Goal: Find specific page/section: Find specific page/section

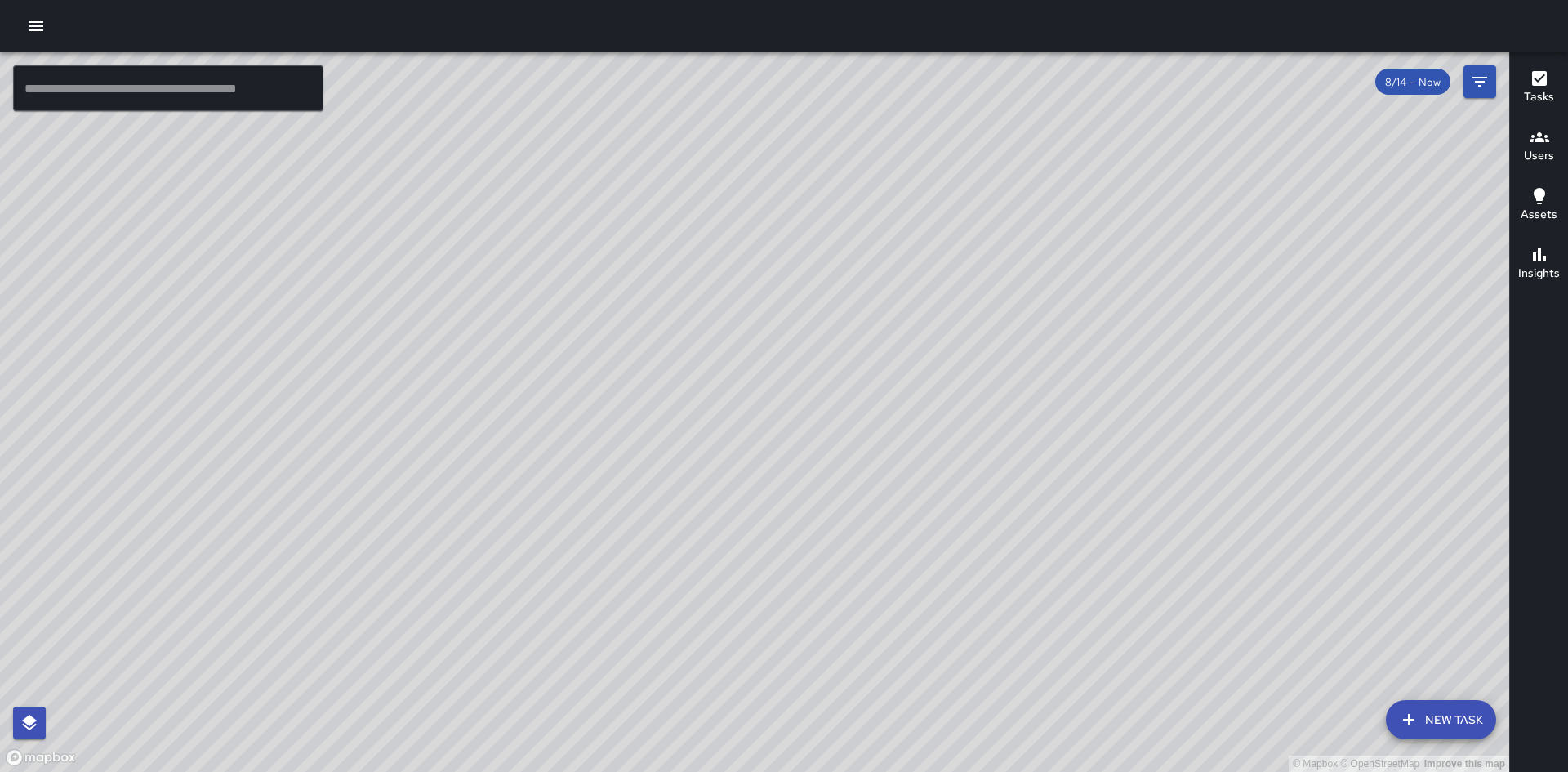
click at [39, 29] on icon "button" at bounding box center [35, 26] width 15 height 9
click at [105, 93] on input "text" at bounding box center [168, 87] width 311 height 45
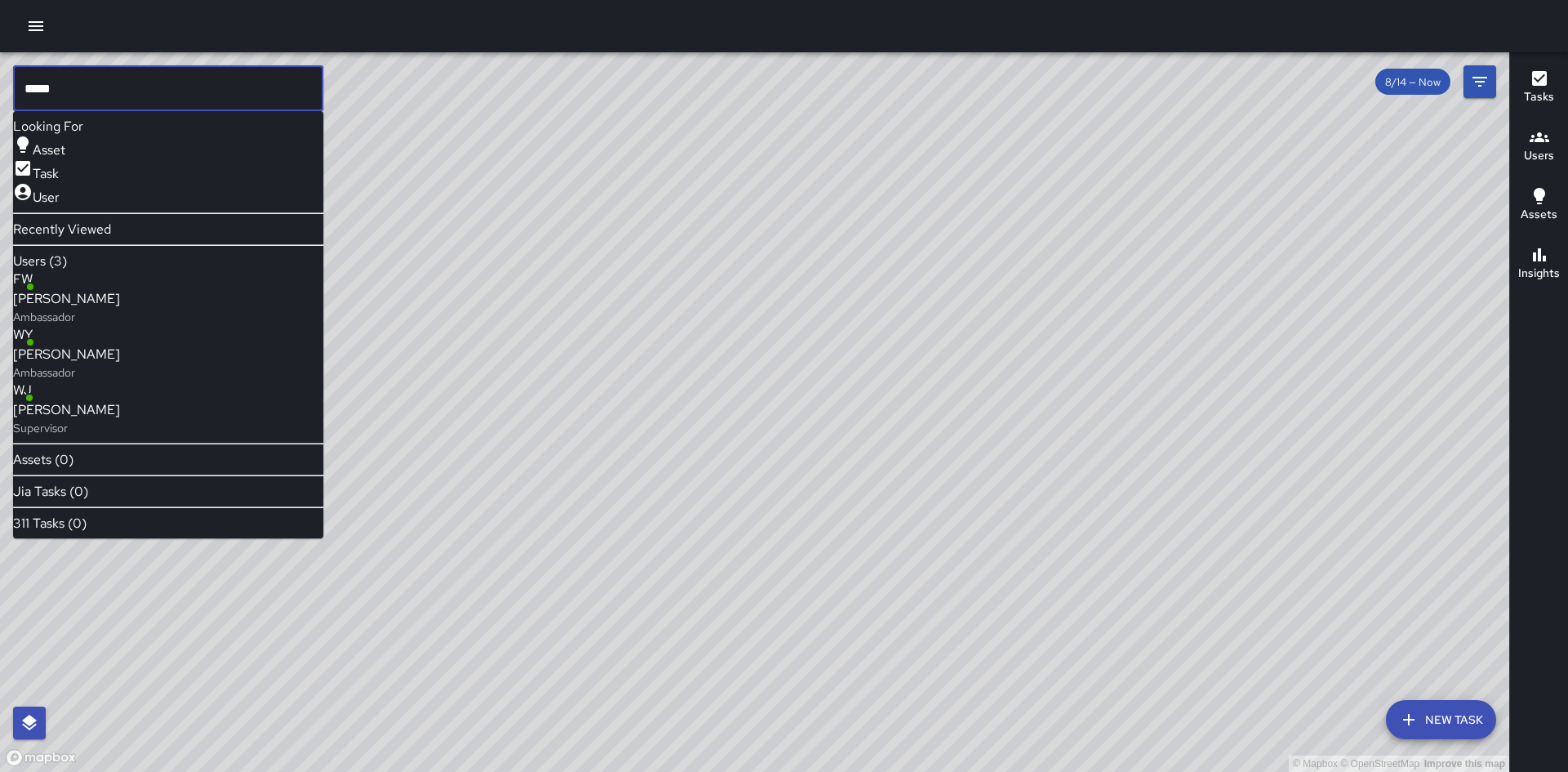
type input "*****"
click at [120, 372] on p "Ambassador" at bounding box center [66, 372] width 107 height 16
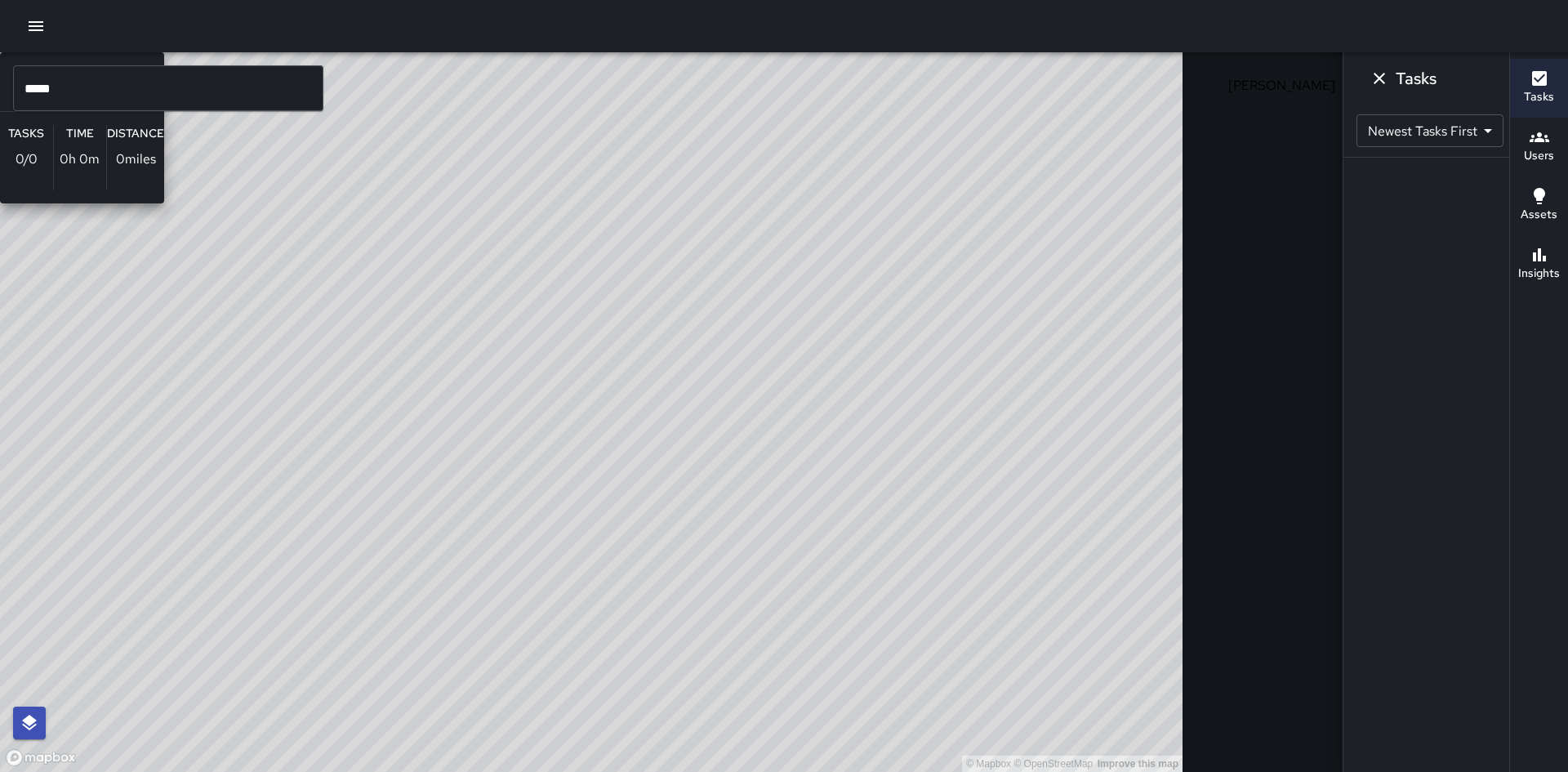
click at [733, 517] on div "© Mapbox © OpenStreetMap Improve this map WY [PERSON_NAME] Ambassador Tasks 0 /…" at bounding box center [591, 412] width 1183 height 720
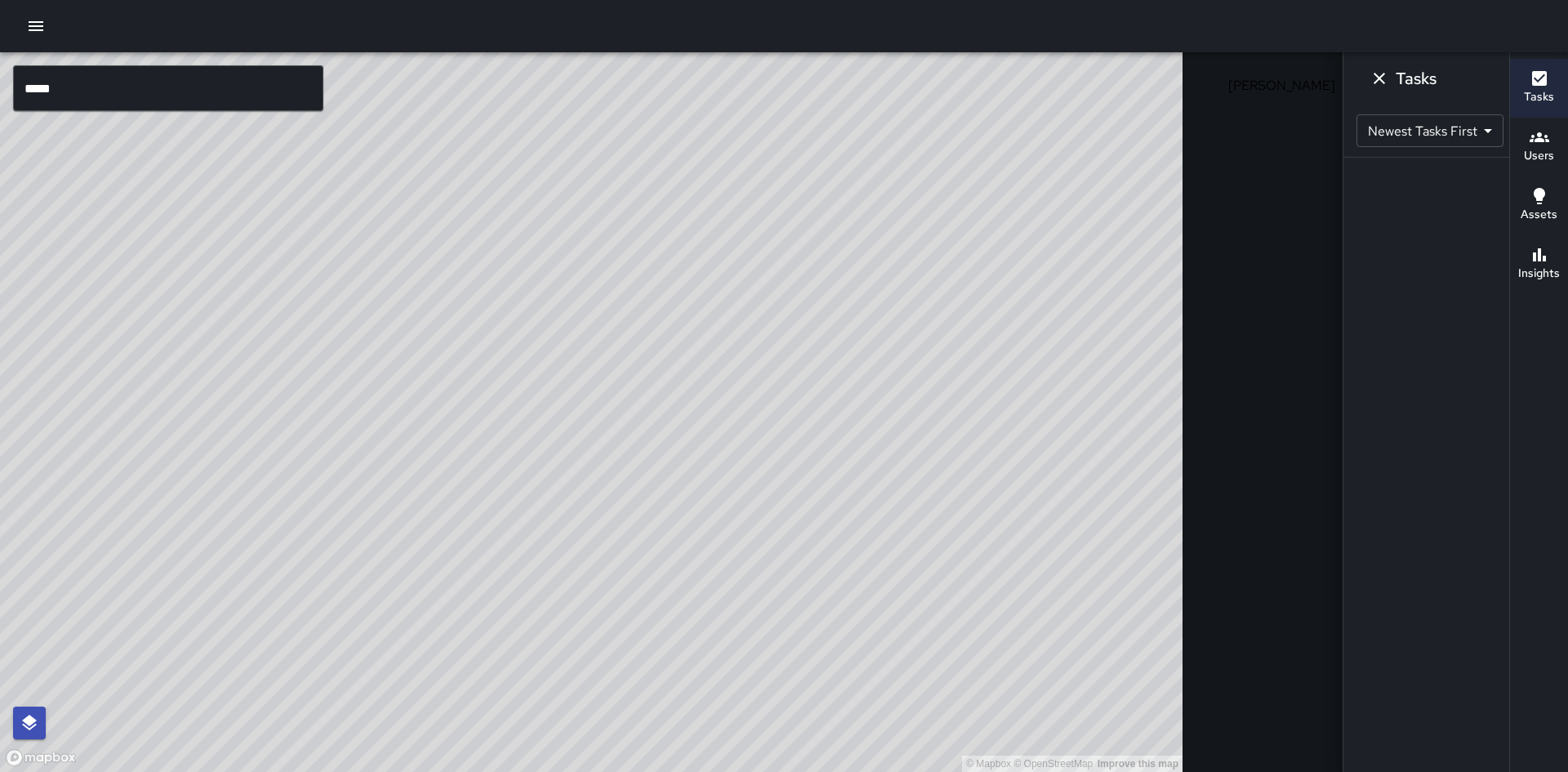
click at [733, 516] on div "© Mapbox © OpenStreetMap Improve this map" at bounding box center [591, 412] width 1183 height 720
drag, startPoint x: 756, startPoint y: 517, endPoint x: 745, endPoint y: 523, distance: 12.5
click at [745, 523] on div "© Mapbox © OpenStreetMap Improve this map" at bounding box center [591, 412] width 1183 height 720
click at [1330, 126] on body "© Mapbox © OpenStreetMap Improve this map ***** ​ New Task [PERSON_NAME] 9/05 —…" at bounding box center [784, 386] width 1568 height 772
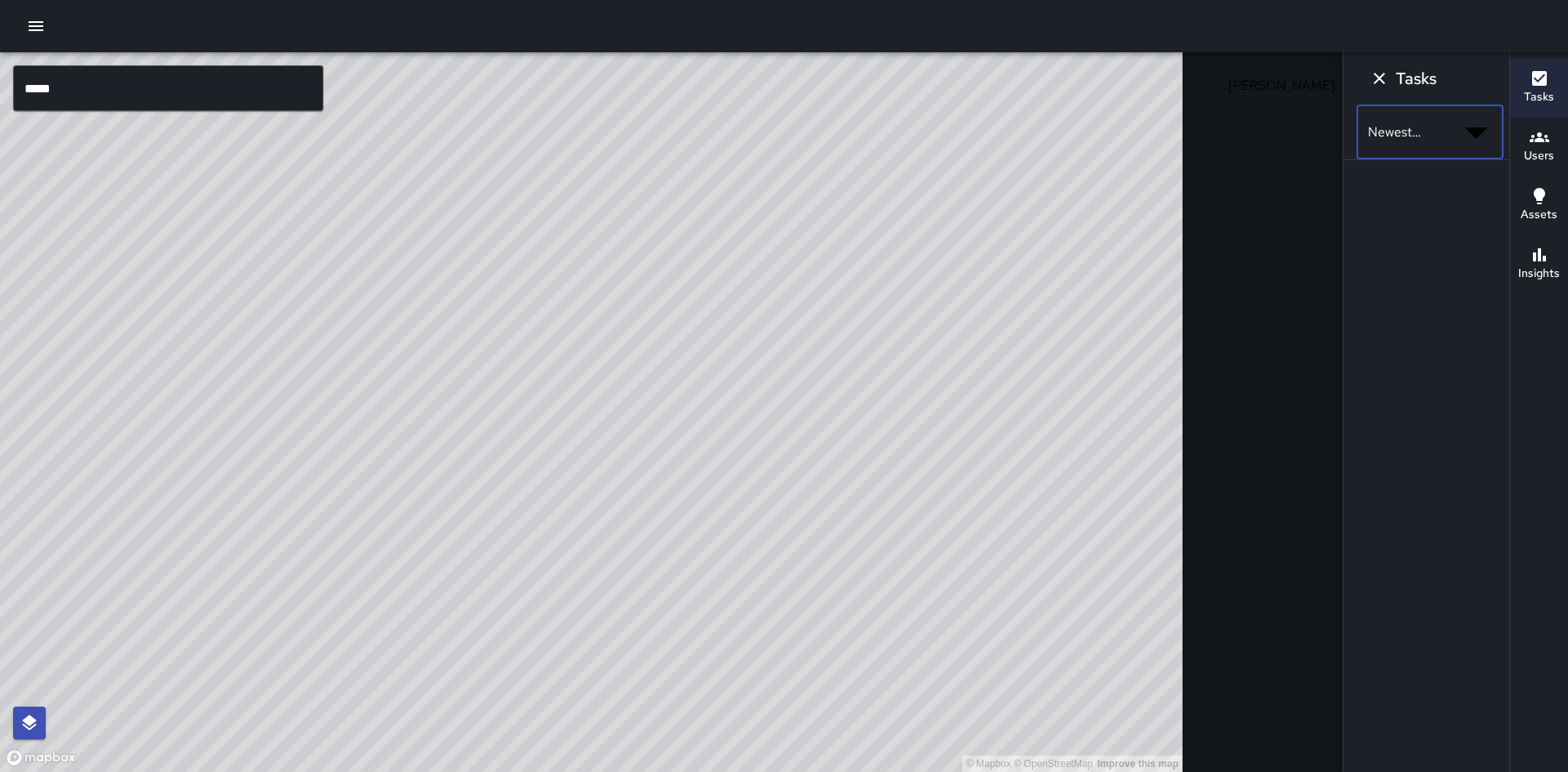
drag, startPoint x: 1380, startPoint y: 282, endPoint x: 1385, endPoint y: 275, distance: 8.6
click at [1381, 771] on div at bounding box center [784, 785] width 1568 height 0
click at [1470, 80] on icon "Filters" at bounding box center [1480, 81] width 20 height 20
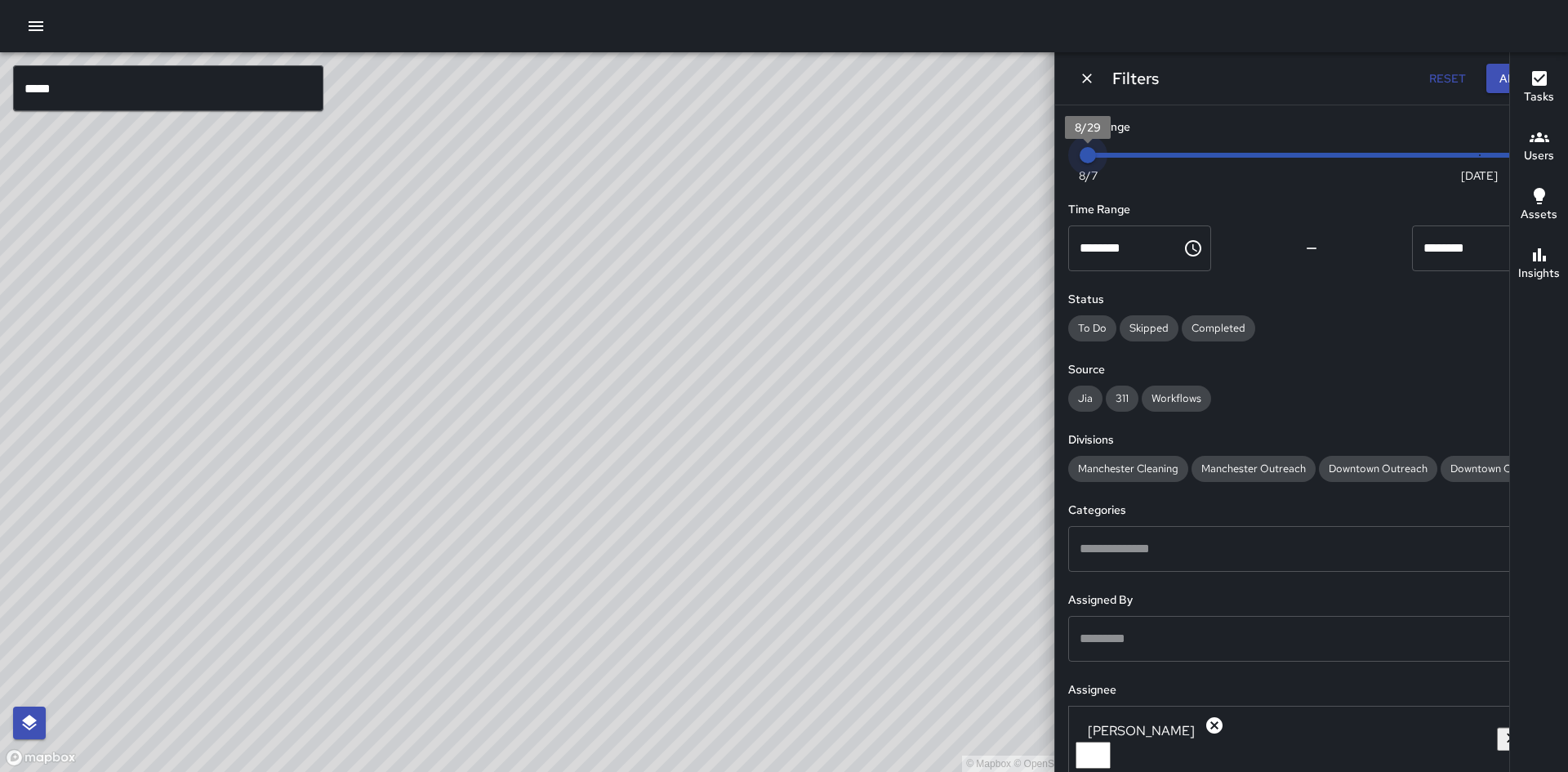
drag, startPoint x: 1430, startPoint y: 149, endPoint x: 1192, endPoint y: 162, distance: 238.4
click at [1192, 162] on div "Date Range Now [DATE] [DATE] 8:13 am Time Range ******** ​ ******** ​ Status To…" at bounding box center [1312, 438] width 513 height 666
click at [1255, 327] on span "Completed" at bounding box center [1219, 328] width 74 height 14
click at [1473, 81] on icon "Filters" at bounding box center [1480, 81] width 15 height 9
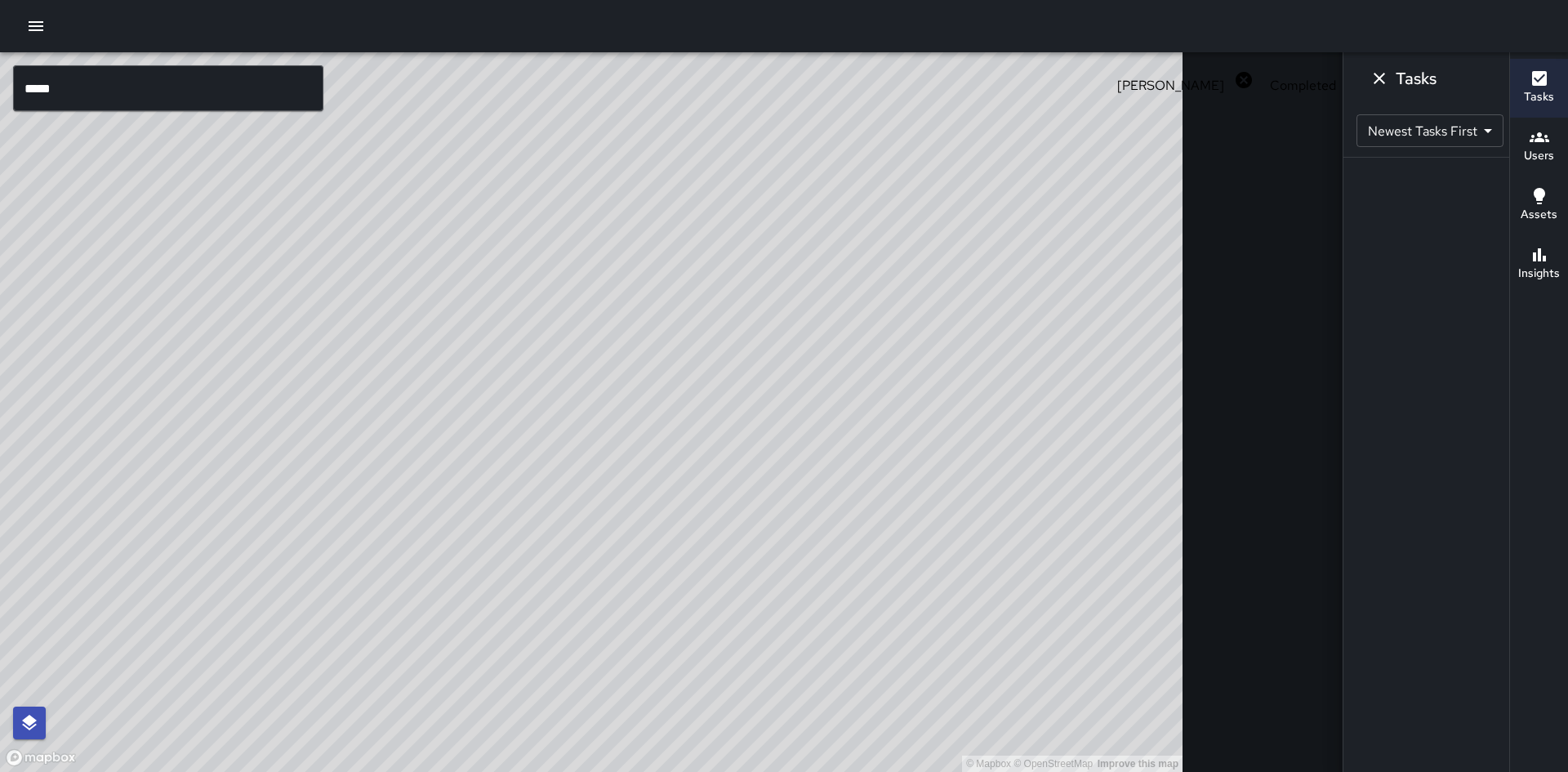
click at [1260, 83] on span "Completed" at bounding box center [1303, 85] width 86 height 17
click at [1107, 81] on span "[PERSON_NAME]" at bounding box center [1171, 85] width 127 height 17
click at [1107, 76] on span "[PERSON_NAME]" at bounding box center [1171, 85] width 127 height 17
click at [1402, 363] on div "Tasks Newest Tasks First * ​ 0 tasks" at bounding box center [1455, 386] width 226 height 772
click at [1473, 78] on icon "Filters" at bounding box center [1480, 81] width 15 height 9
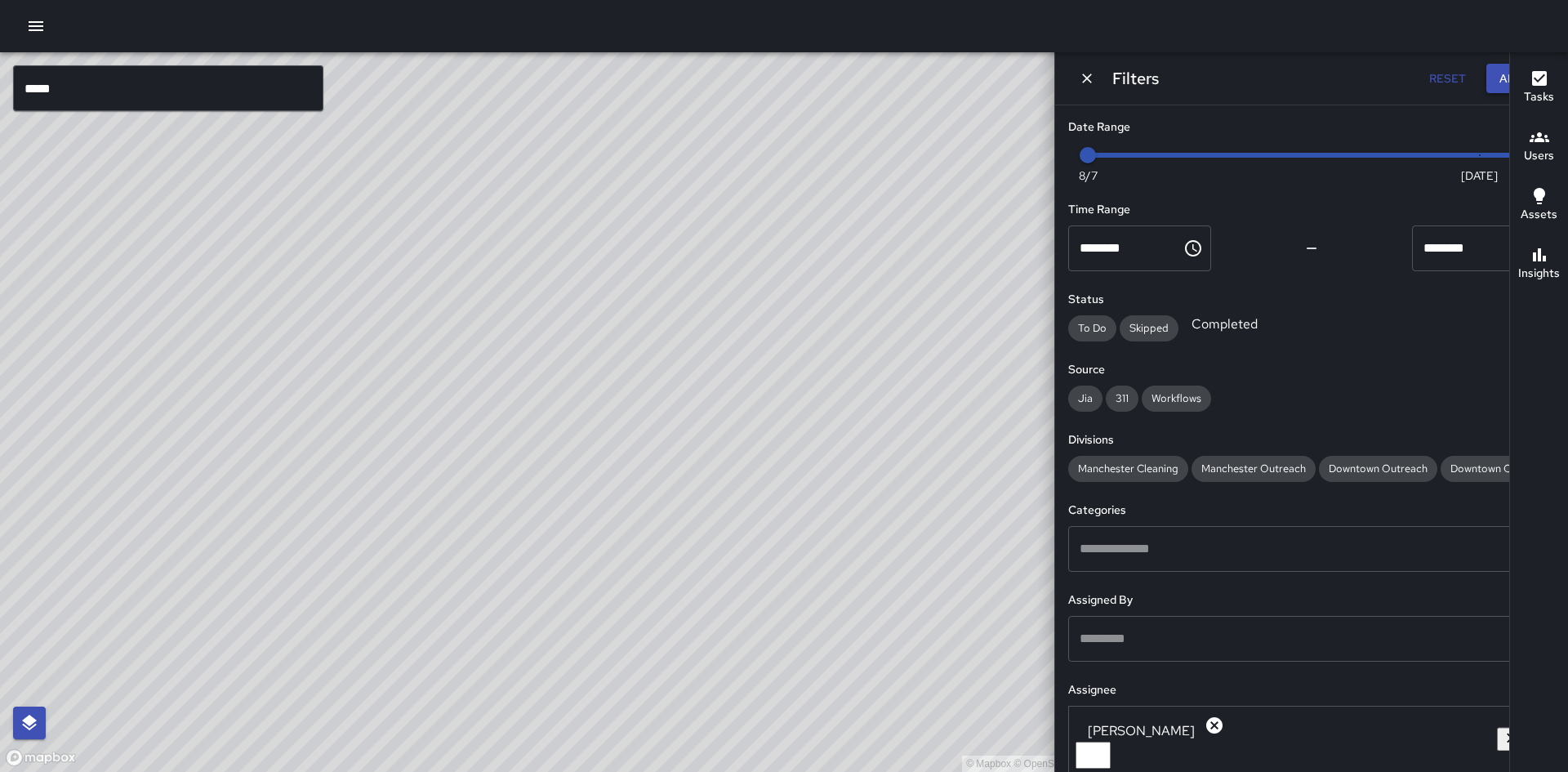
click at [1487, 74] on button "Apply" at bounding box center [1517, 78] width 62 height 30
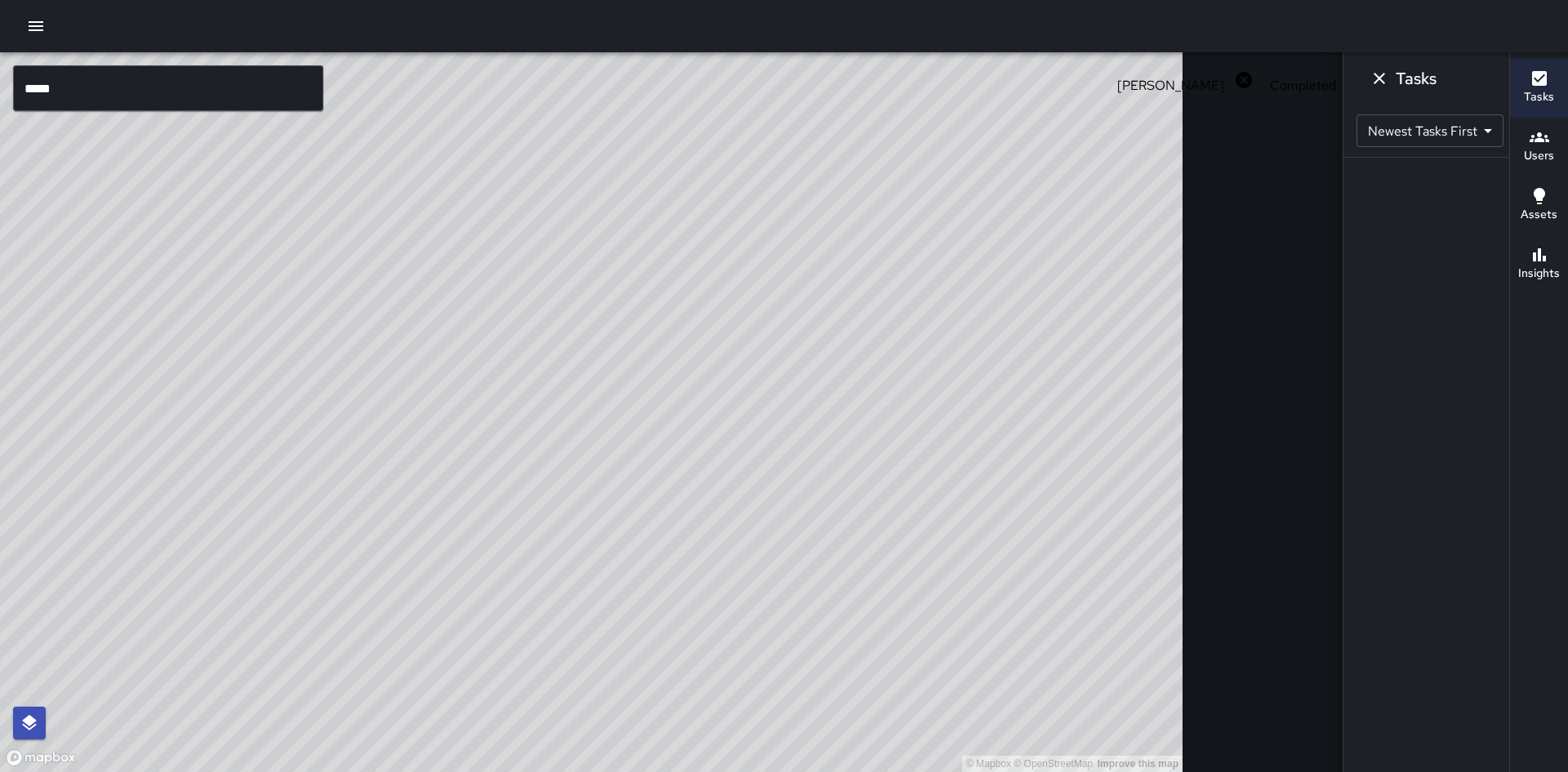
click at [1543, 136] on icon "button" at bounding box center [1539, 137] width 20 height 20
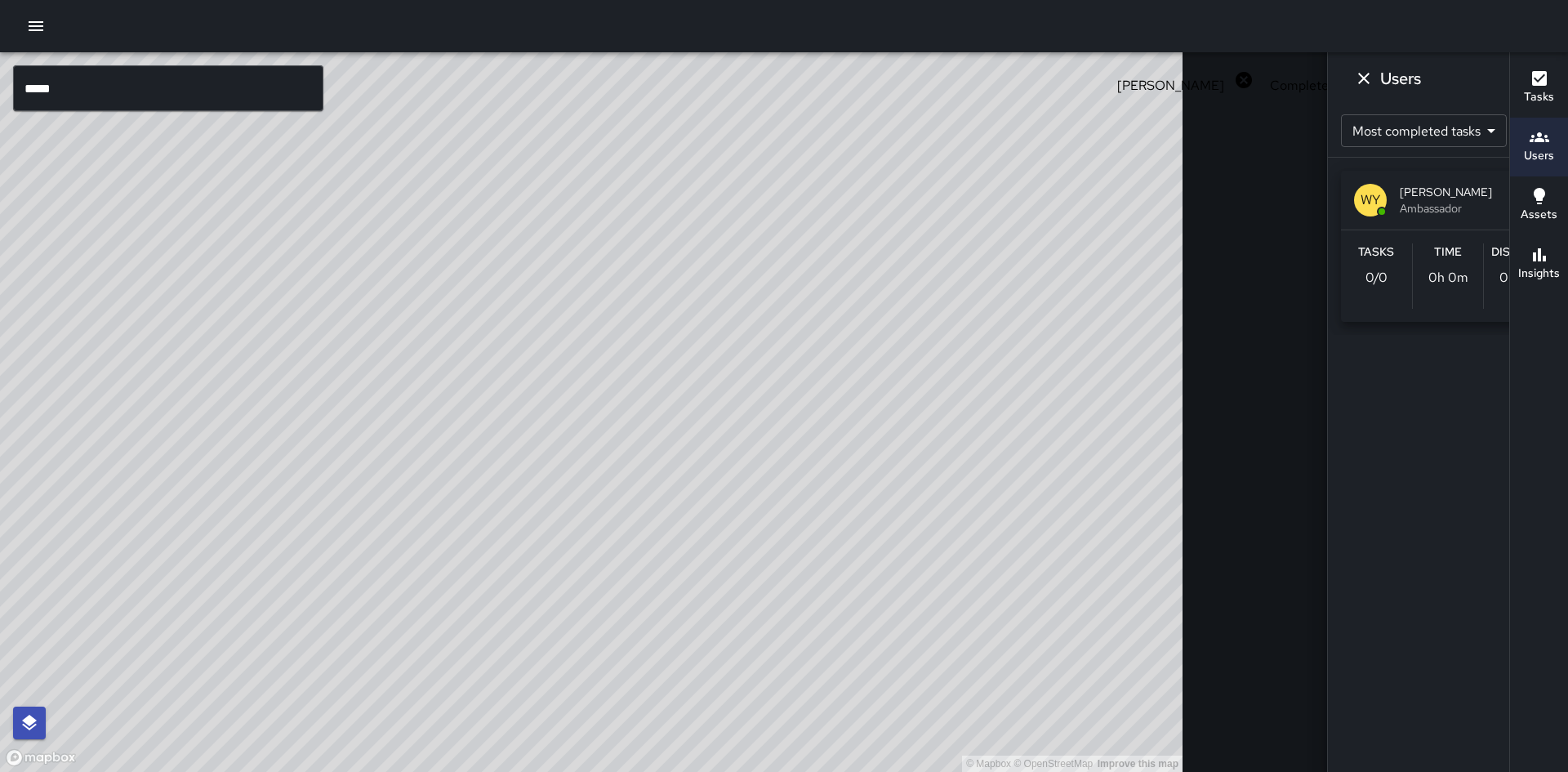
click at [1535, 76] on icon "button" at bounding box center [1539, 78] width 15 height 15
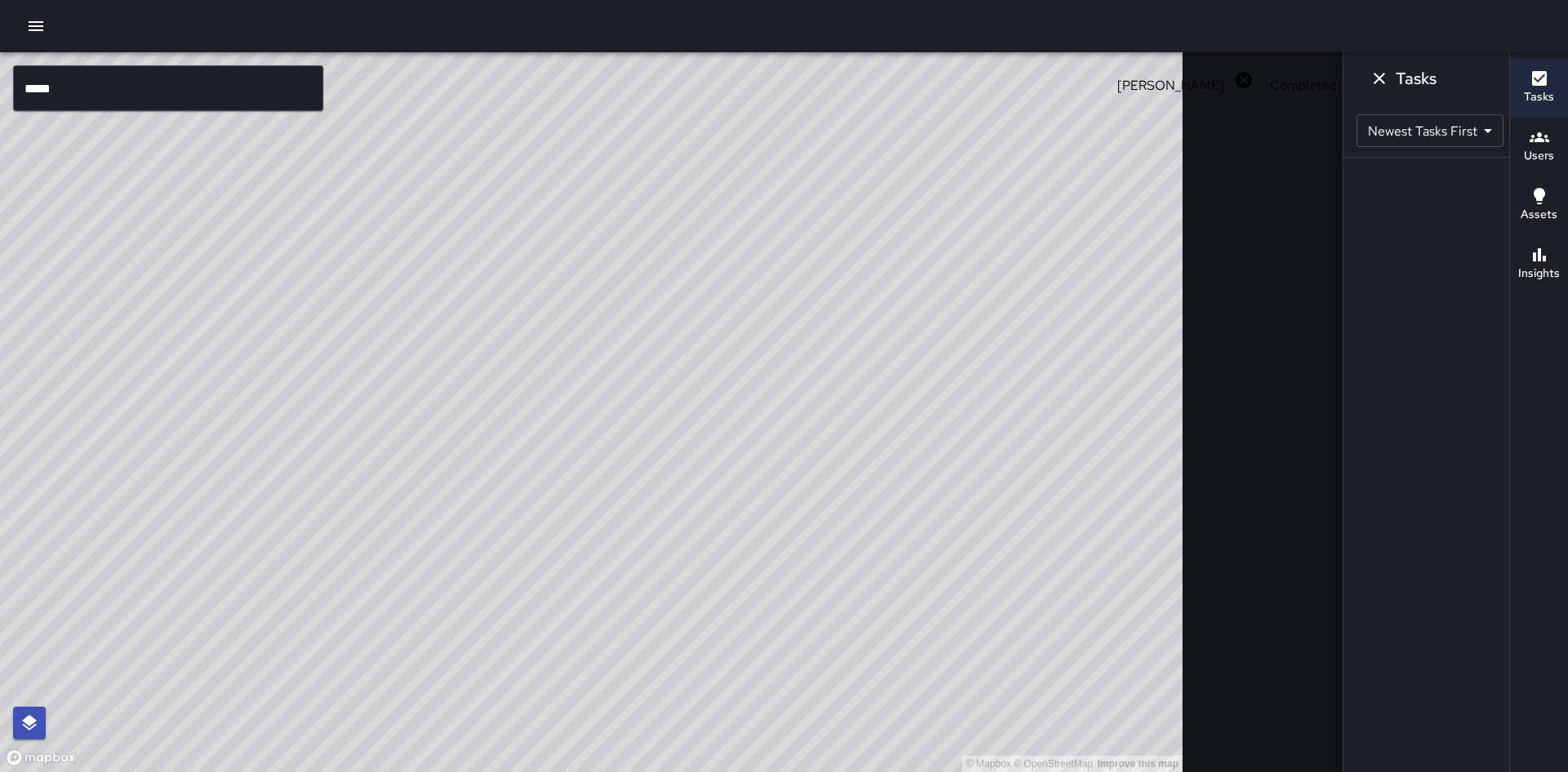
click at [1536, 145] on icon "button" at bounding box center [1539, 137] width 20 height 20
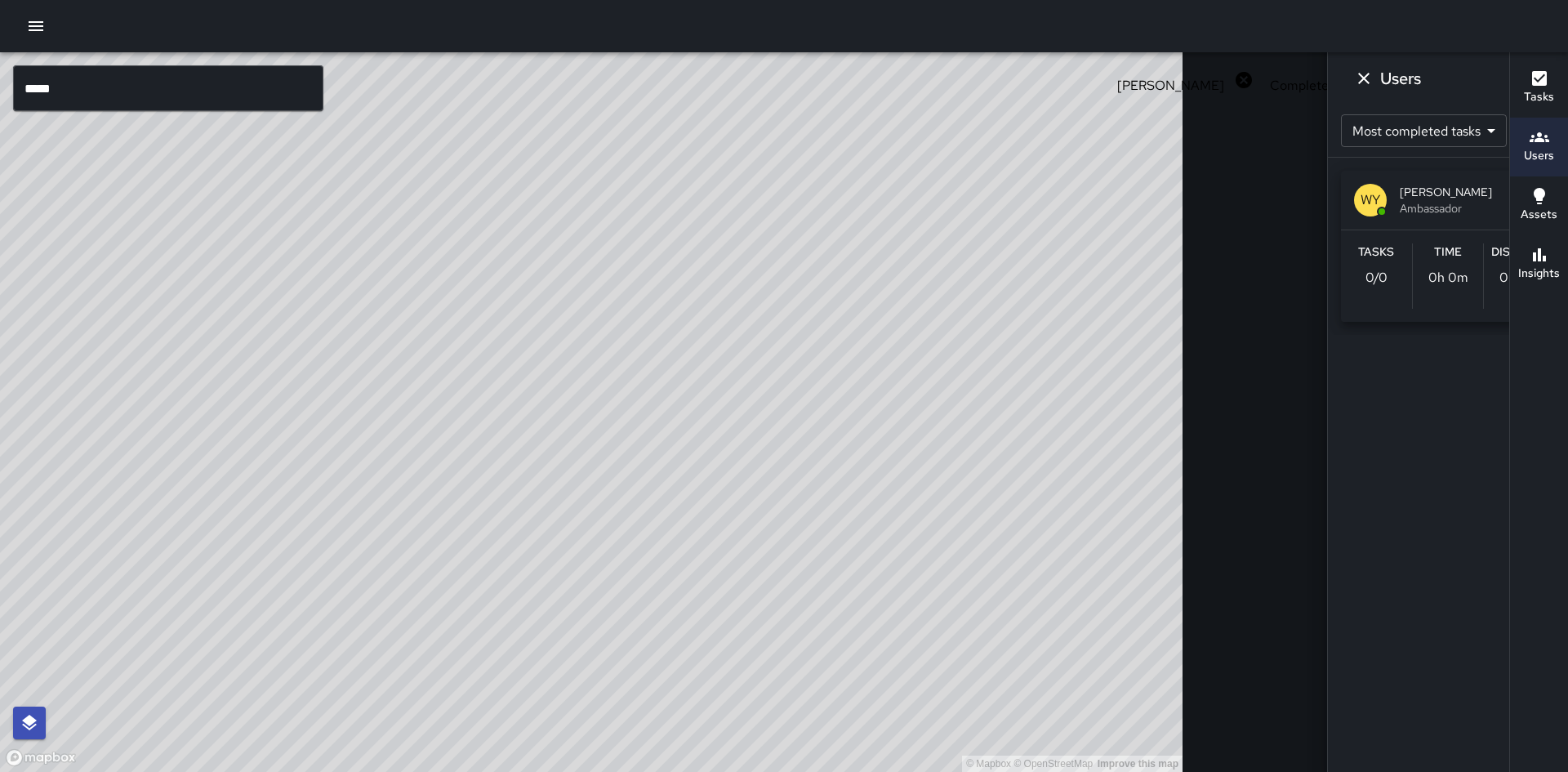
click at [1541, 196] on icon "button" at bounding box center [1539, 196] width 11 height 16
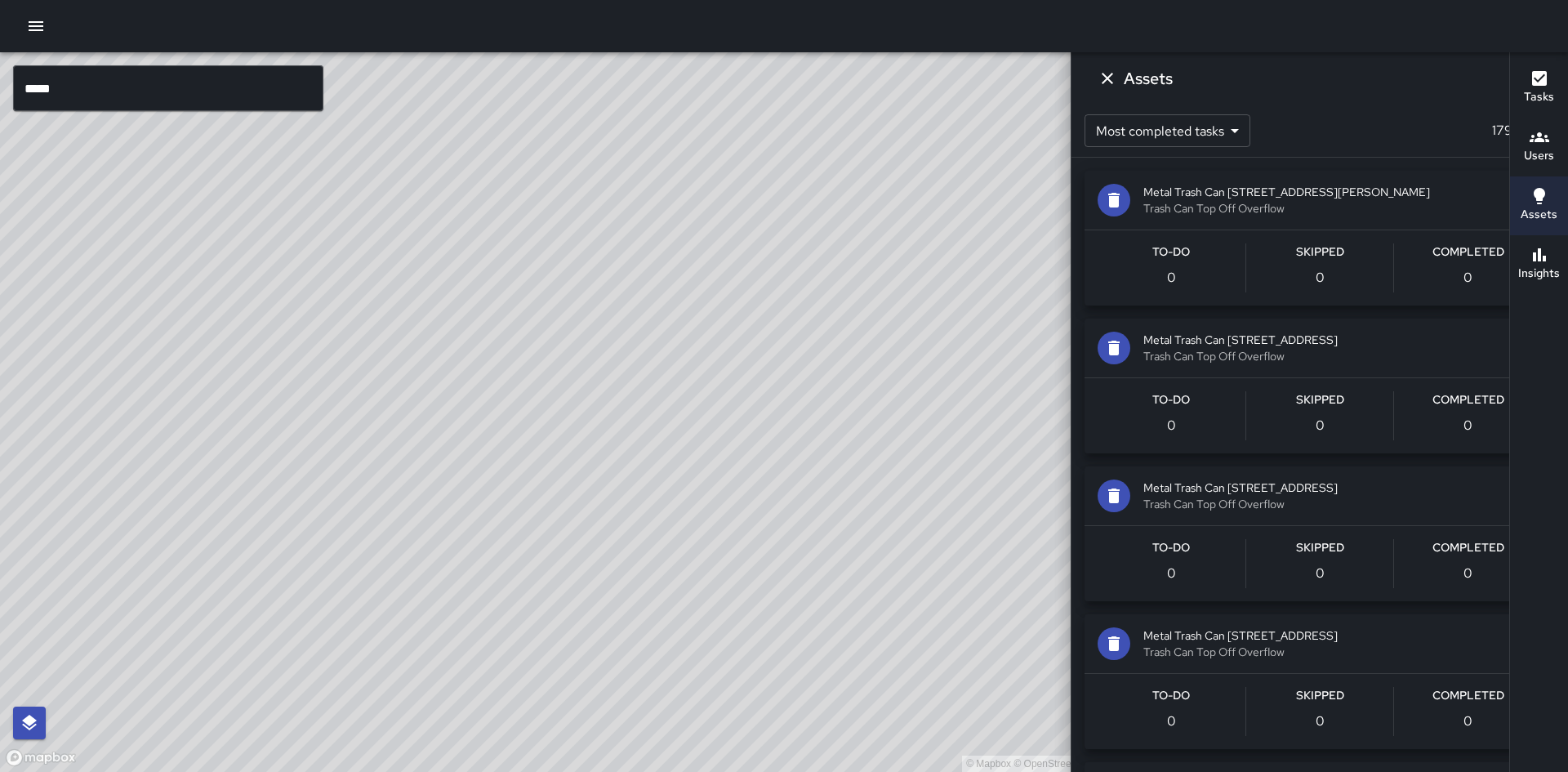
click at [1366, 200] on span "Metal Trash Can [STREET_ADDRESS][PERSON_NAME]" at bounding box center [1342, 191] width 399 height 16
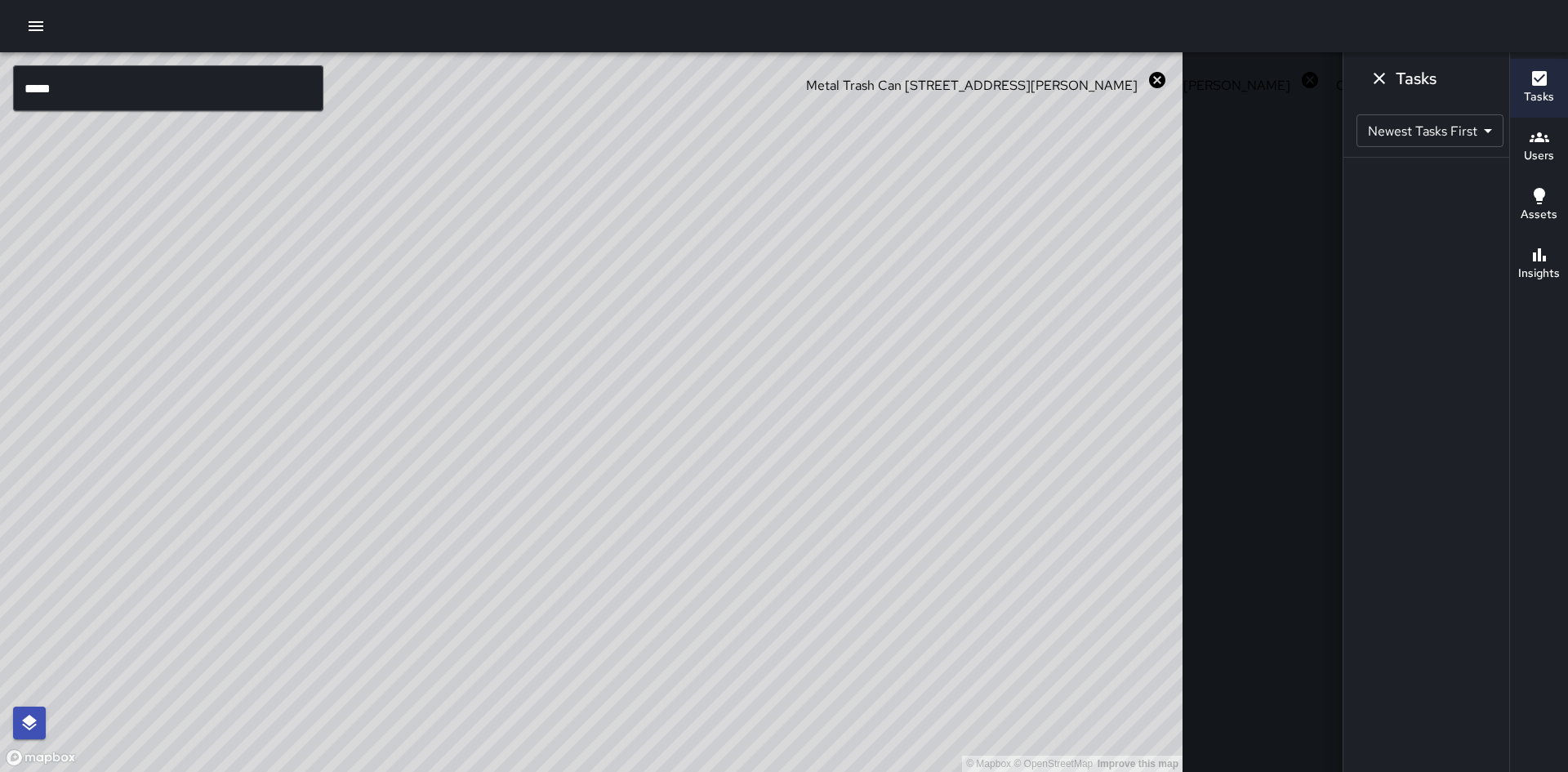
click at [1548, 261] on icon "button" at bounding box center [1539, 255] width 20 height 20
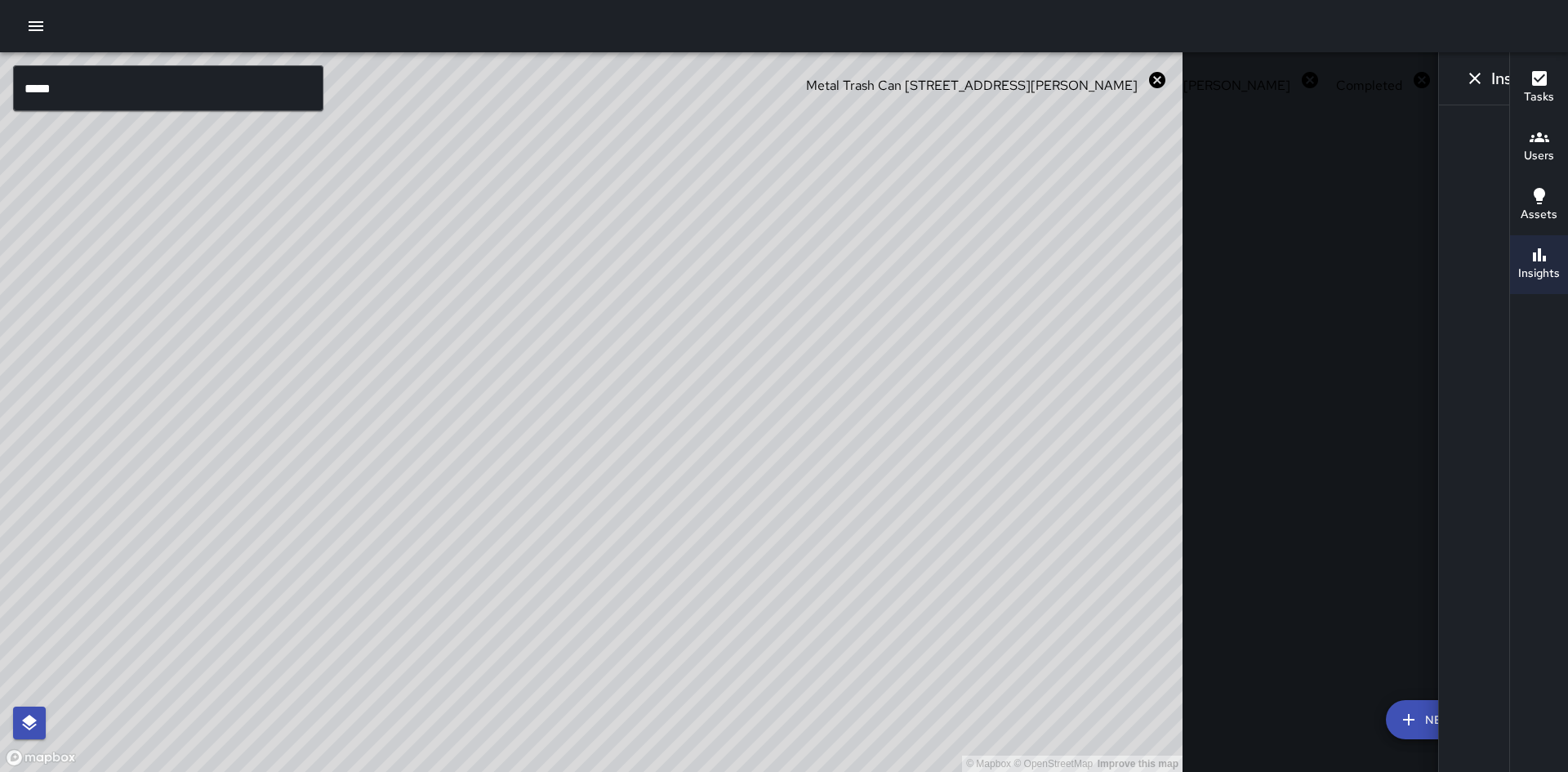
click at [1529, 93] on h6 "Tasks" at bounding box center [1539, 97] width 30 height 18
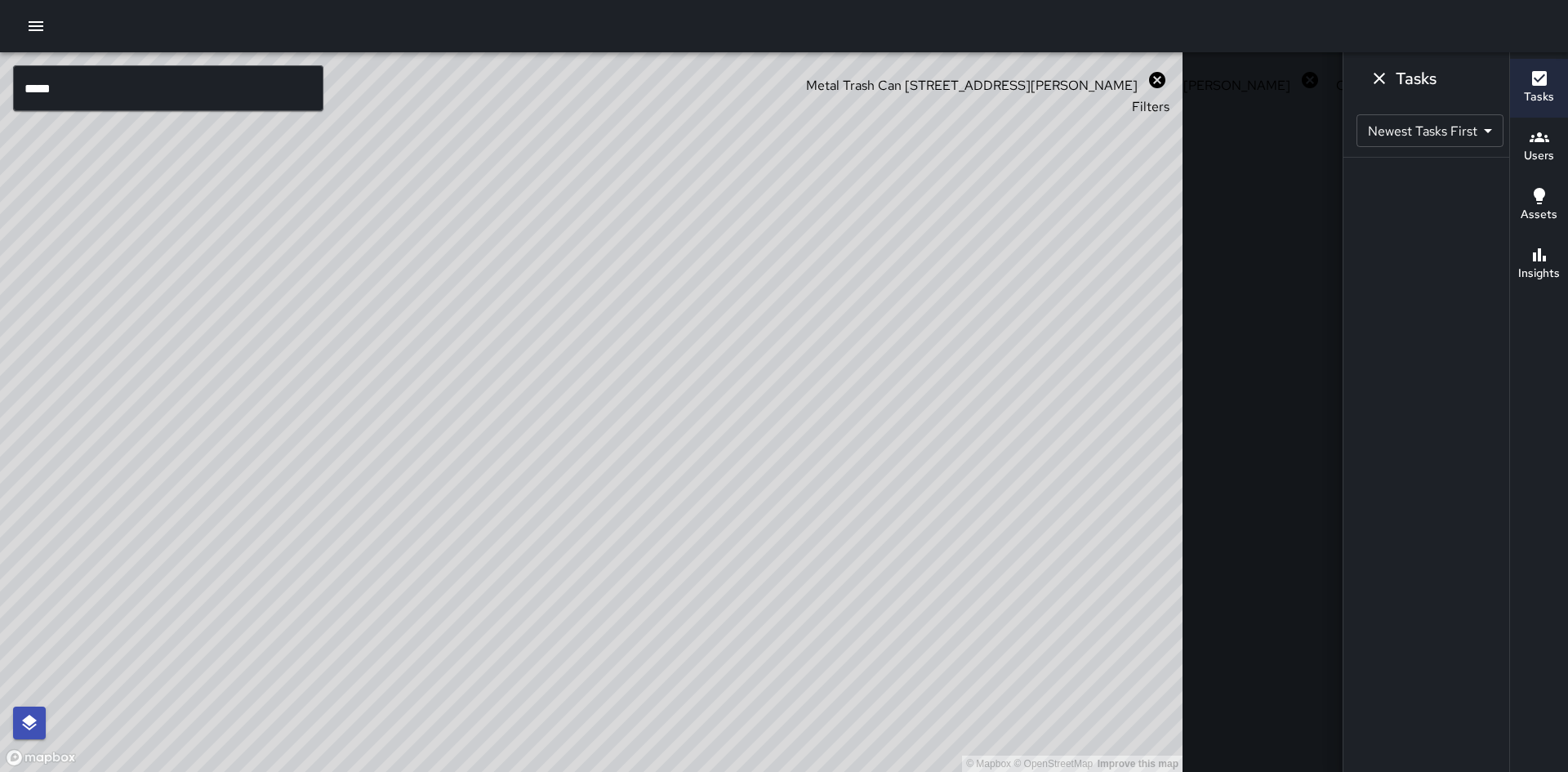
click at [1473, 81] on icon "Filters" at bounding box center [1480, 81] width 15 height 9
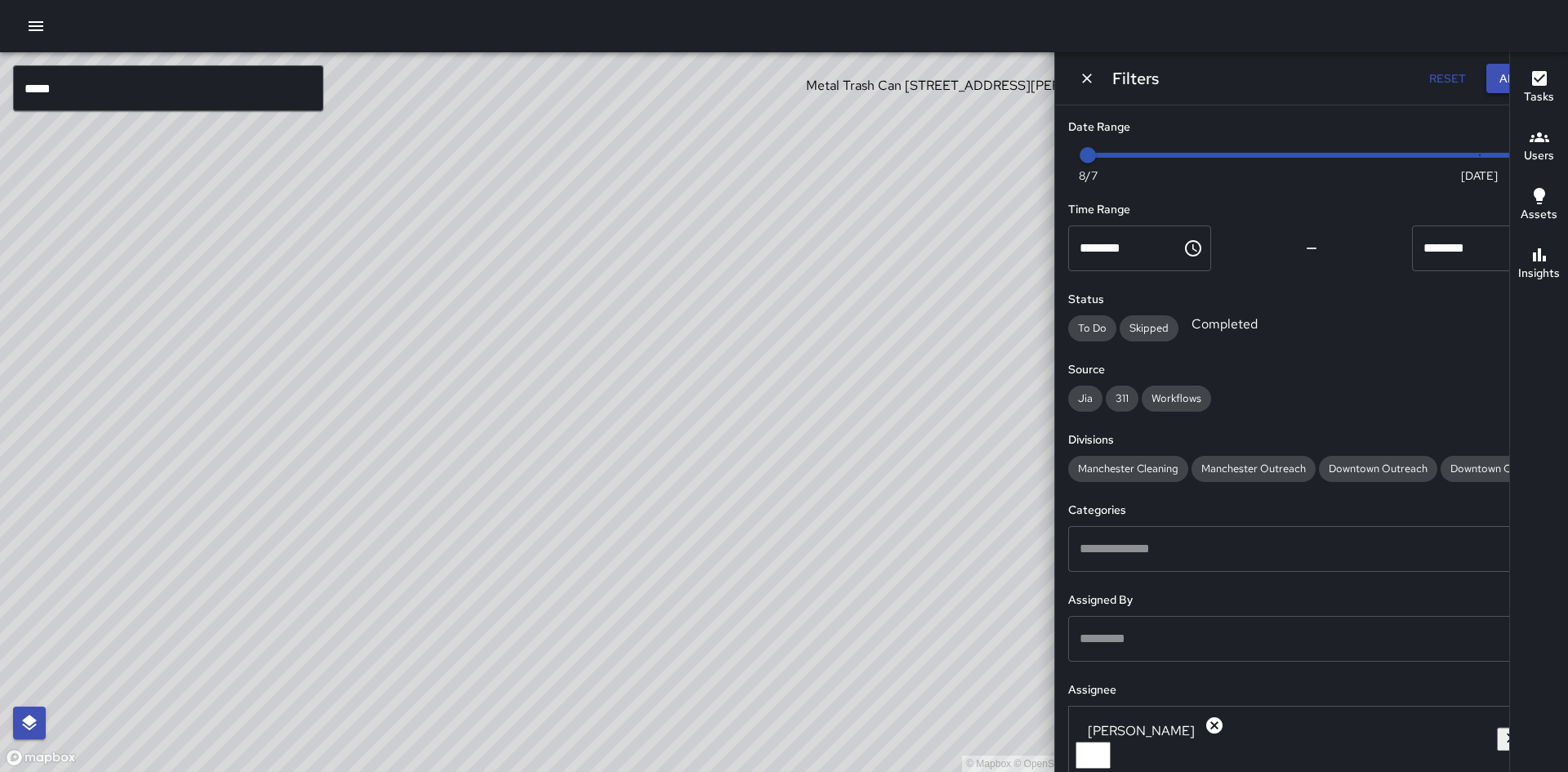
click at [1487, 75] on button "Apply" at bounding box center [1517, 78] width 62 height 30
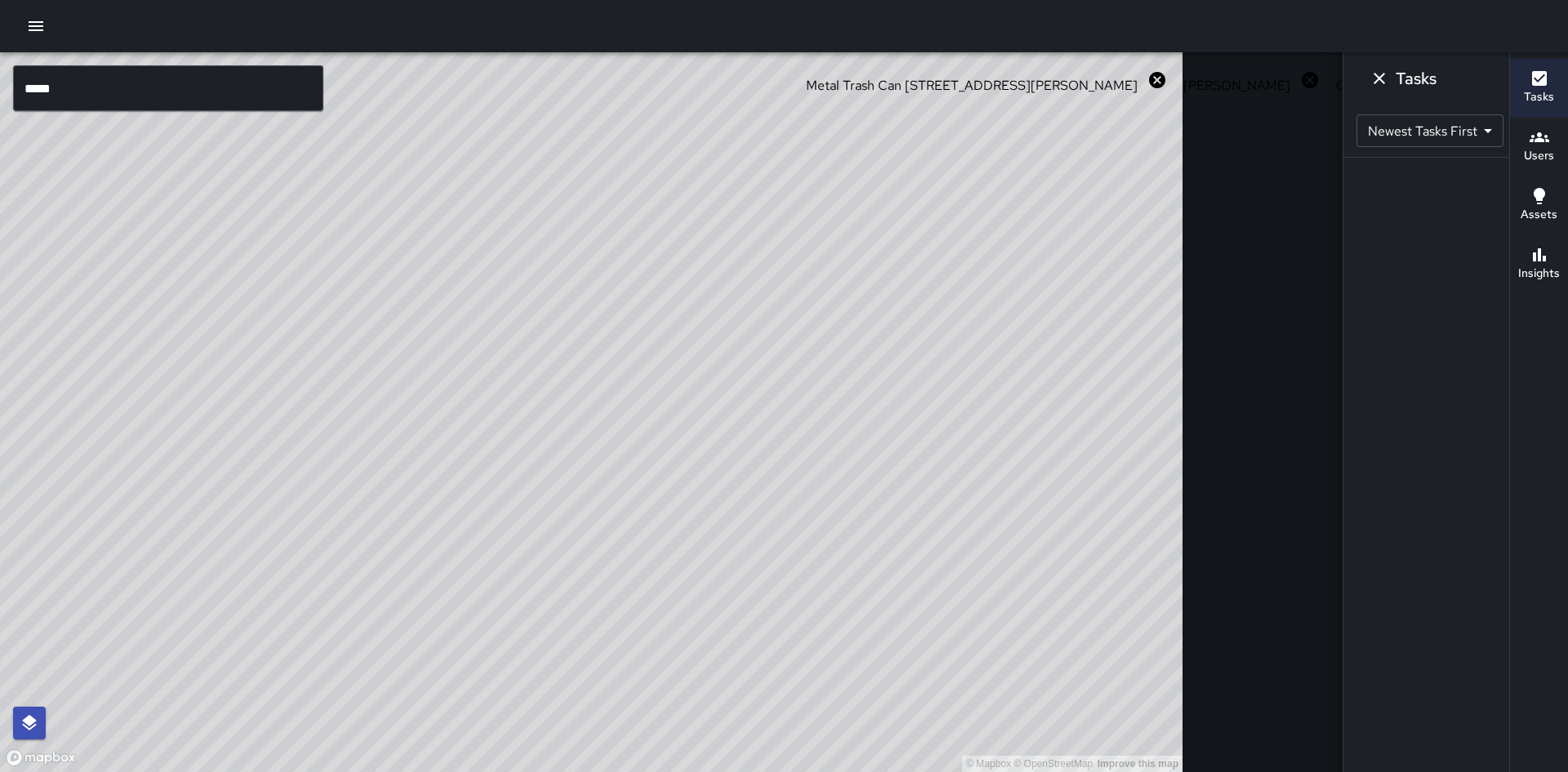
click at [1529, 81] on icon "button" at bounding box center [1539, 78] width 20 height 20
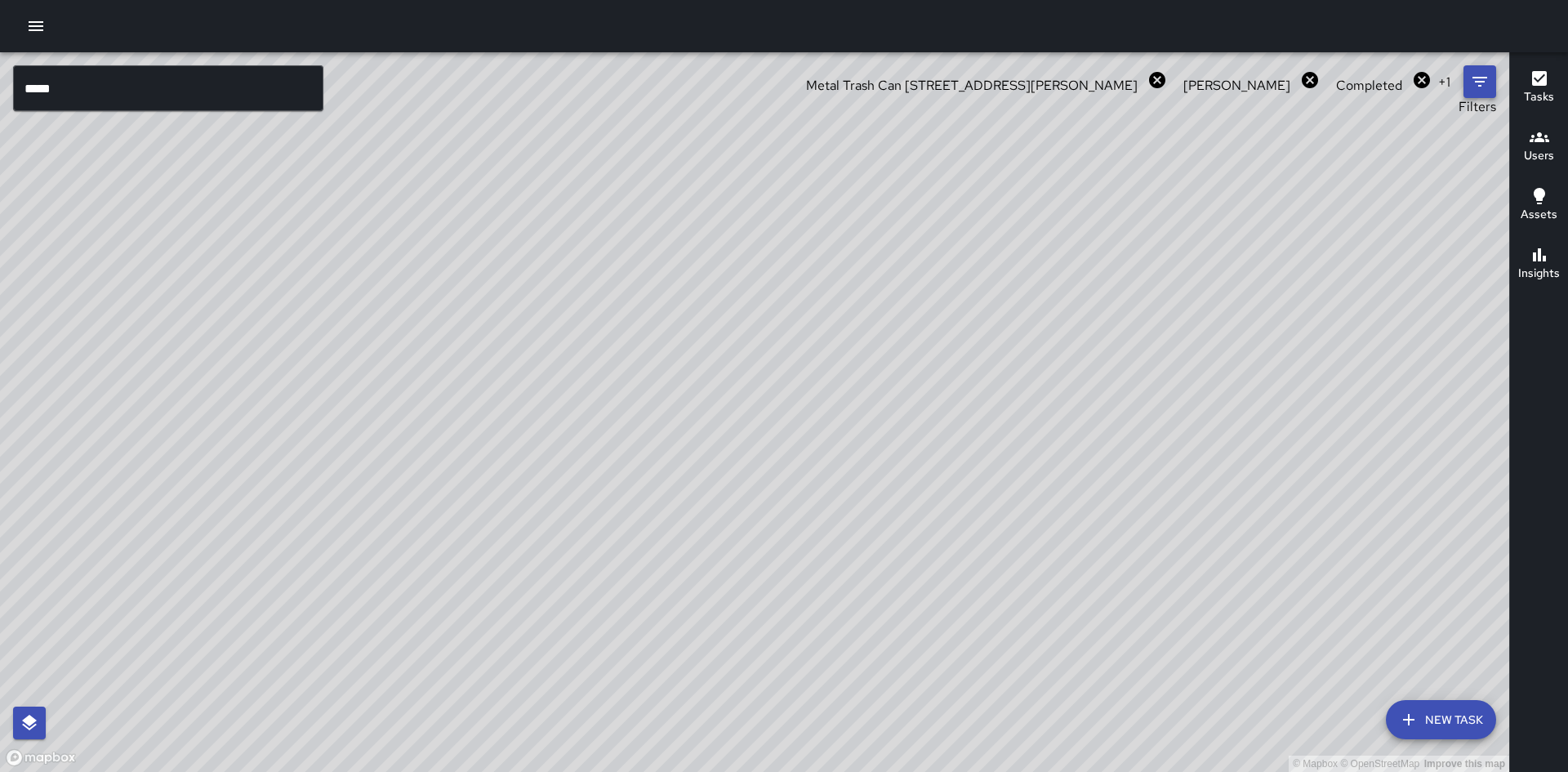
click at [1479, 77] on icon "Filters" at bounding box center [1480, 81] width 15 height 9
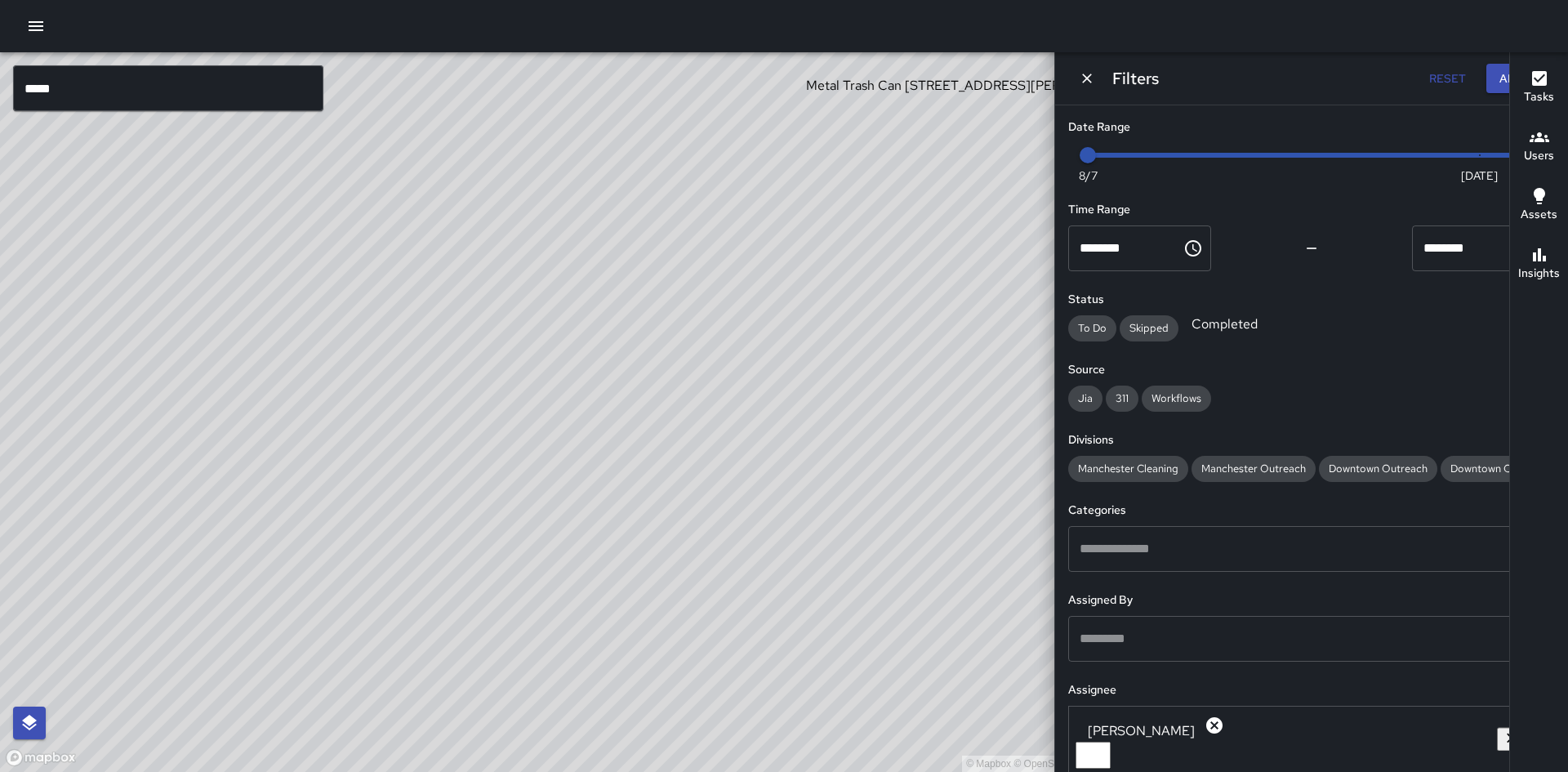
click at [1421, 75] on button "Reset" at bounding box center [1447, 78] width 52 height 30
type input "*"
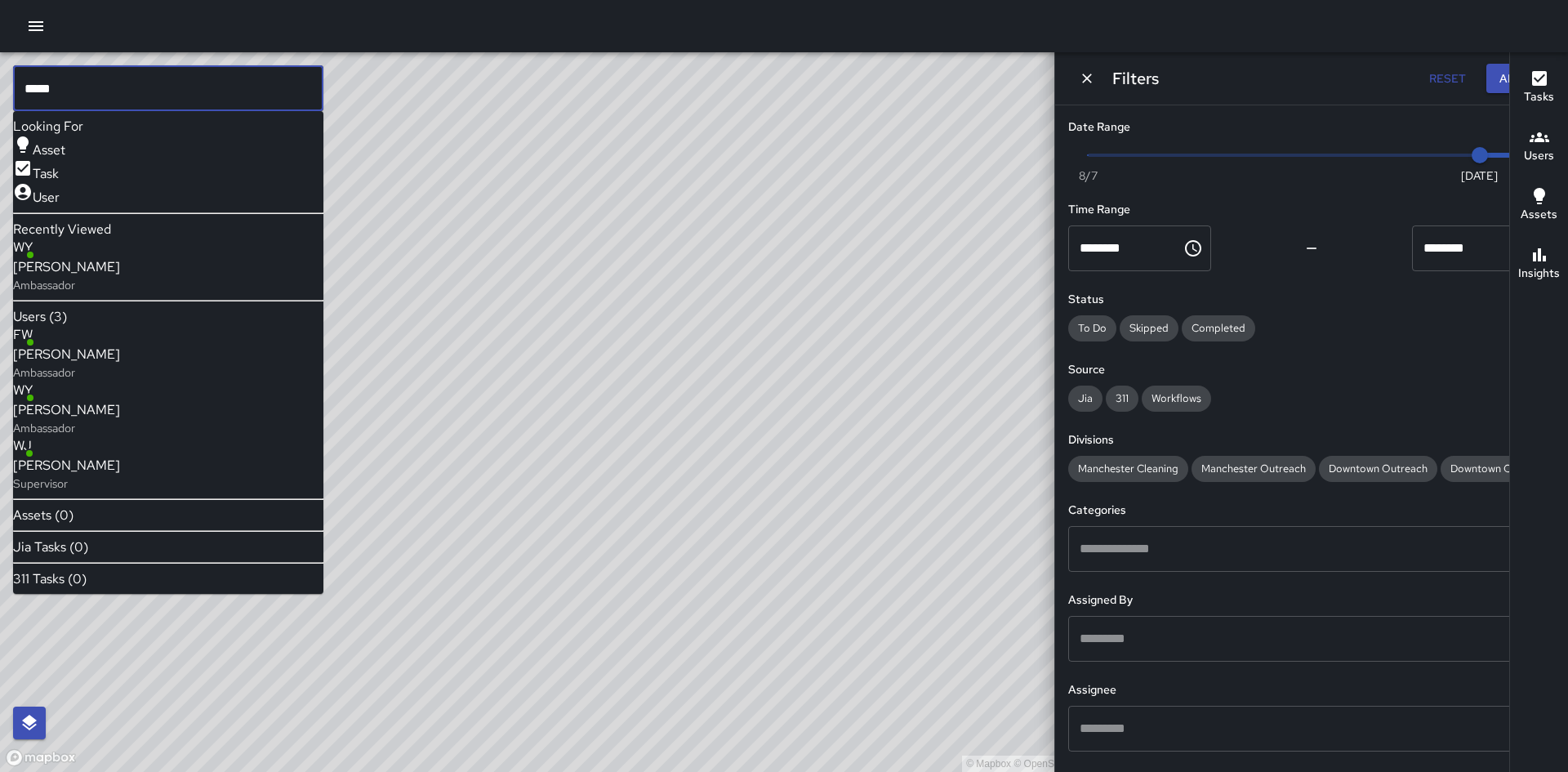
click at [73, 98] on input "*****" at bounding box center [168, 87] width 311 height 45
click at [107, 277] on p "Ambassador" at bounding box center [66, 285] width 107 height 16
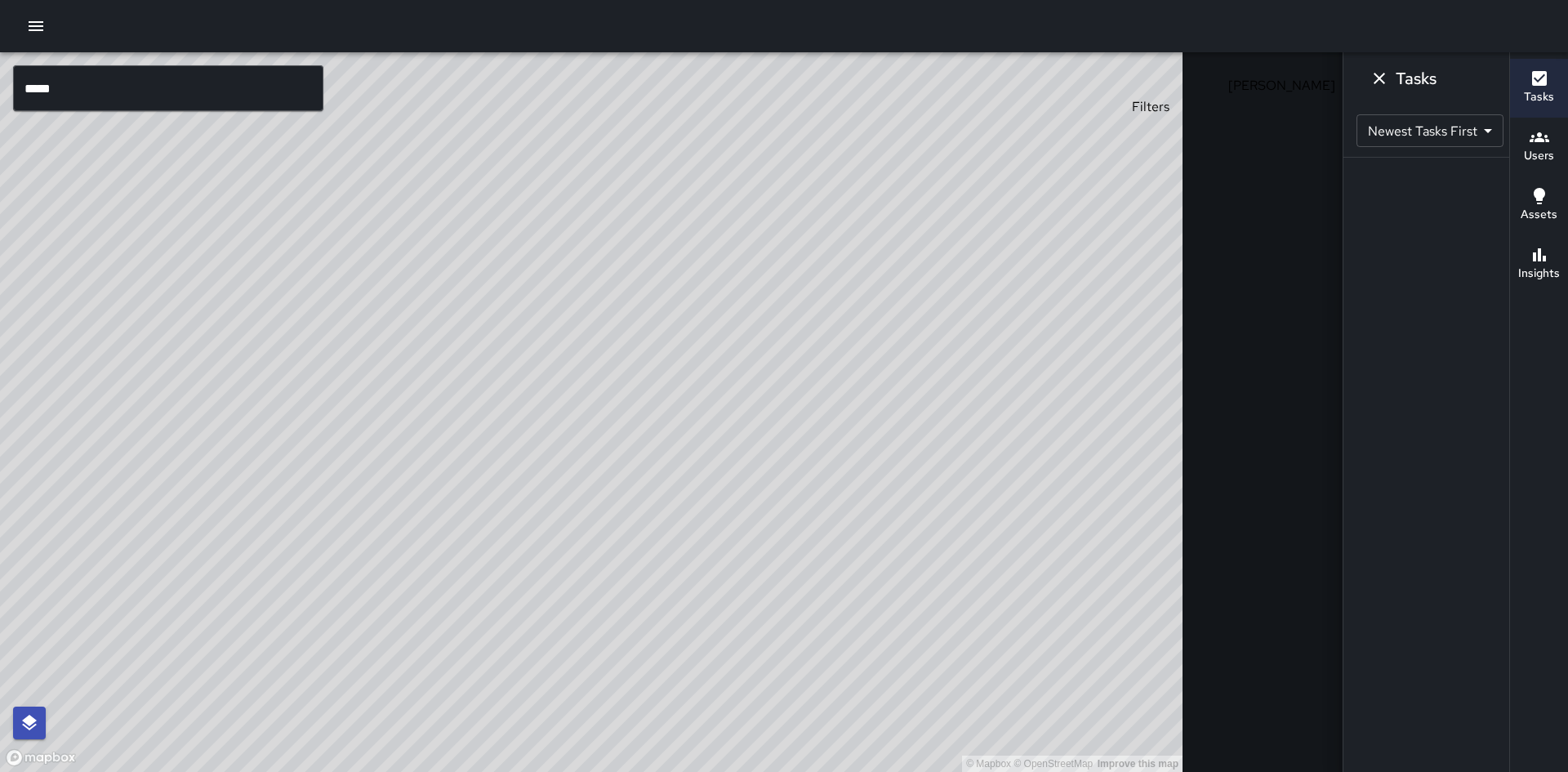
click at [1470, 76] on icon "Filters" at bounding box center [1480, 81] width 20 height 20
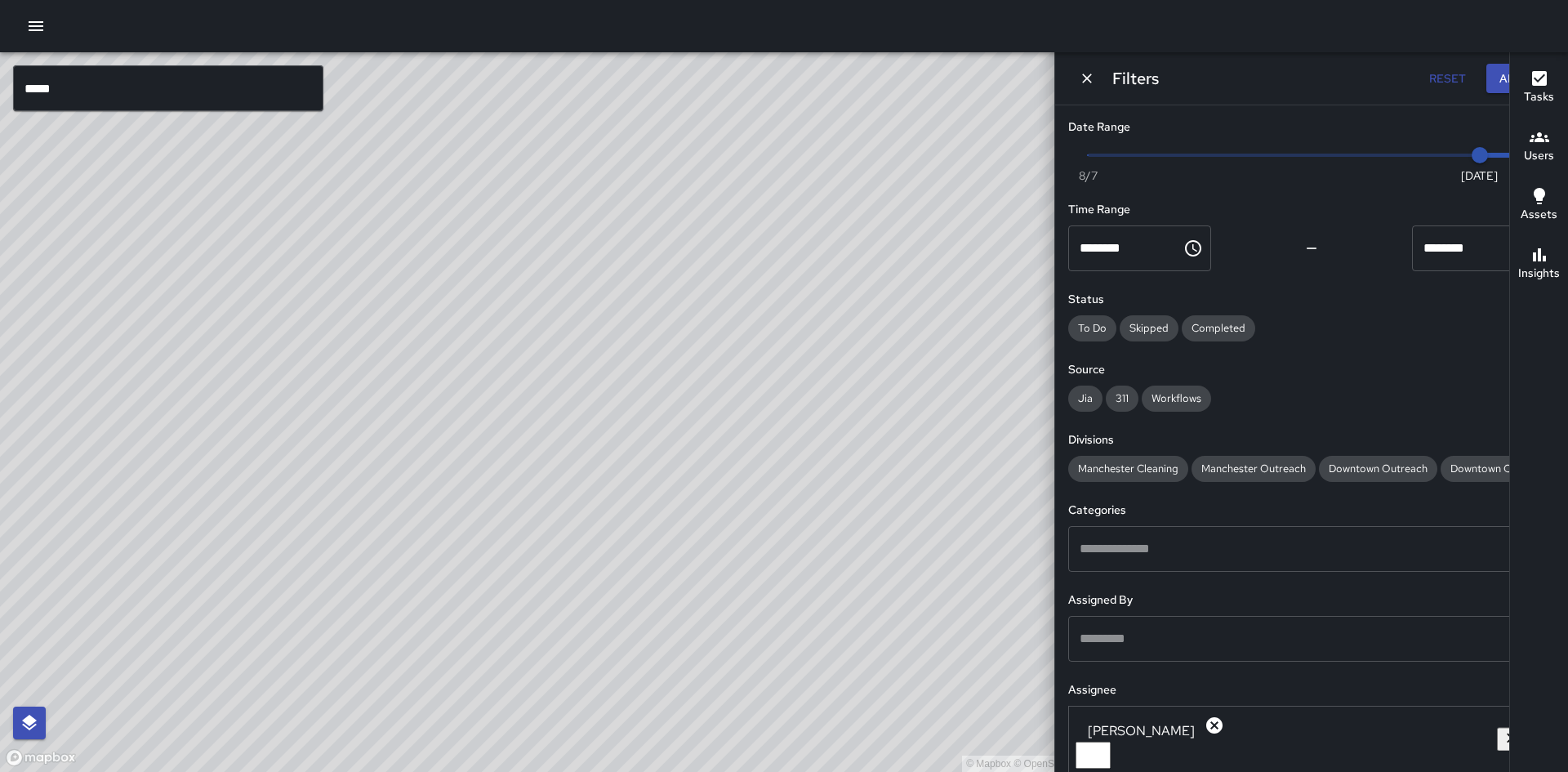
click at [1538, 84] on icon "button" at bounding box center [1539, 78] width 15 height 15
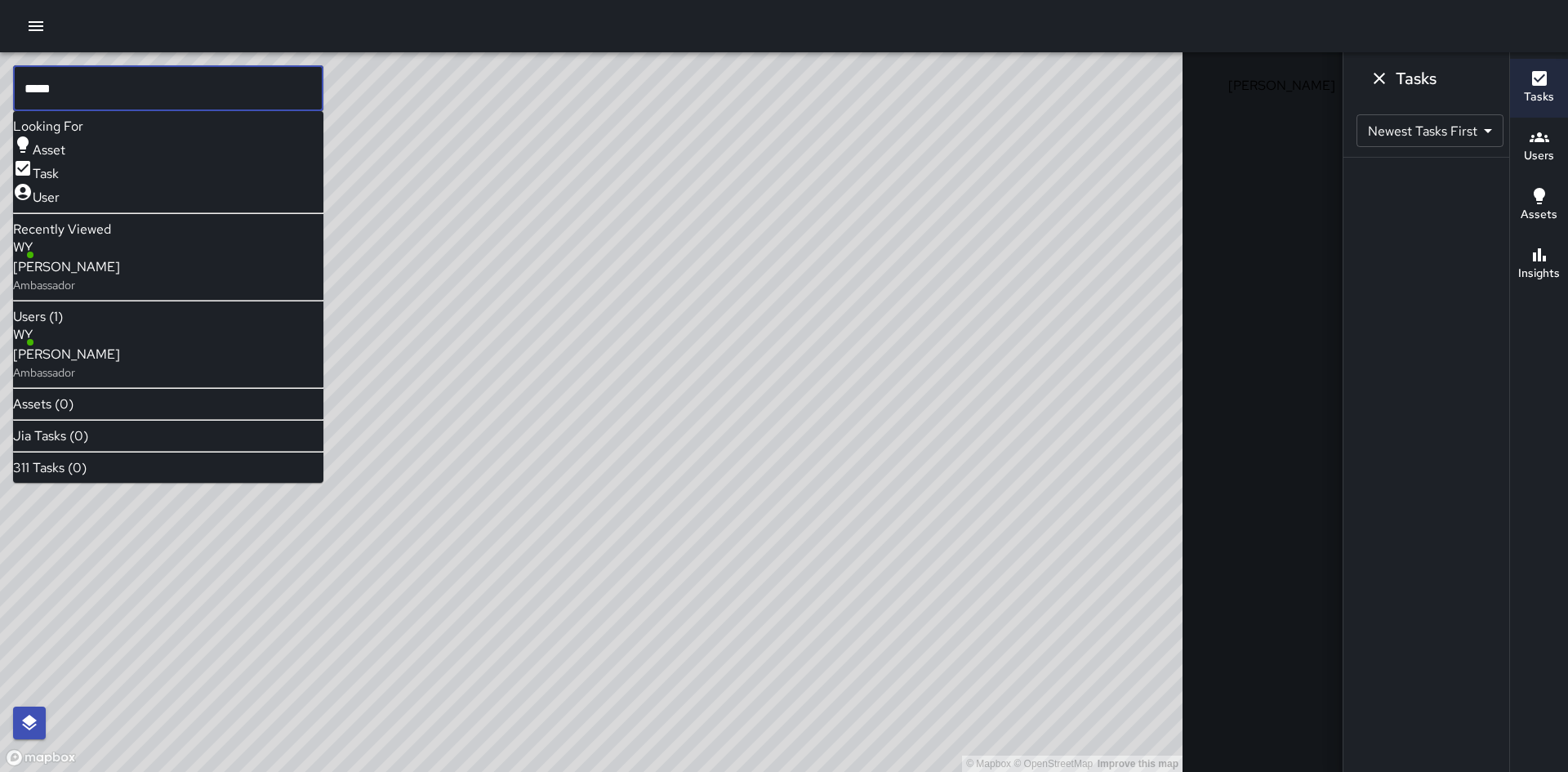
click at [75, 86] on input "*****" at bounding box center [168, 87] width 311 height 45
type input "*"
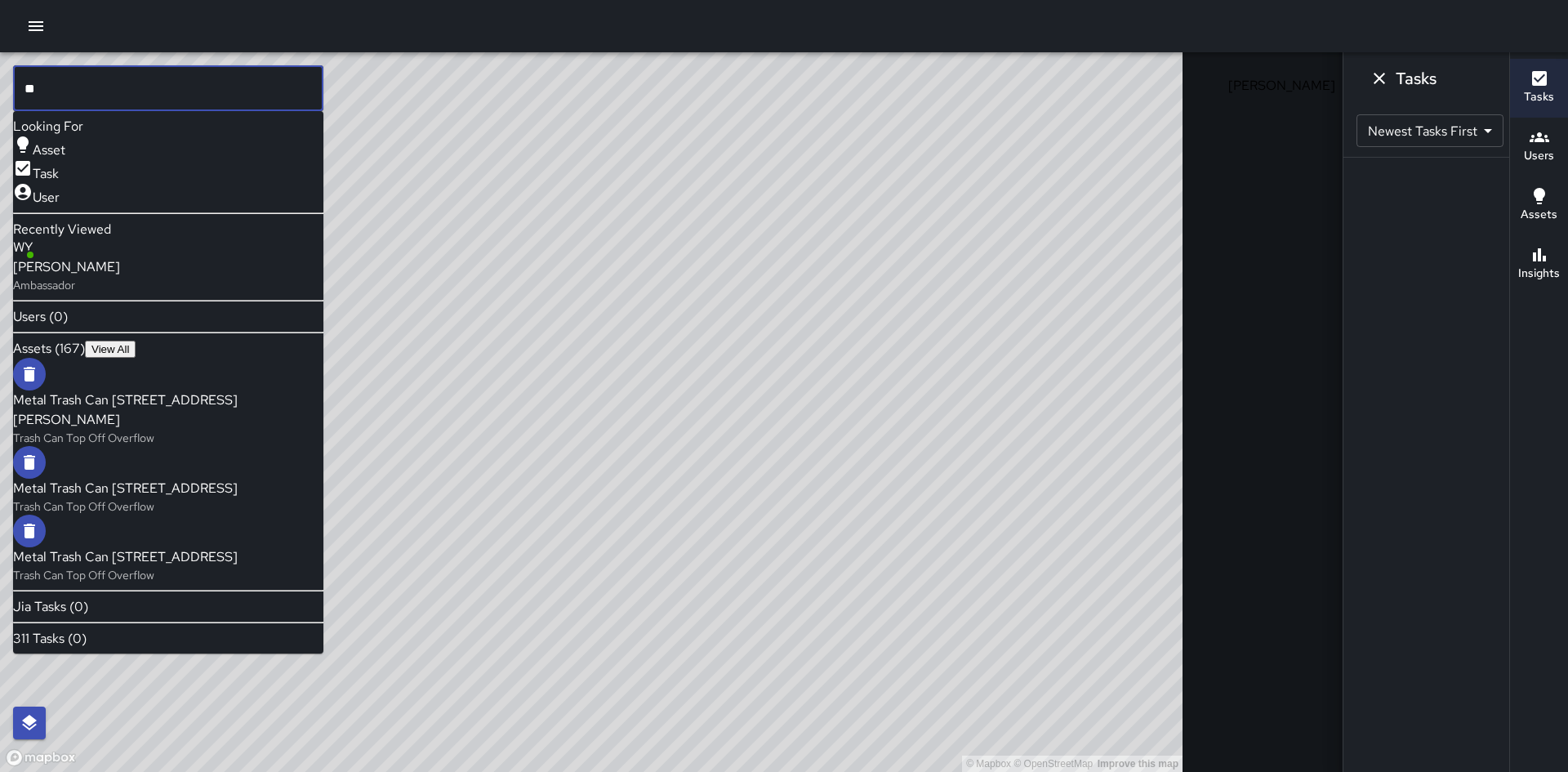
type input "*"
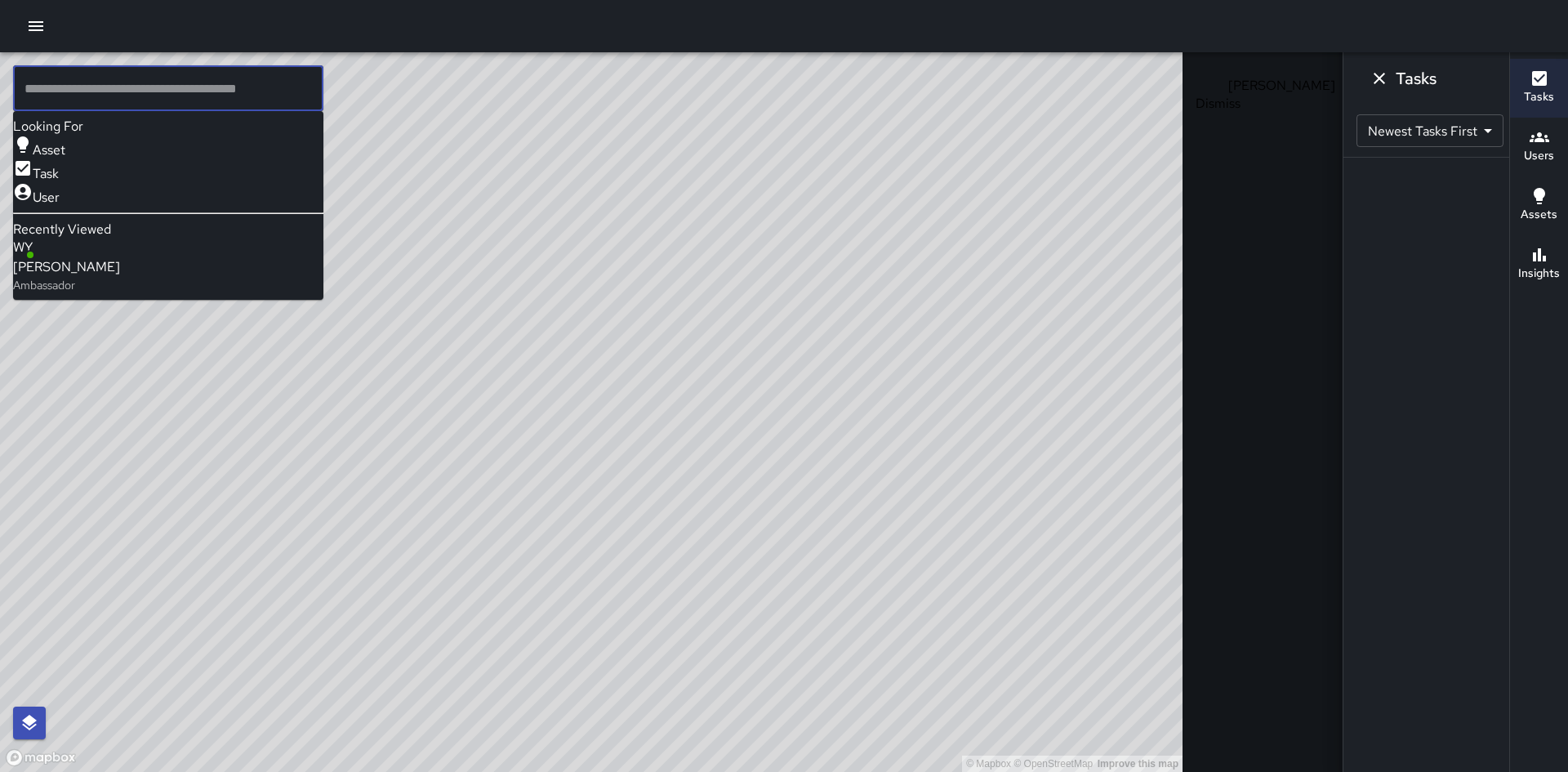
click at [1370, 77] on icon "Dismiss" at bounding box center [1379, 78] width 20 height 20
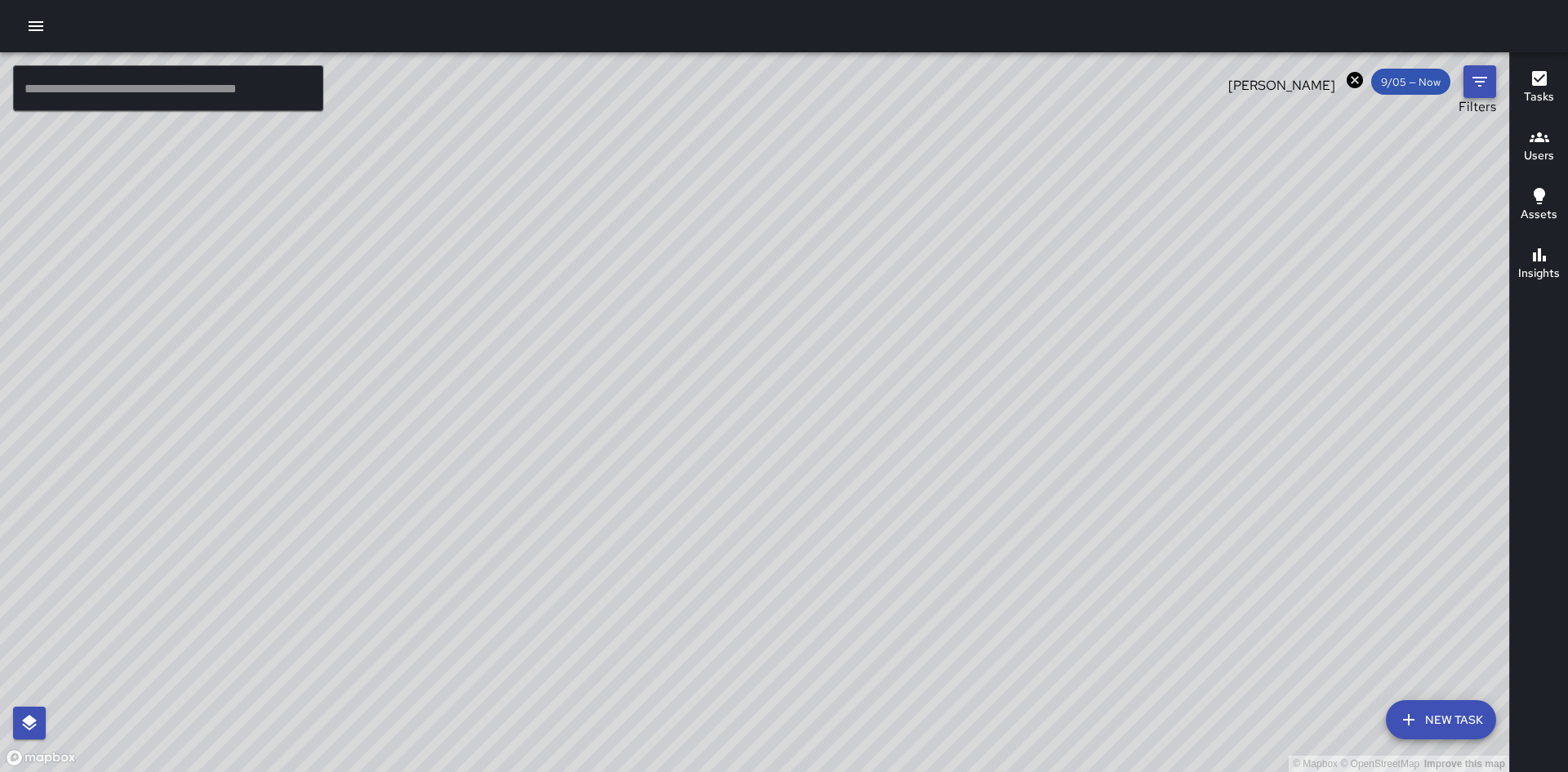
click at [1486, 77] on icon "Filters" at bounding box center [1480, 81] width 15 height 9
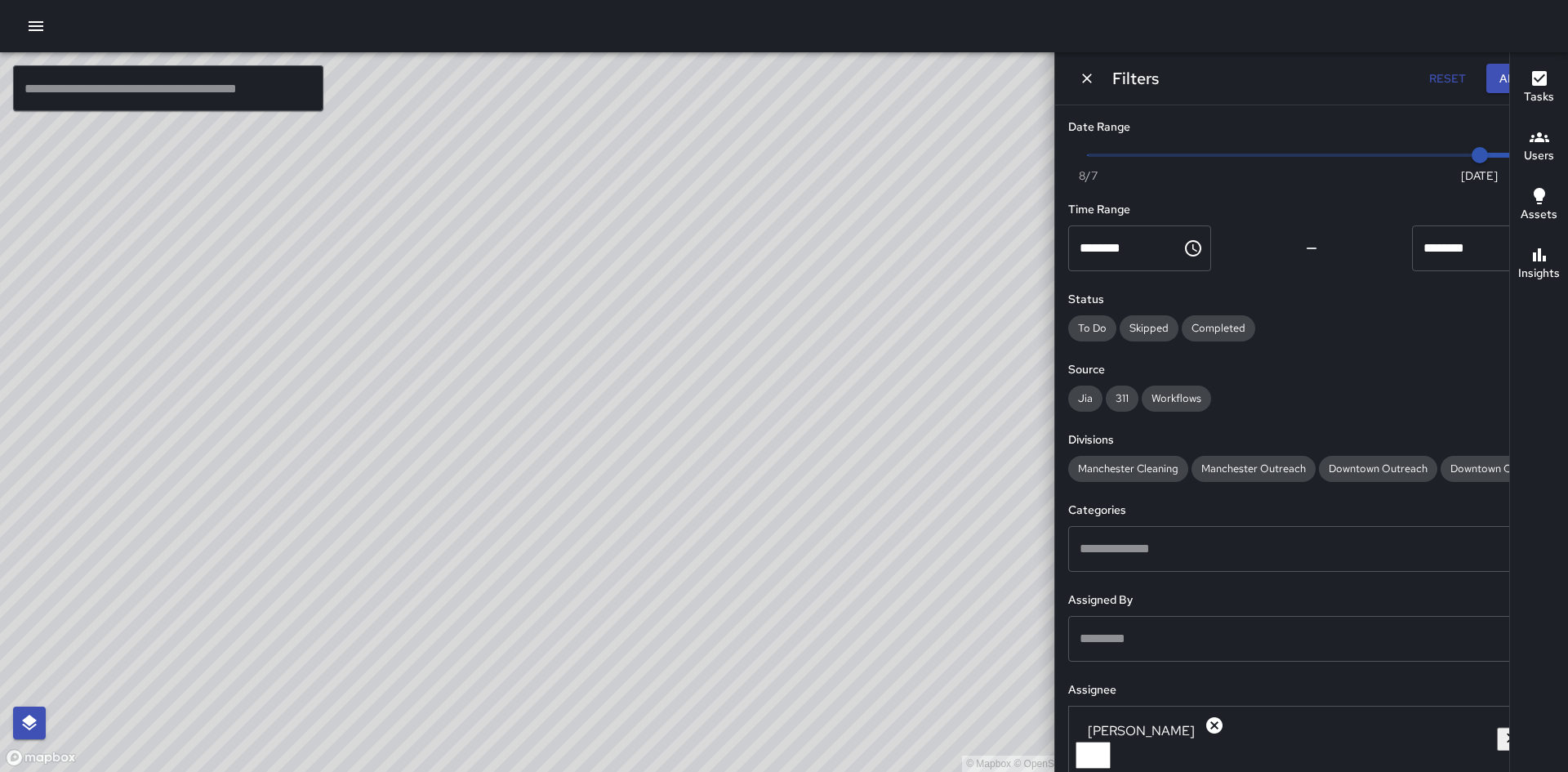
click at [1421, 74] on button "Reset" at bounding box center [1447, 78] width 52 height 30
click at [91, 89] on input "text" at bounding box center [168, 87] width 311 height 45
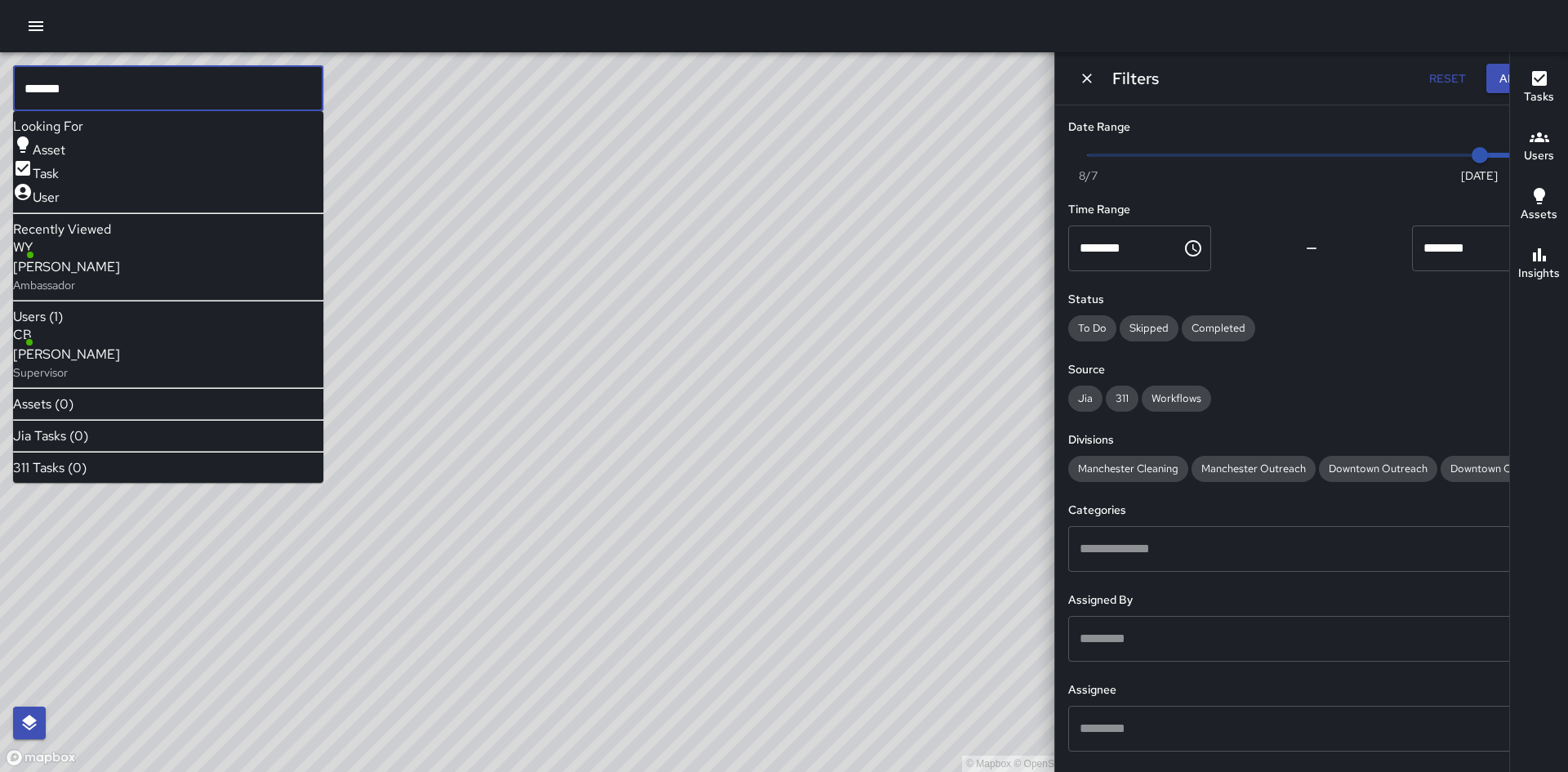
type input "******"
click at [120, 365] on span "[PERSON_NAME]" at bounding box center [66, 354] width 107 height 20
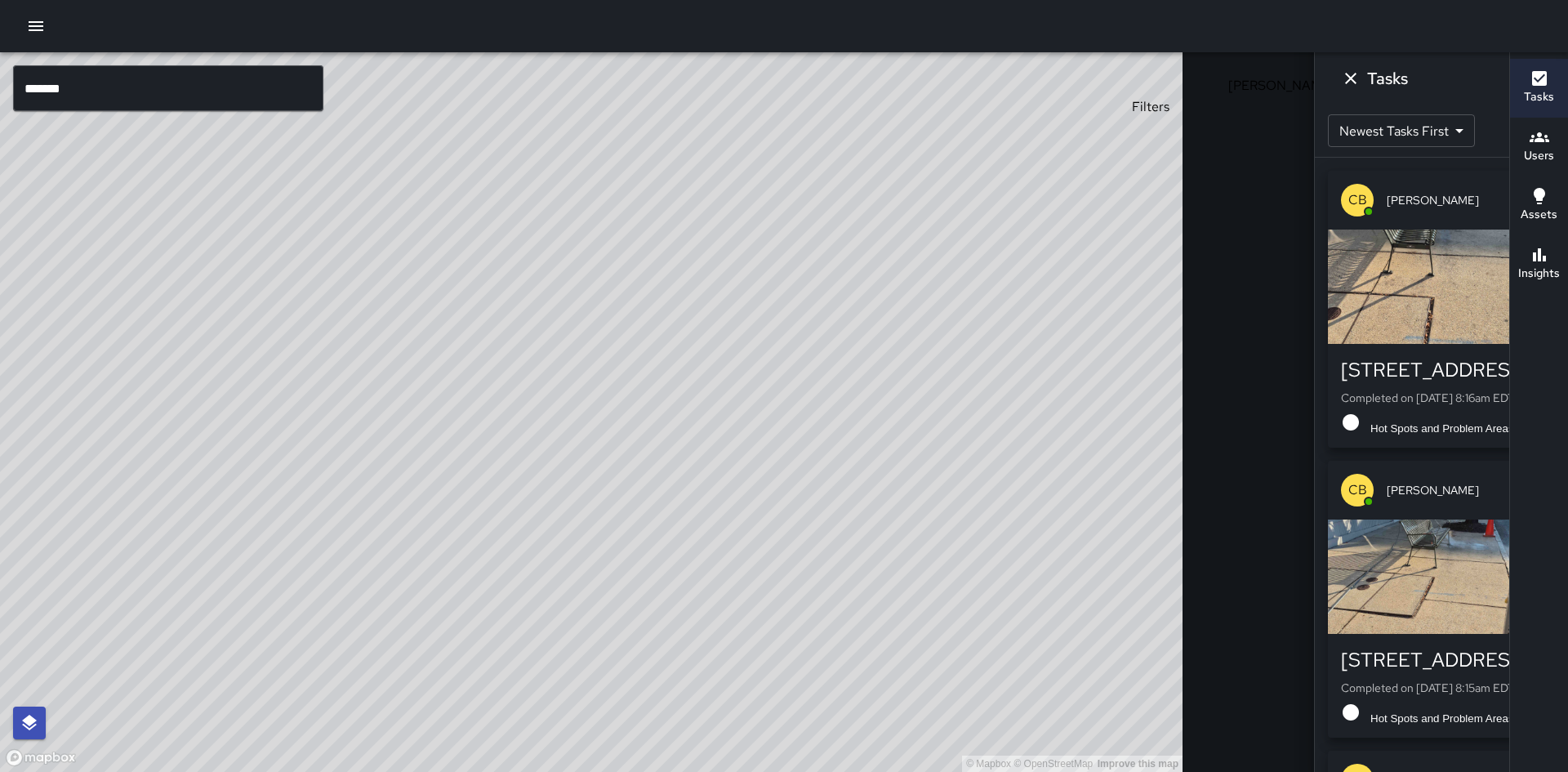
click at [1470, 80] on icon "Filters" at bounding box center [1480, 81] width 20 height 20
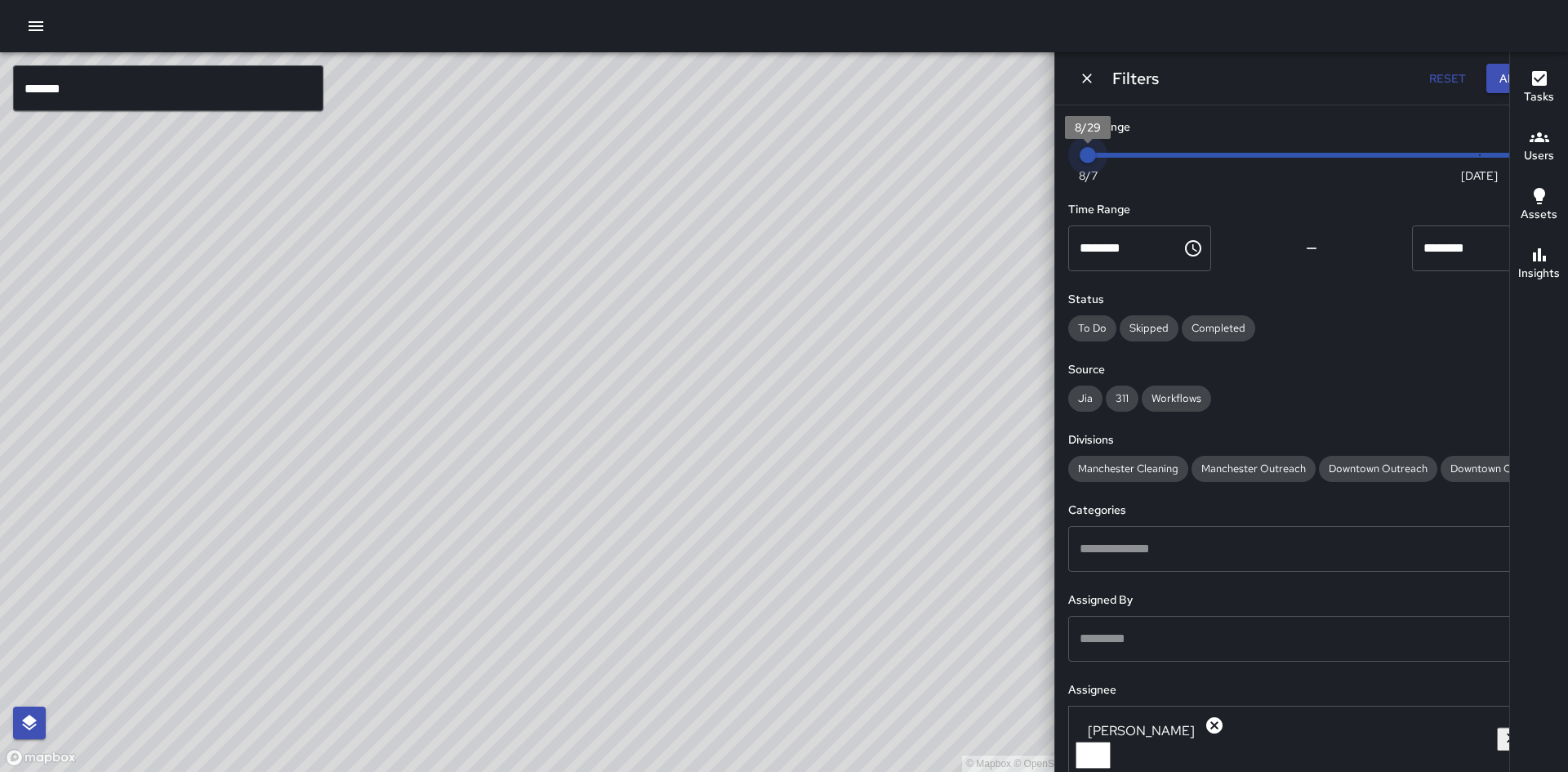
drag, startPoint x: 1432, startPoint y: 148, endPoint x: 1192, endPoint y: 166, distance: 240.7
click at [1192, 166] on div "Date Range Now [DATE] [DATE] 8:20 am Time Range ******** ​ ******** ​ Status To…" at bounding box center [1312, 438] width 513 height 666
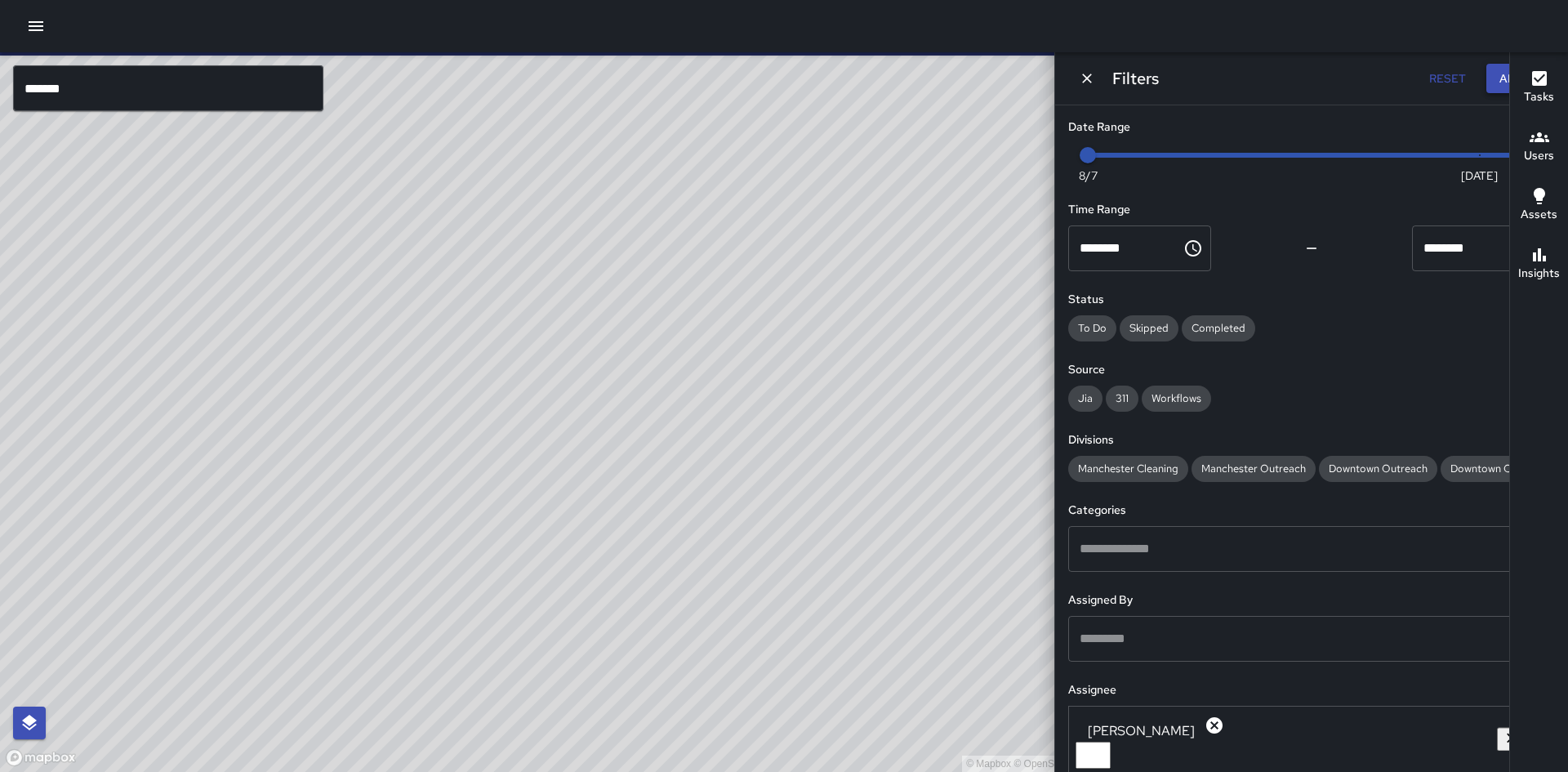
click at [1487, 78] on button "Apply" at bounding box center [1517, 78] width 62 height 30
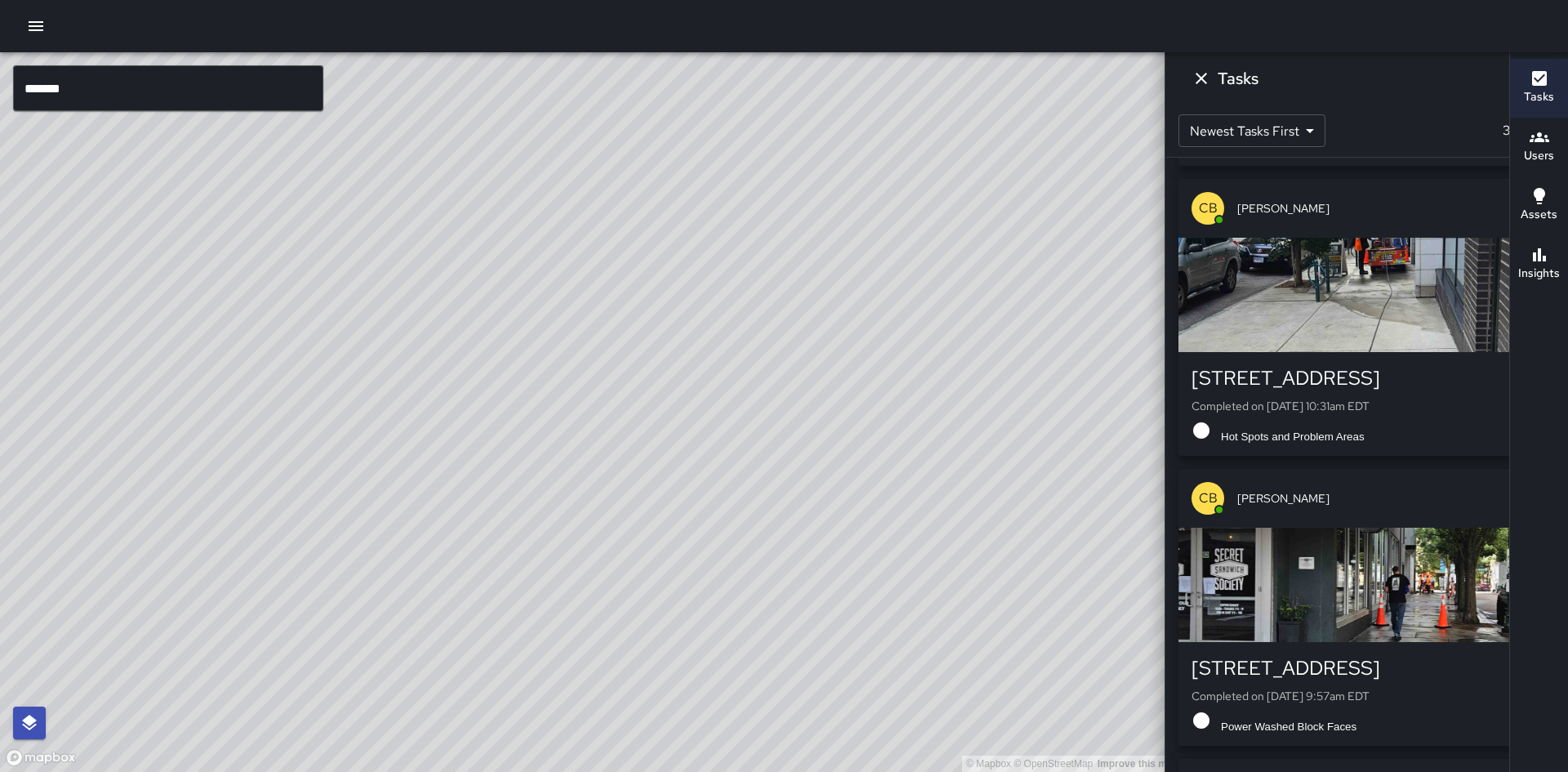
scroll to position [8501, 0]
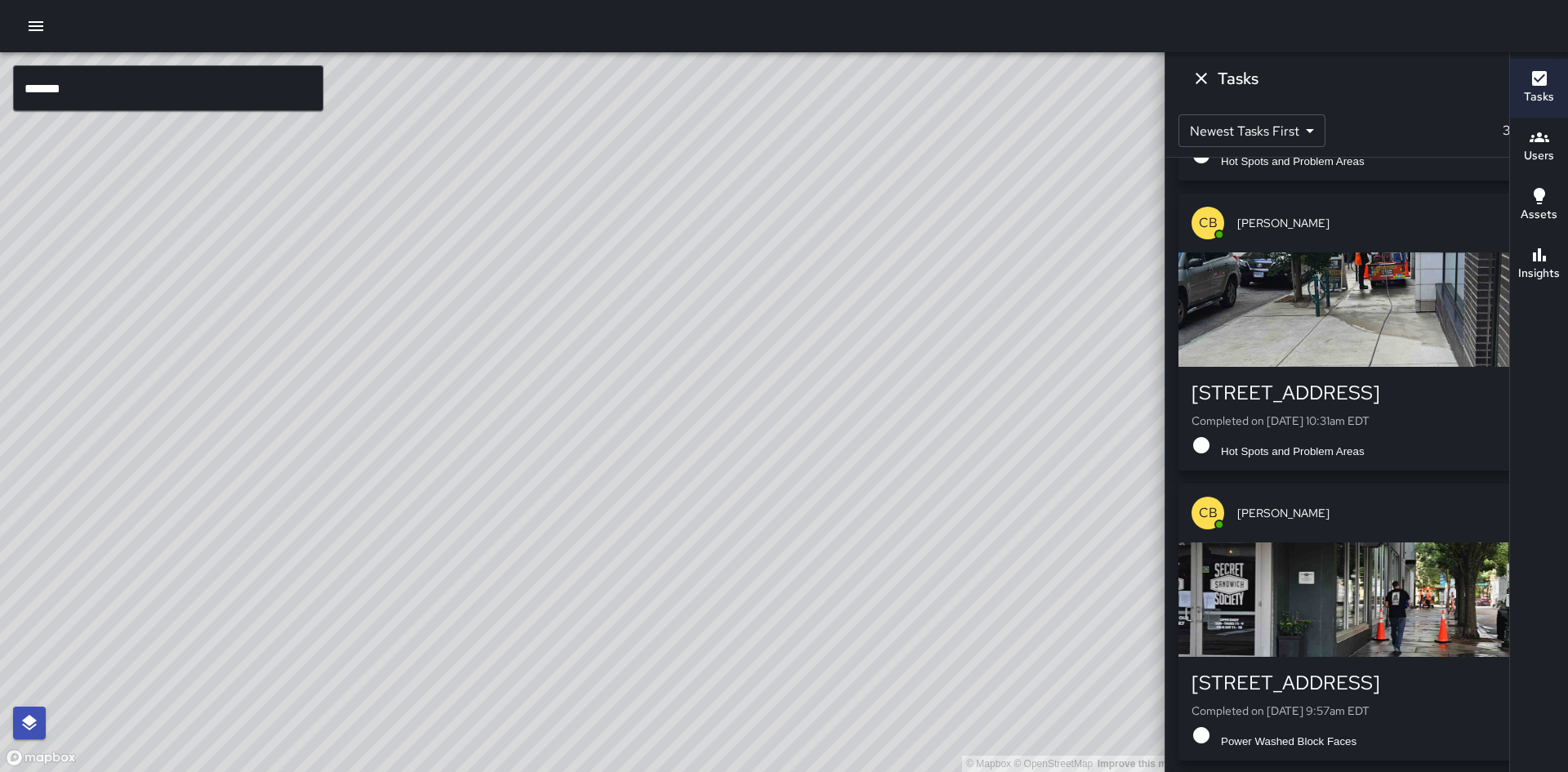
drag, startPoint x: 1511, startPoint y: 667, endPoint x: 1499, endPoint y: 708, distance: 42.7
click at [1500, 723] on div "© Mapbox © OpenStreetMap Improve this map ****** ​ New Task [PERSON_NAME] 8/29 …" at bounding box center [784, 412] width 1568 height 720
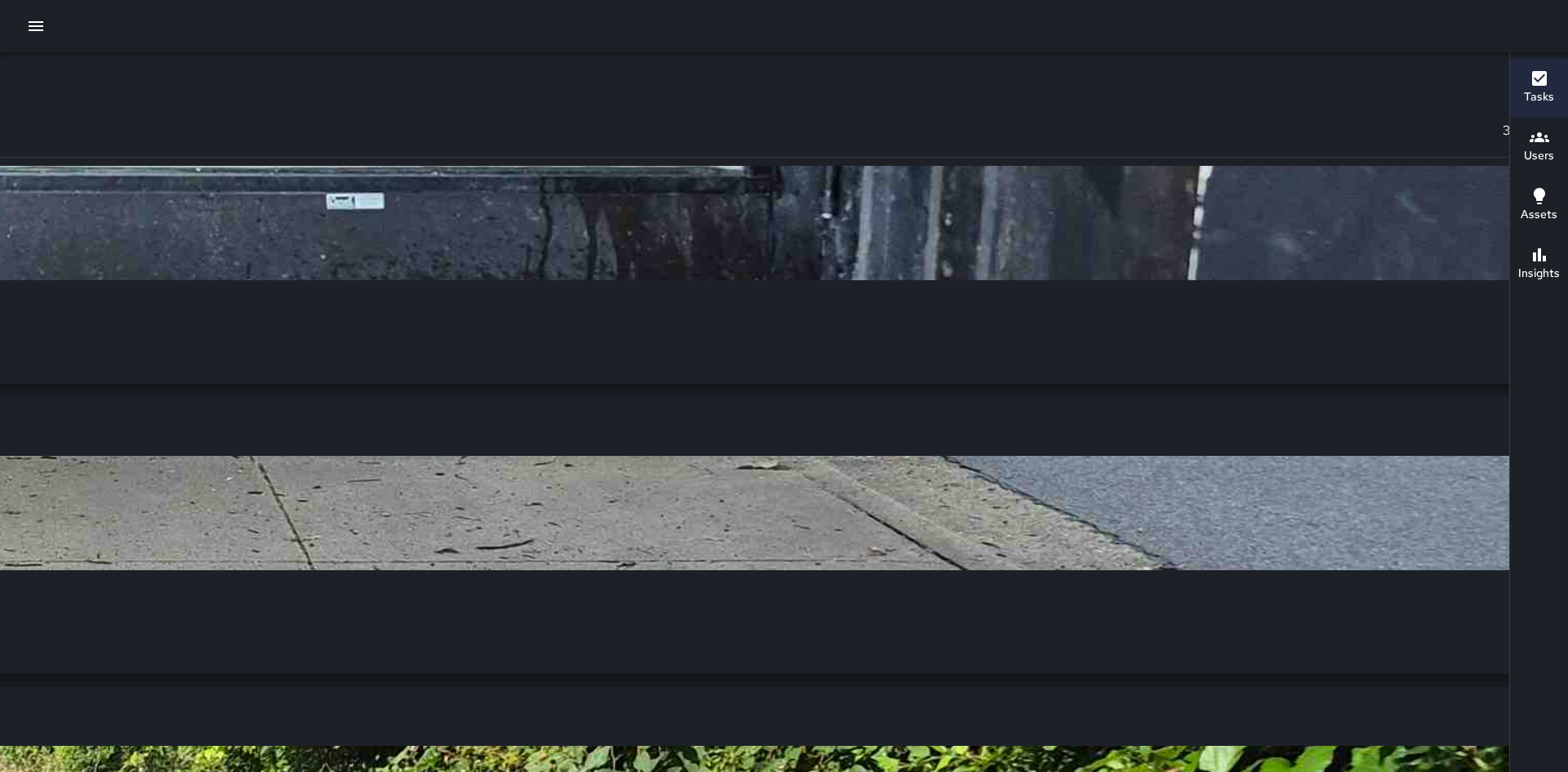
scroll to position [10702, 0]
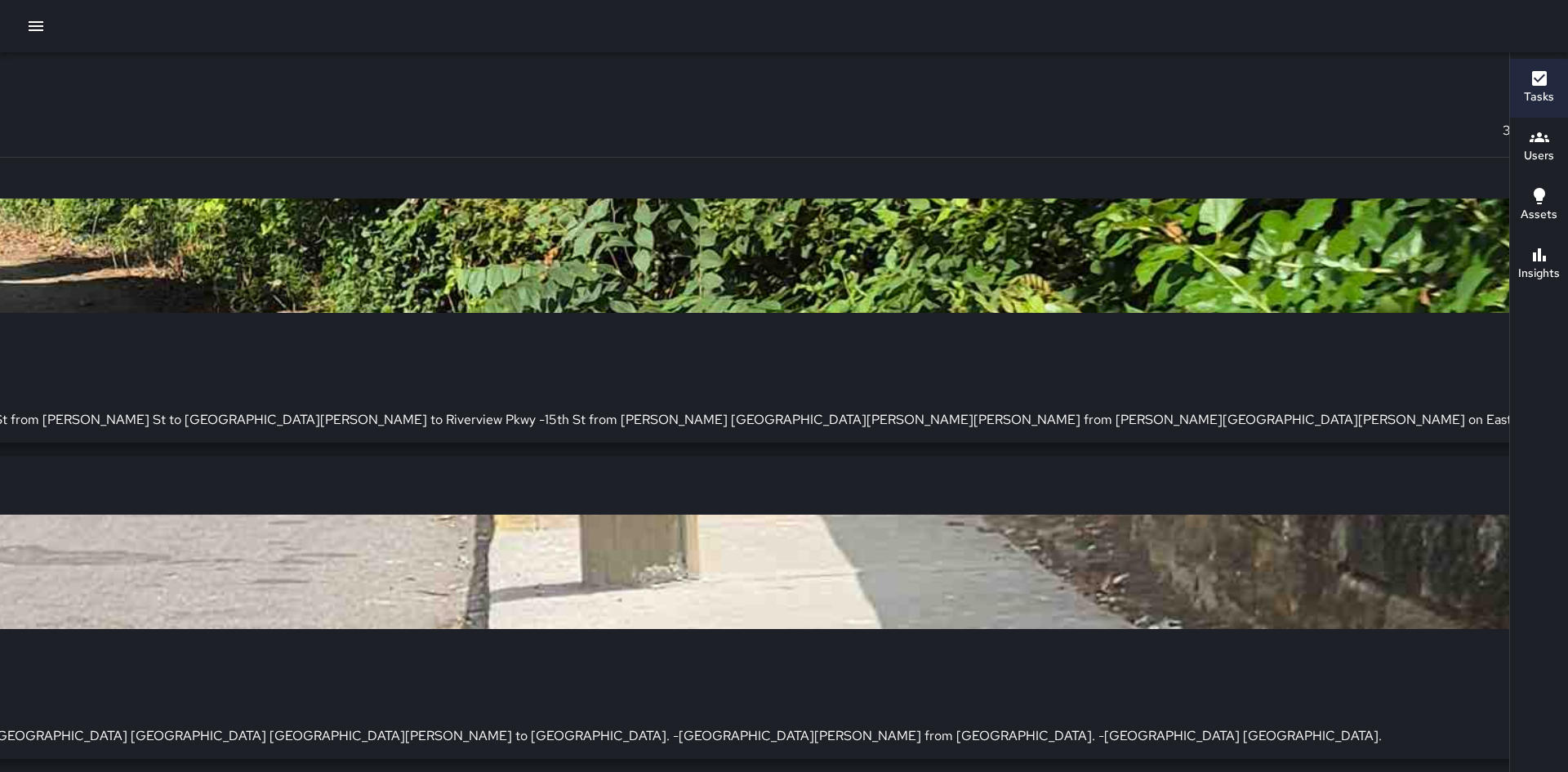
click at [87, 86] on input "******" at bounding box center [168, 87] width 311 height 45
click at [119, 333] on p "Ambassador" at bounding box center [66, 341] width 107 height 16
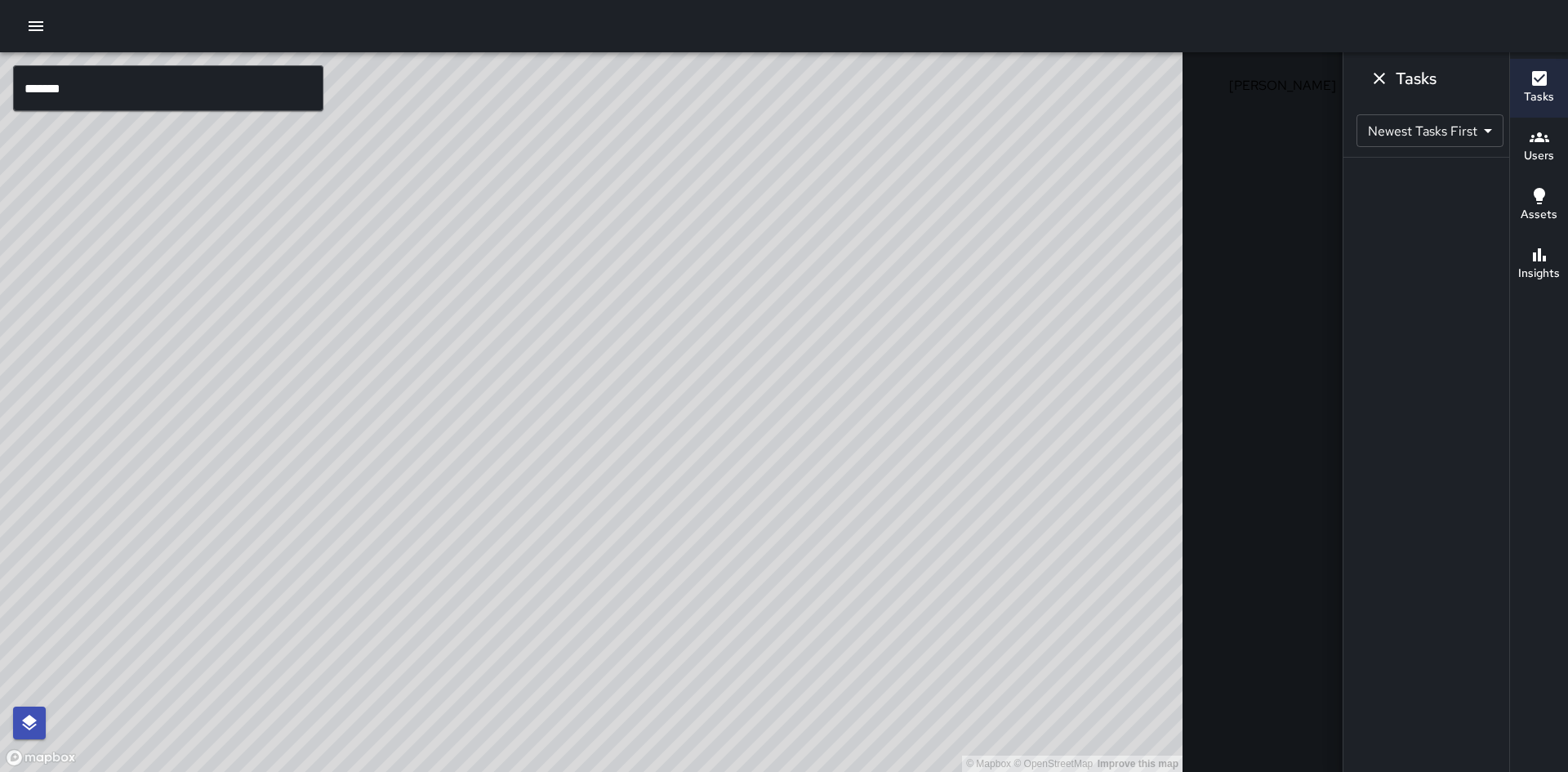
scroll to position [0, 0]
click at [1370, 76] on icon "Dismiss" at bounding box center [1379, 78] width 20 height 20
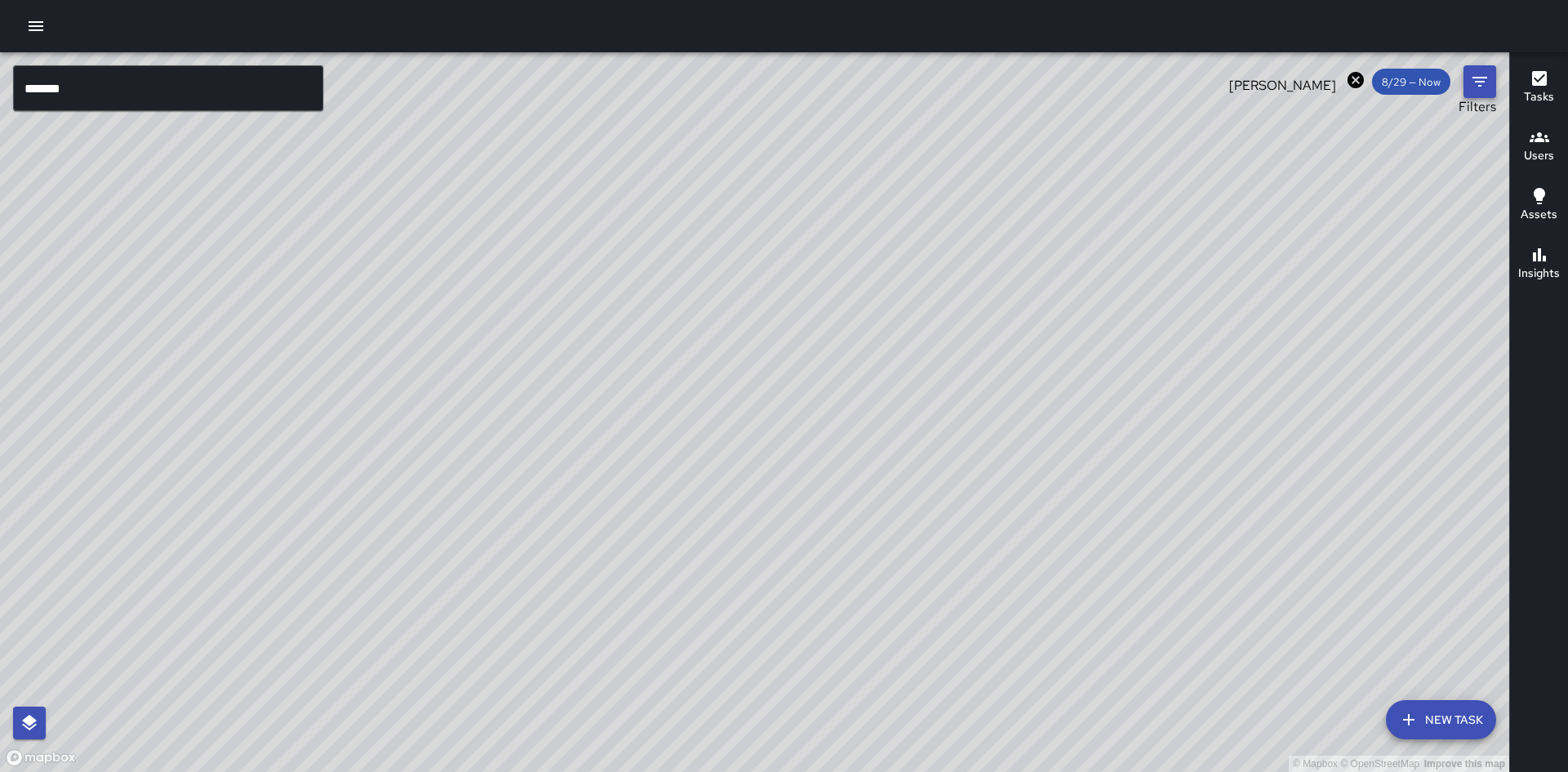
click at [1483, 75] on icon "Filters" at bounding box center [1480, 81] width 20 height 20
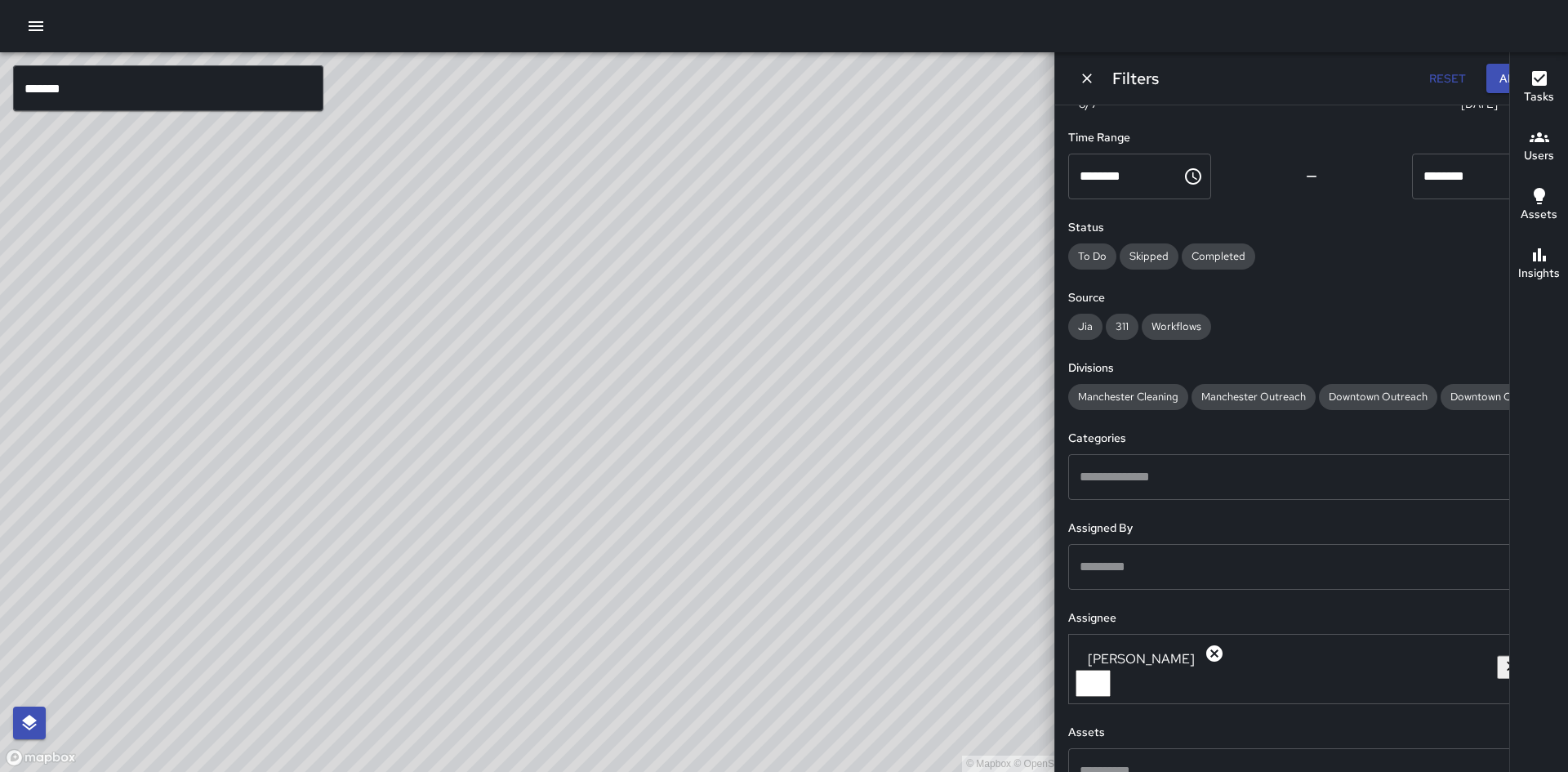
scroll to position [112, 0]
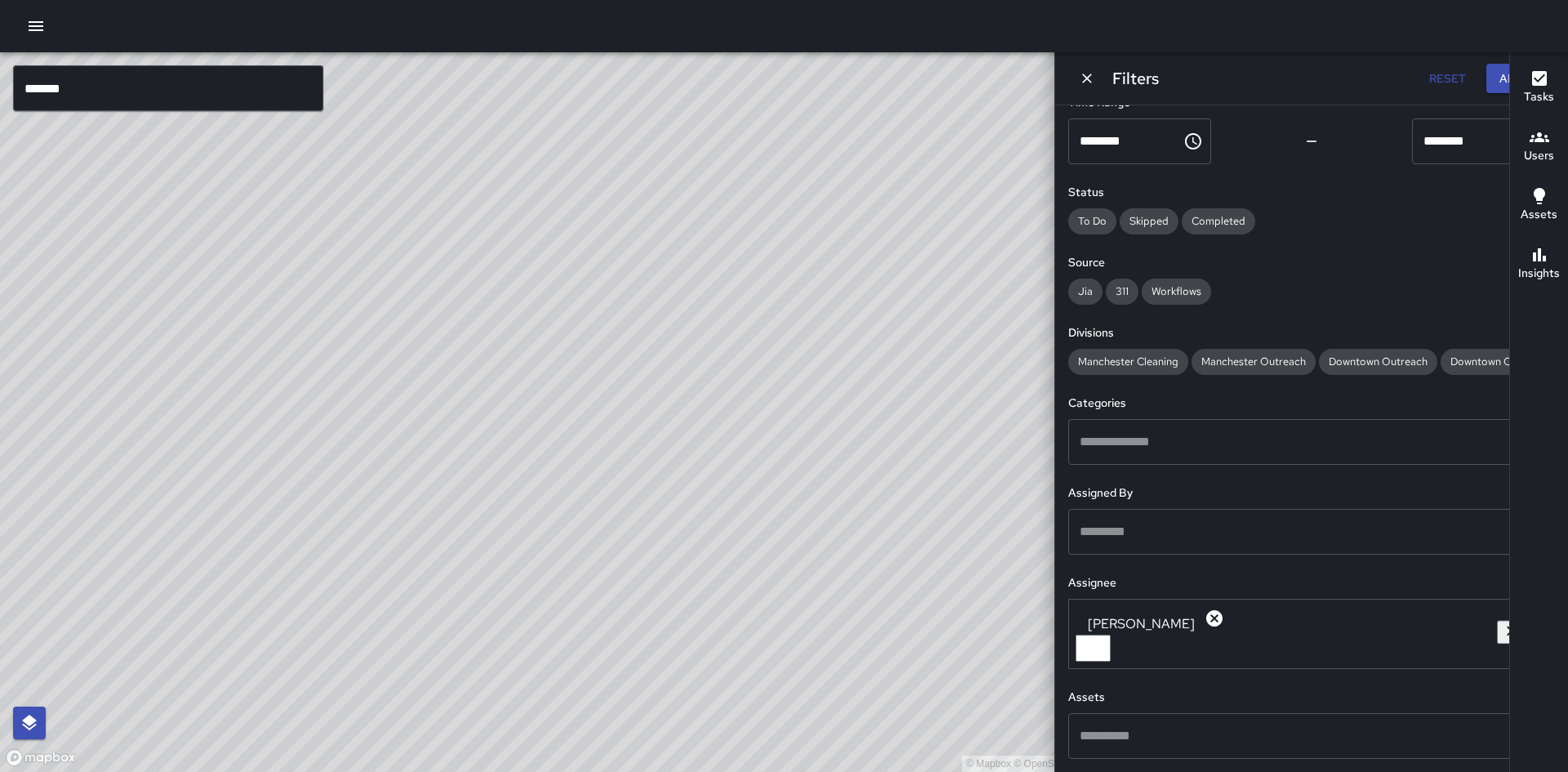
click at [1528, 642] on icon "Open" at bounding box center [1537, 635] width 20 height 20
click at [1421, 76] on button "Reset" at bounding box center [1447, 78] width 52 height 30
type input "*"
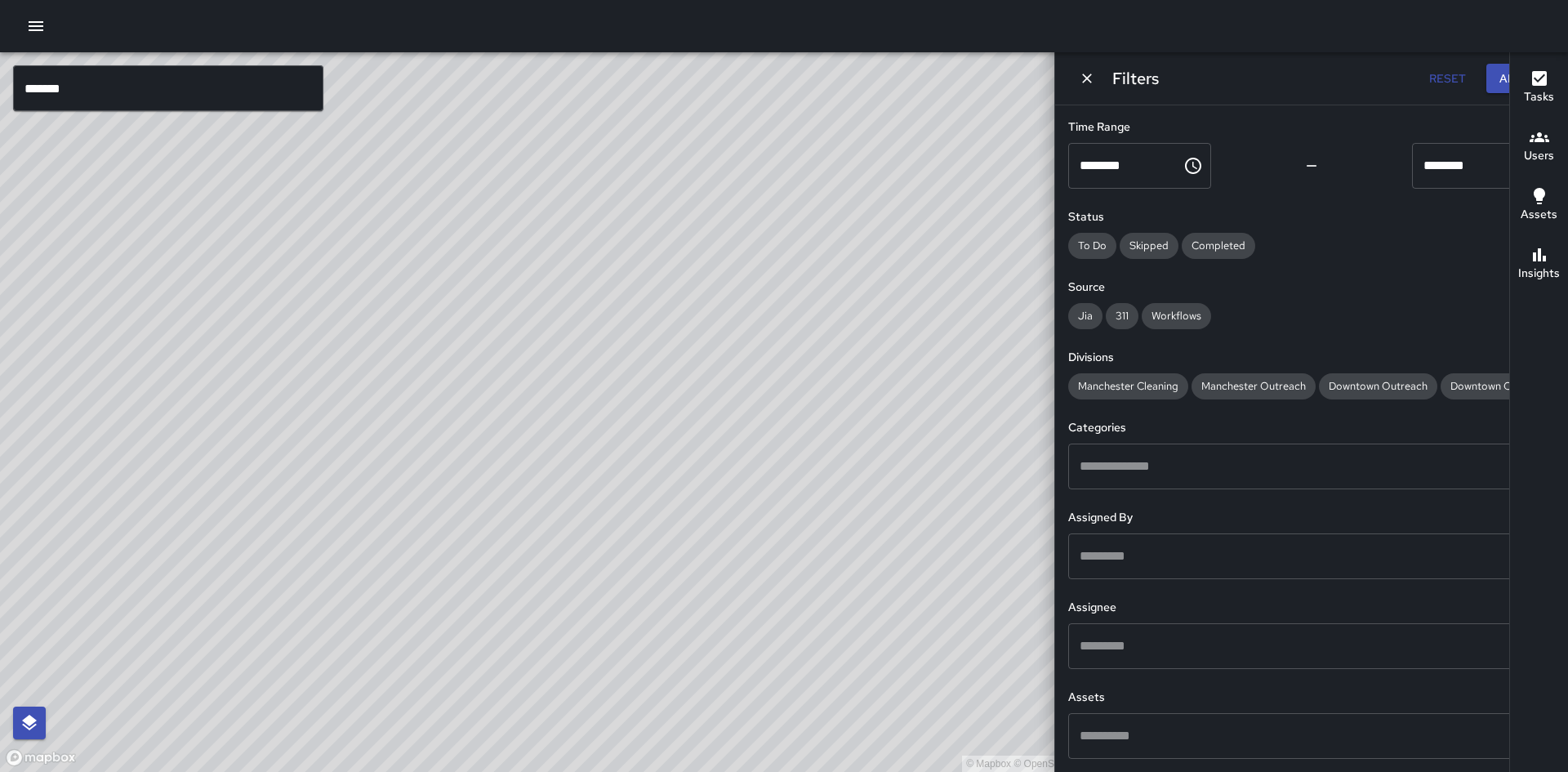
click at [1095, 75] on icon "Dismiss" at bounding box center [1087, 78] width 16 height 16
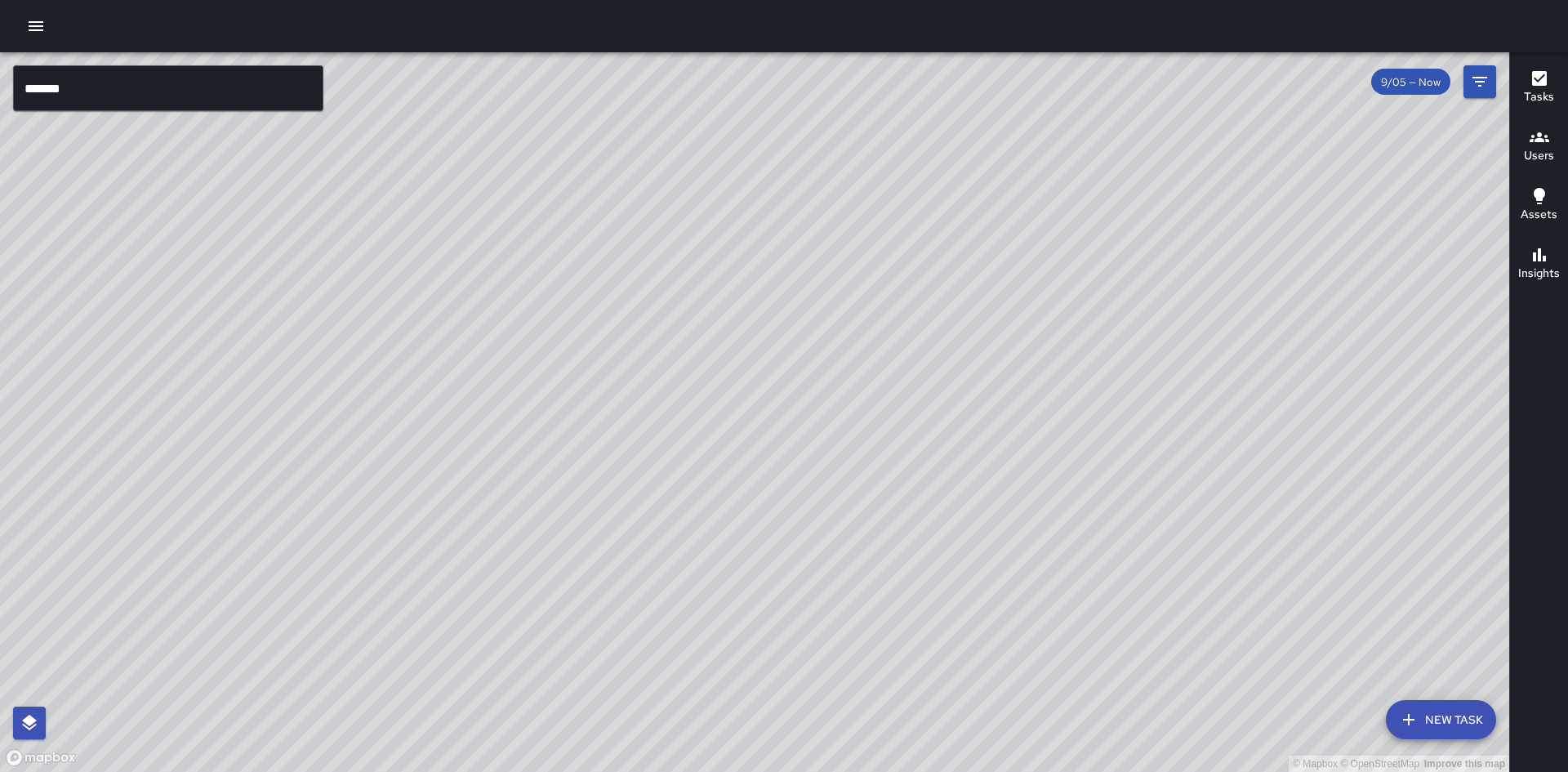
click at [76, 91] on input "******" at bounding box center [168, 87] width 311 height 45
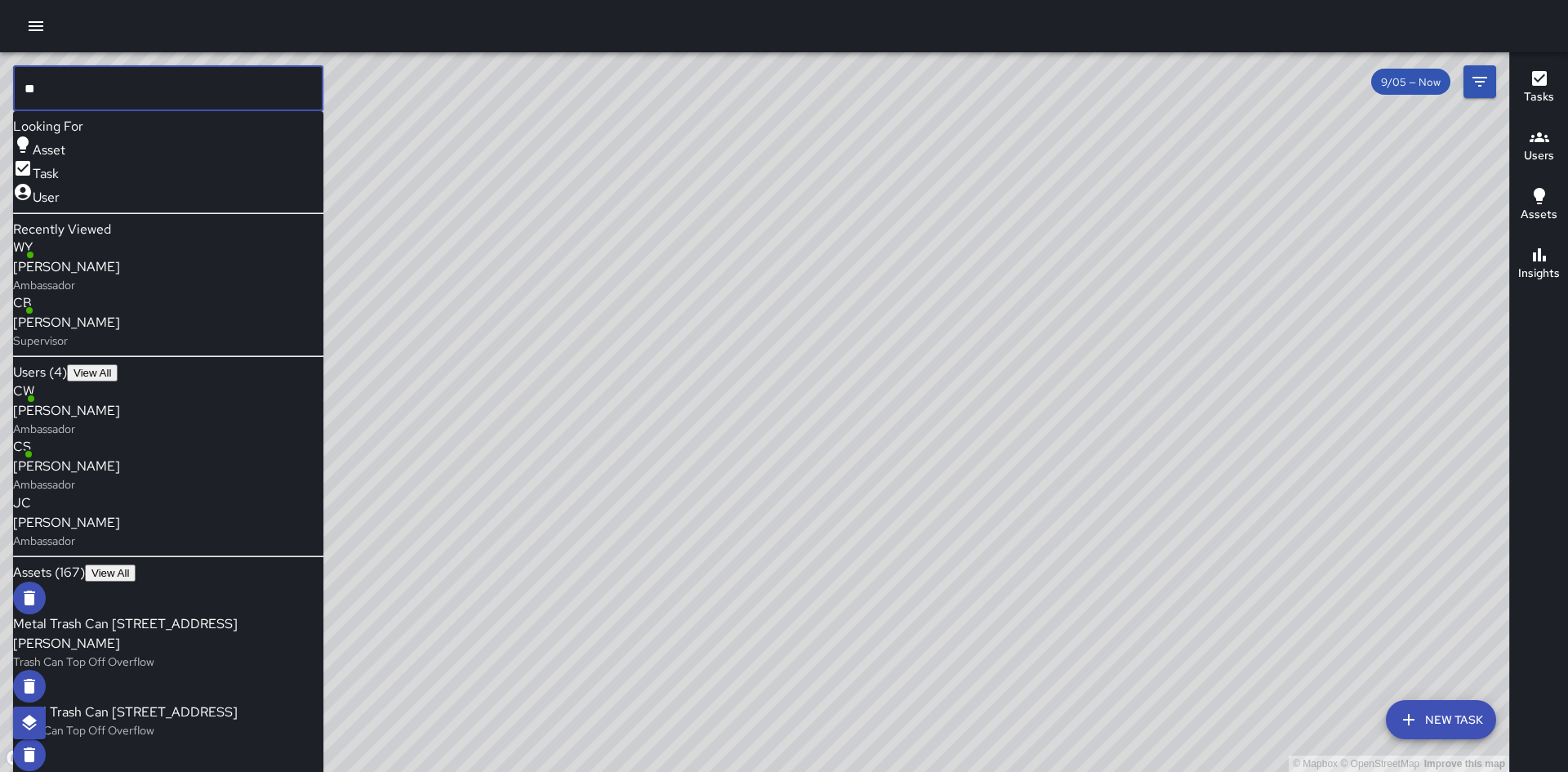
type input "*"
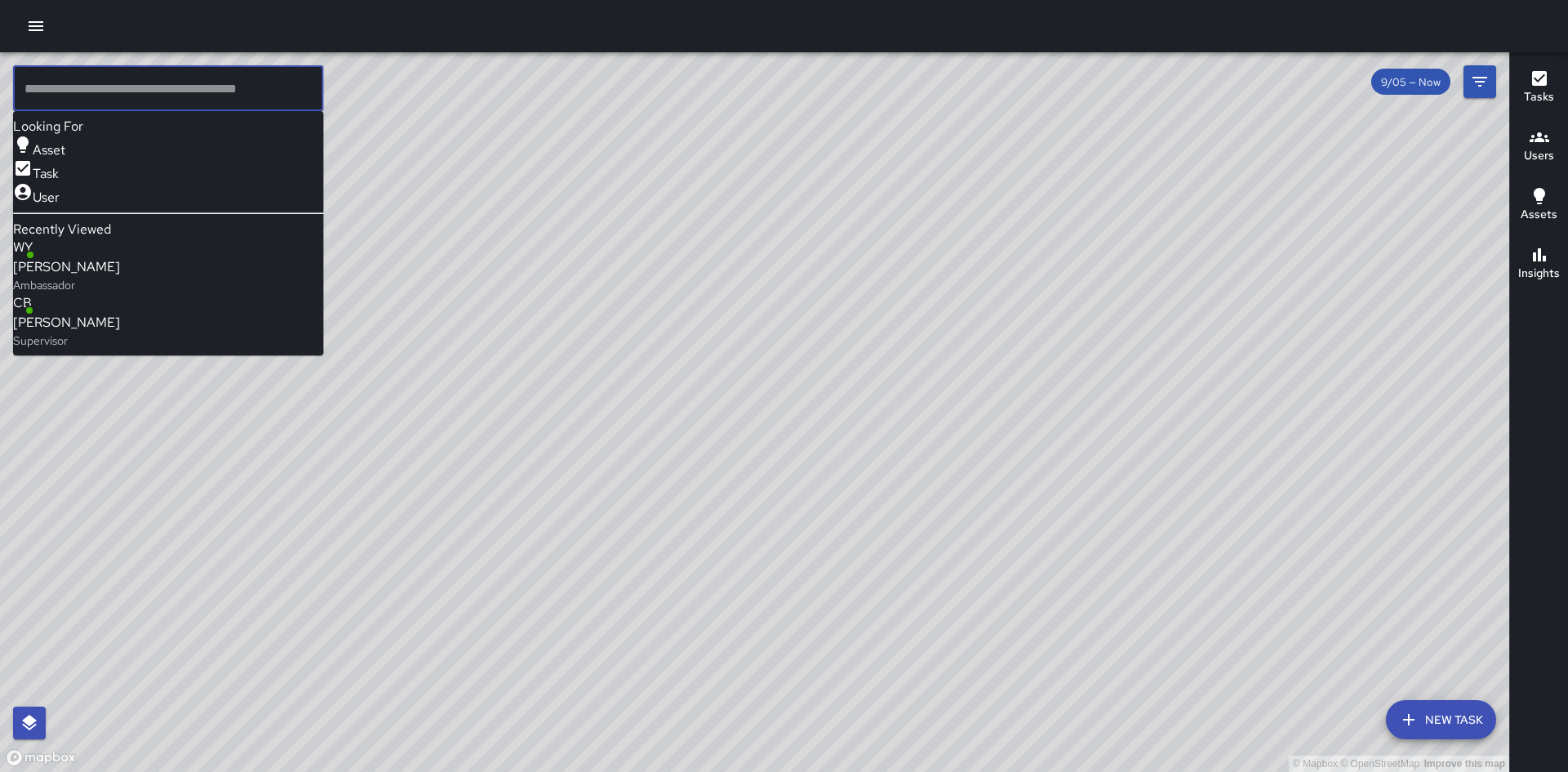
type input "*"
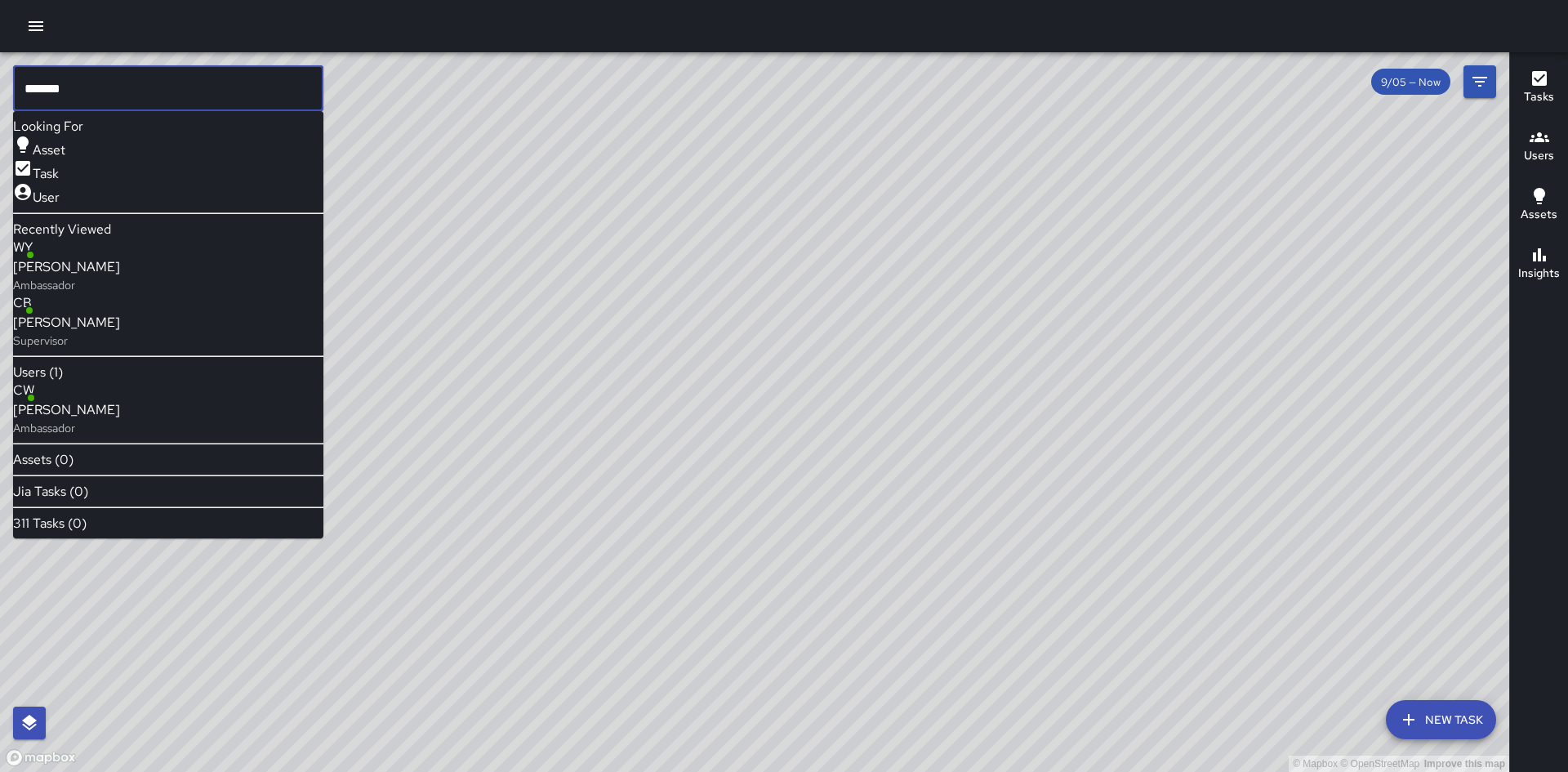
type input "*******"
click at [112, 414] on span "[PERSON_NAME]" at bounding box center [66, 410] width 107 height 20
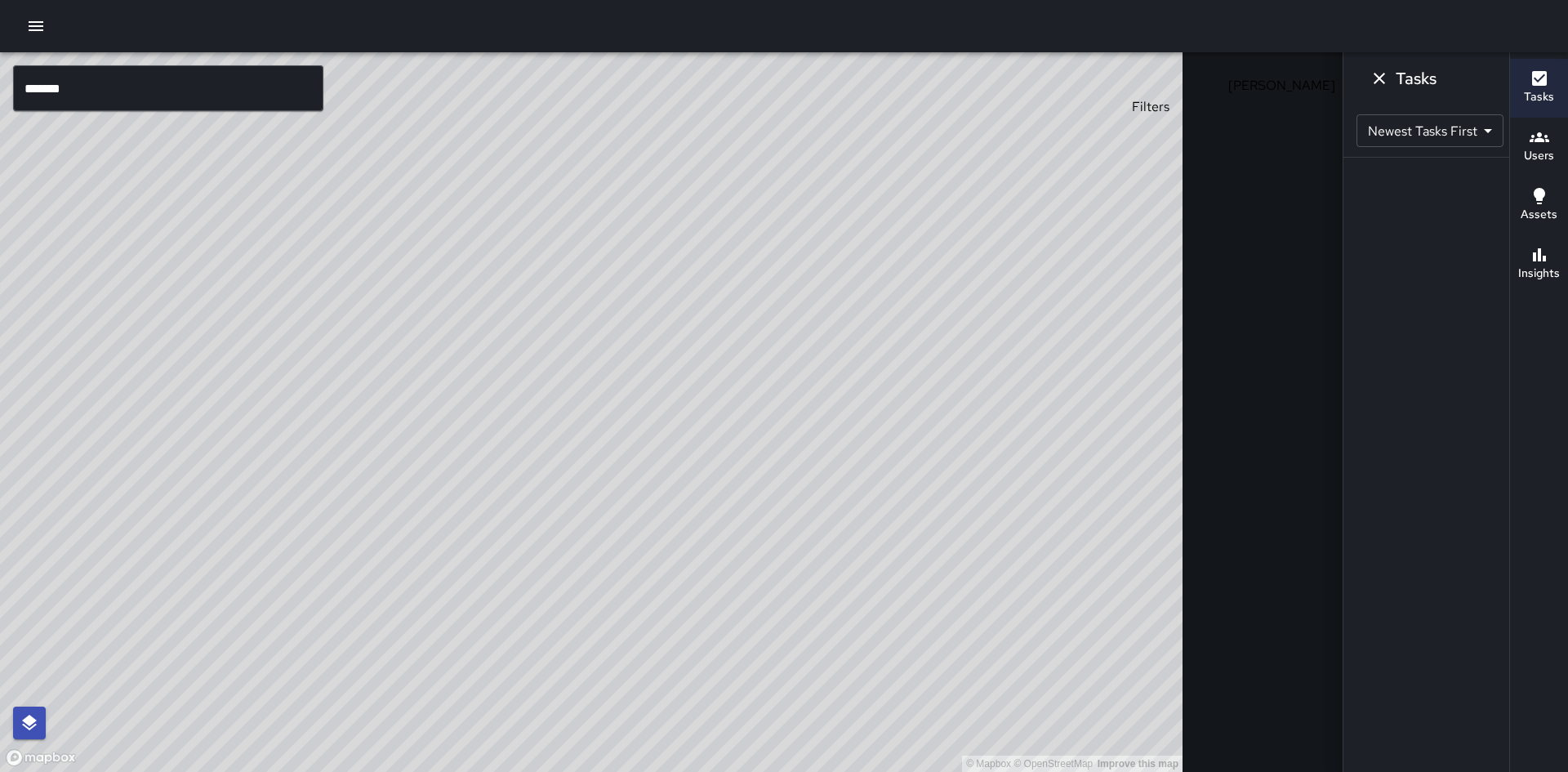
click at [1470, 79] on icon "Filters" at bounding box center [1480, 81] width 20 height 20
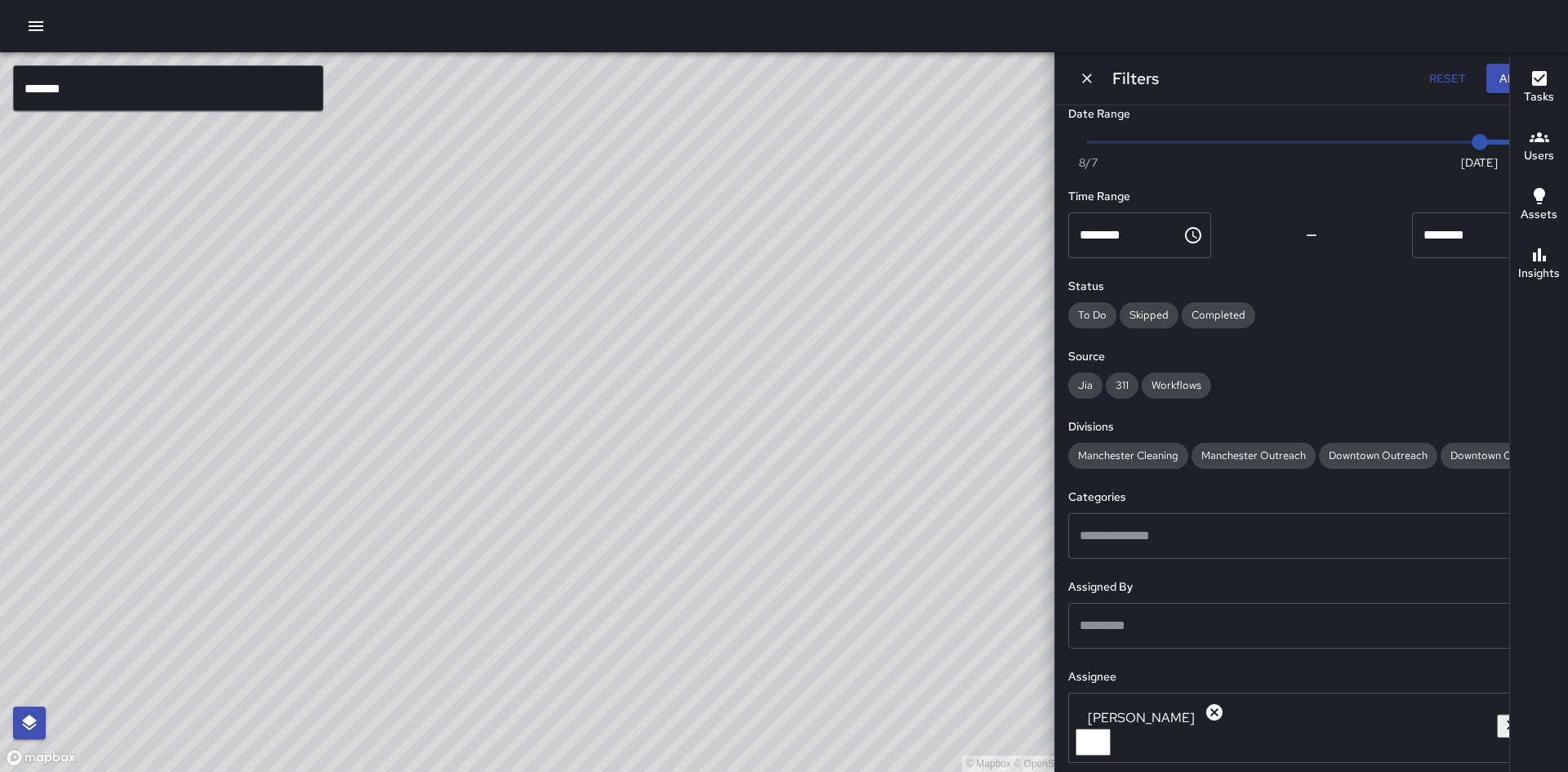
scroll to position [0, 0]
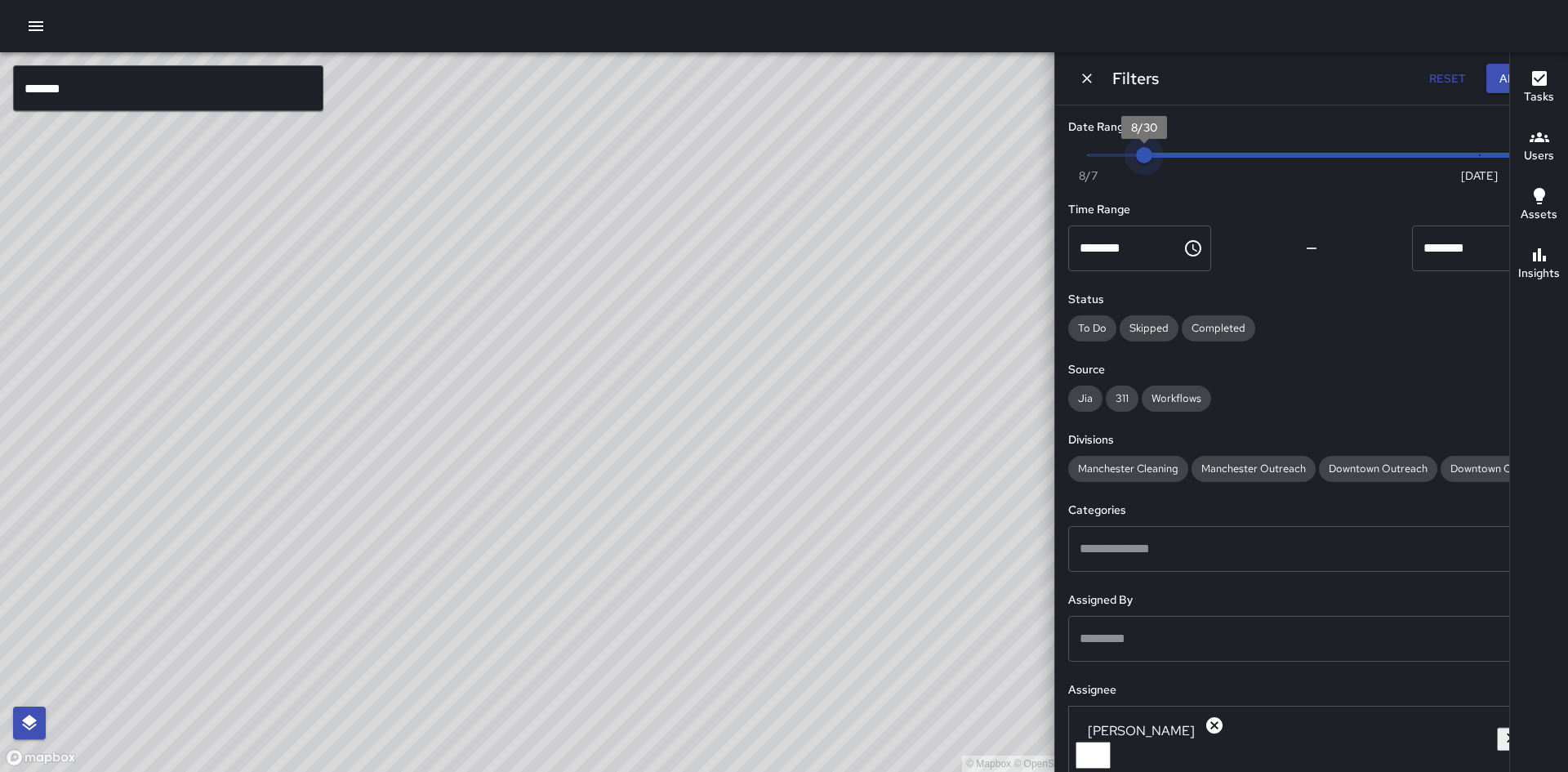
type input "*"
drag, startPoint x: 1430, startPoint y: 156, endPoint x: 1174, endPoint y: 168, distance: 256.3
click at [1174, 168] on div "© Mapbox © OpenStreetMap Improve this map ******* ​ New Task [PERSON_NAME] 9/05…" at bounding box center [784, 412] width 1568 height 720
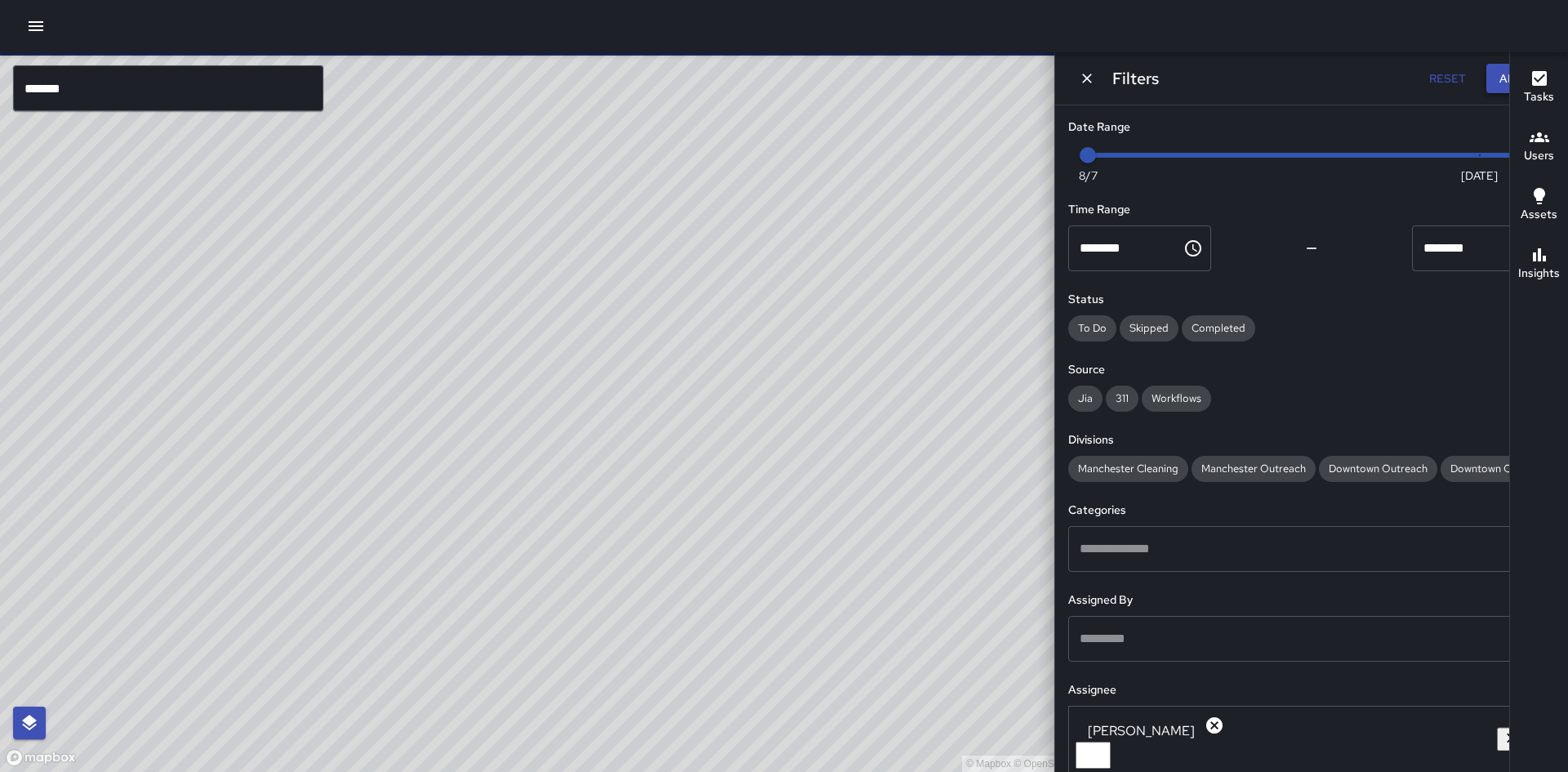
click at [1487, 78] on button "Apply" at bounding box center [1517, 78] width 62 height 30
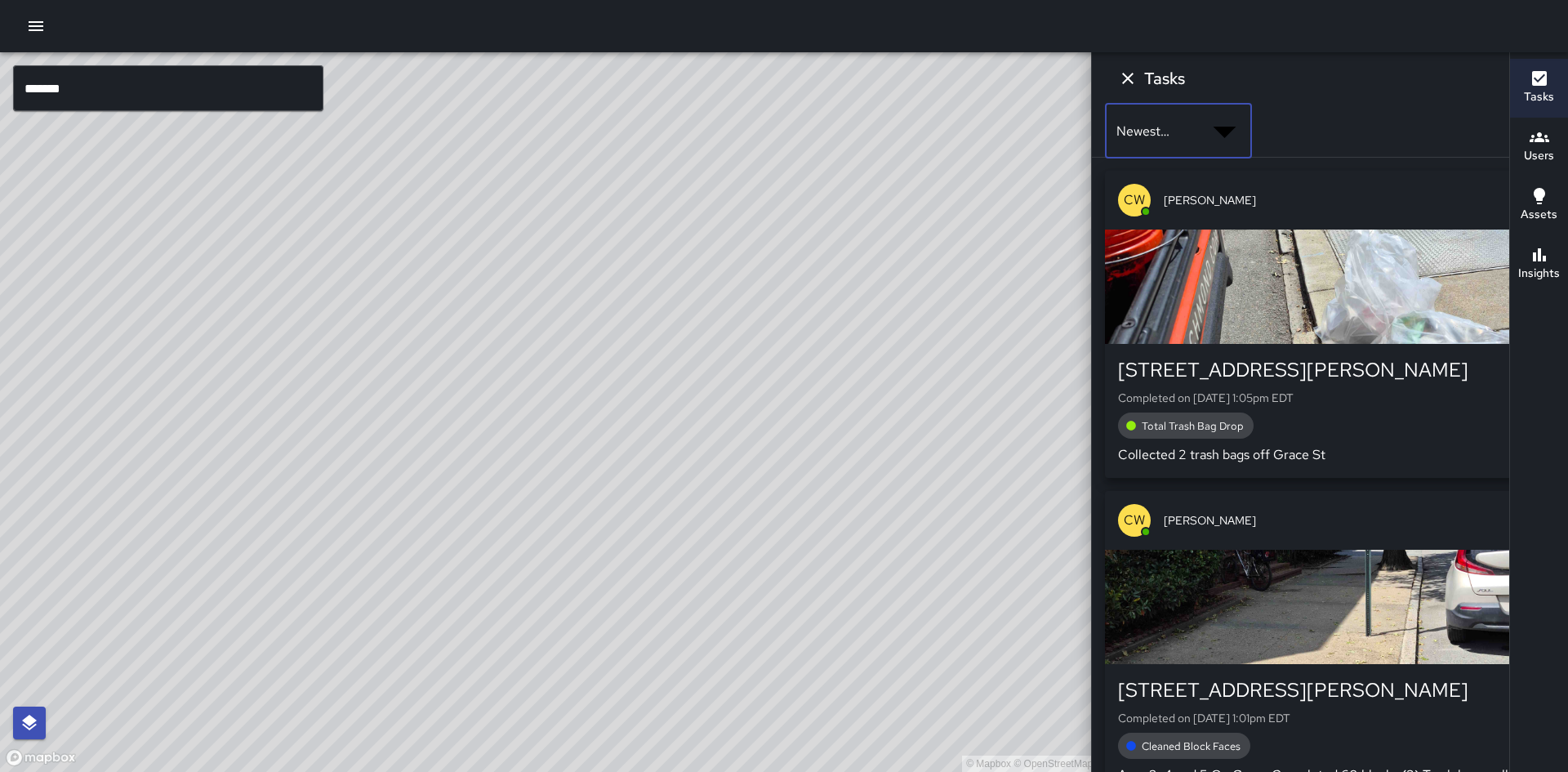
click at [1324, 126] on body "© Mapbox © OpenStreetMap Improve this map ******* ​ New Task [PERSON_NAME] 8/29…" at bounding box center [784, 426] width 1568 height 853
click at [1353, 771] on div at bounding box center [784, 785] width 1568 height 0
click at [1348, 79] on icon at bounding box center [1355, 80] width 16 height 16
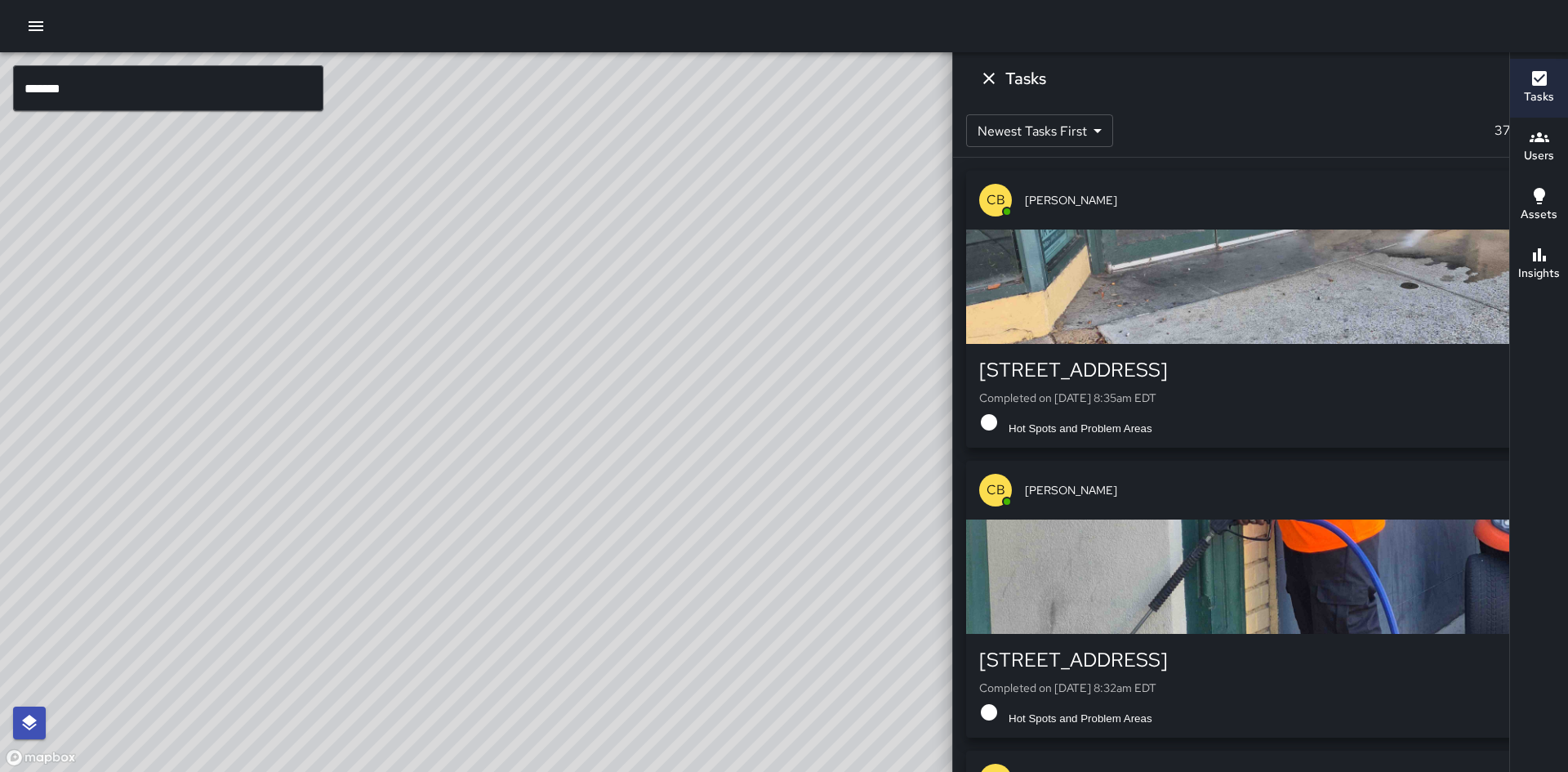
click at [998, 74] on icon "Dismiss" at bounding box center [989, 78] width 20 height 20
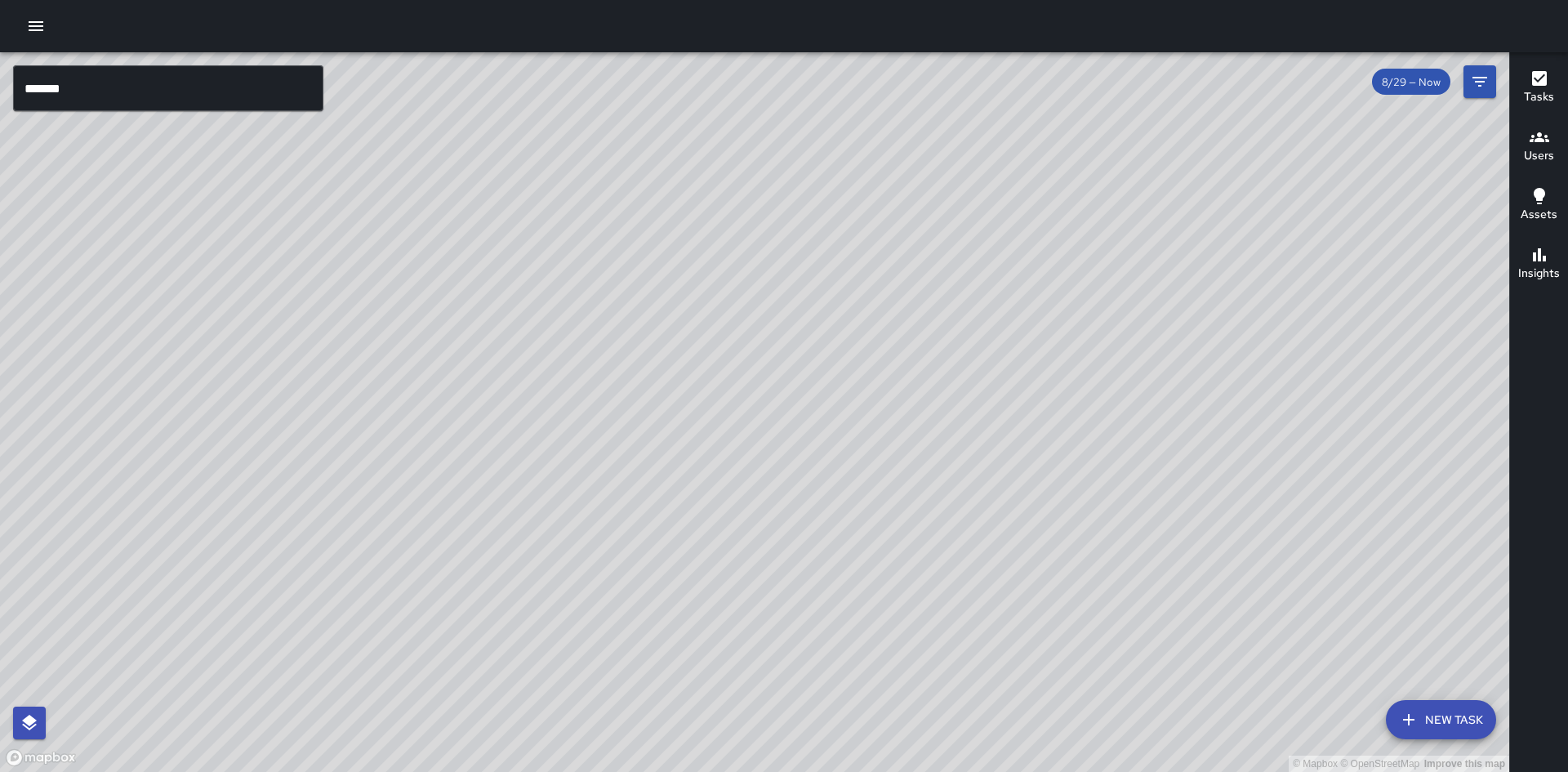
click at [117, 85] on input "*******" at bounding box center [168, 87] width 311 height 45
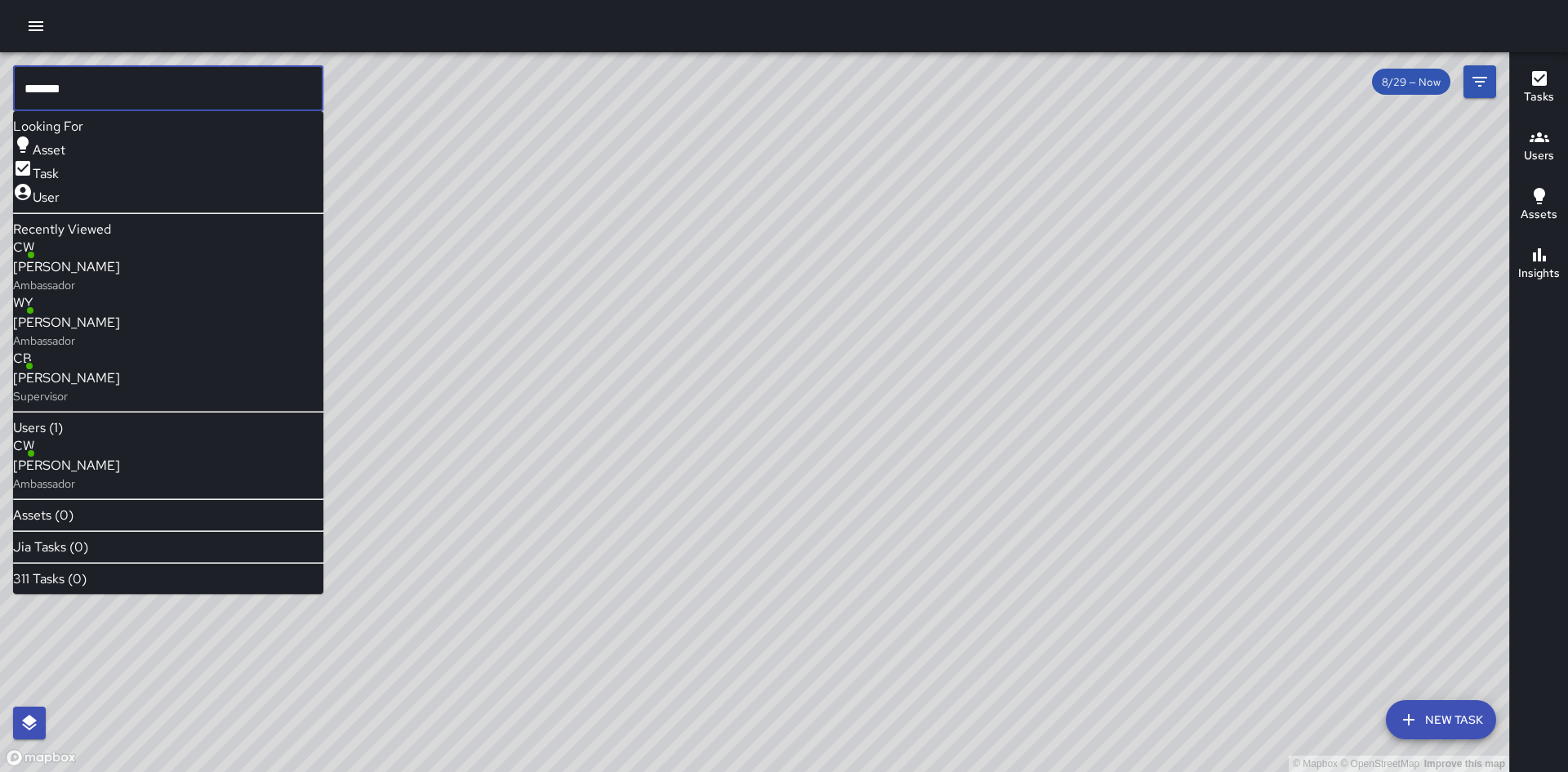
click at [93, 313] on span "[PERSON_NAME]" at bounding box center [66, 323] width 107 height 20
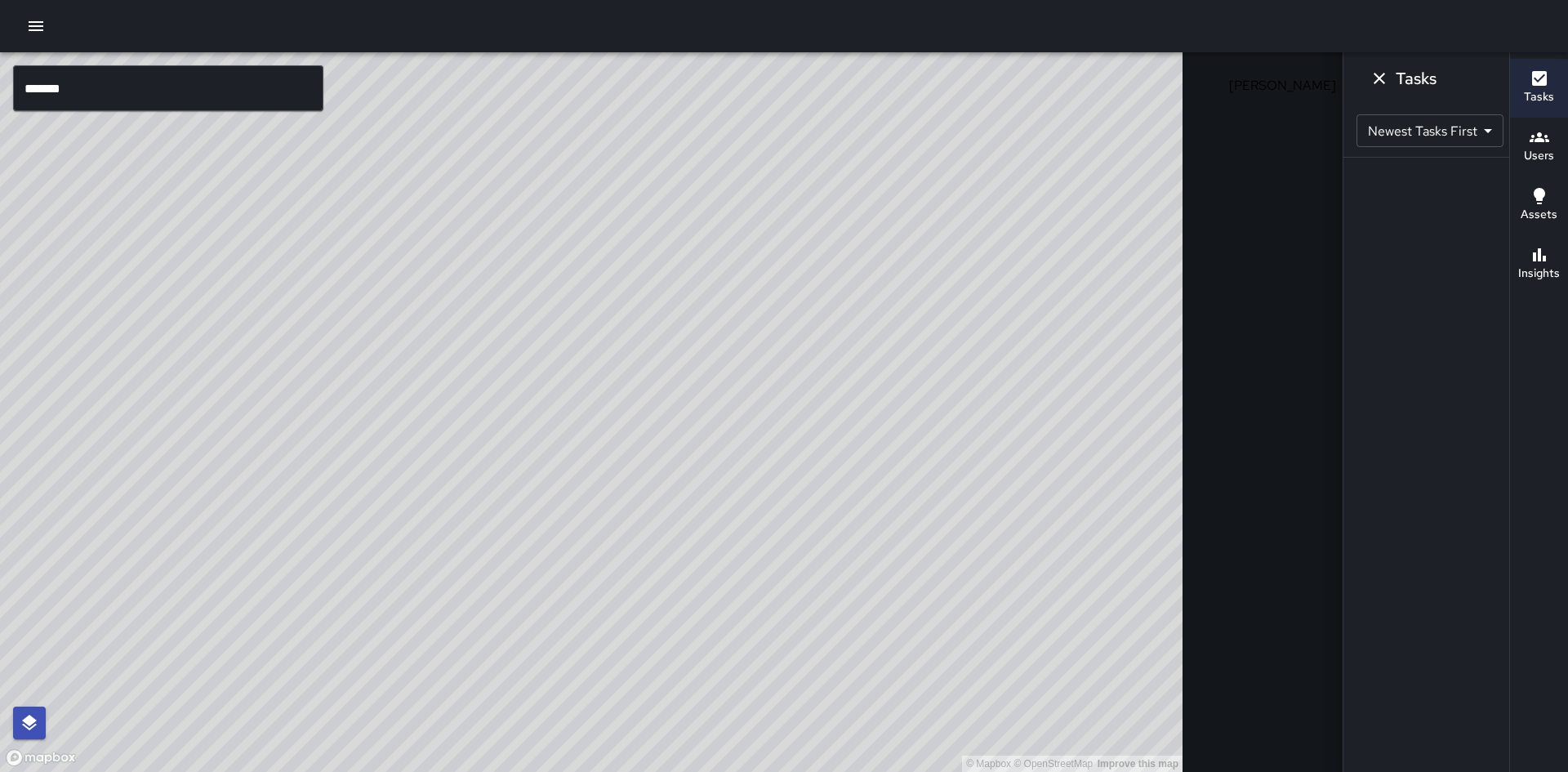
click at [81, 90] on input "*******" at bounding box center [168, 87] width 311 height 45
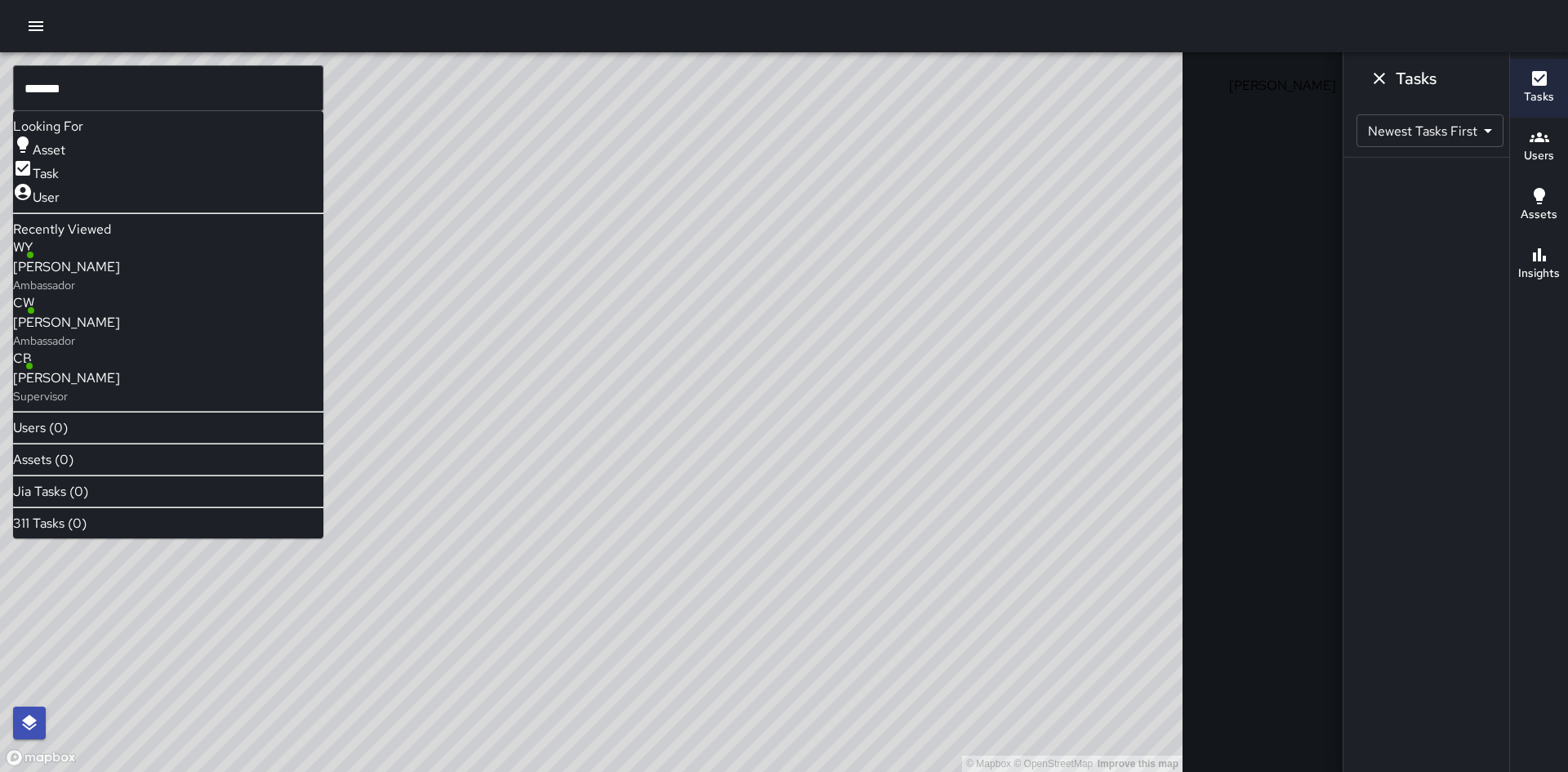
click at [120, 257] on span "[PERSON_NAME]" at bounding box center [66, 267] width 107 height 20
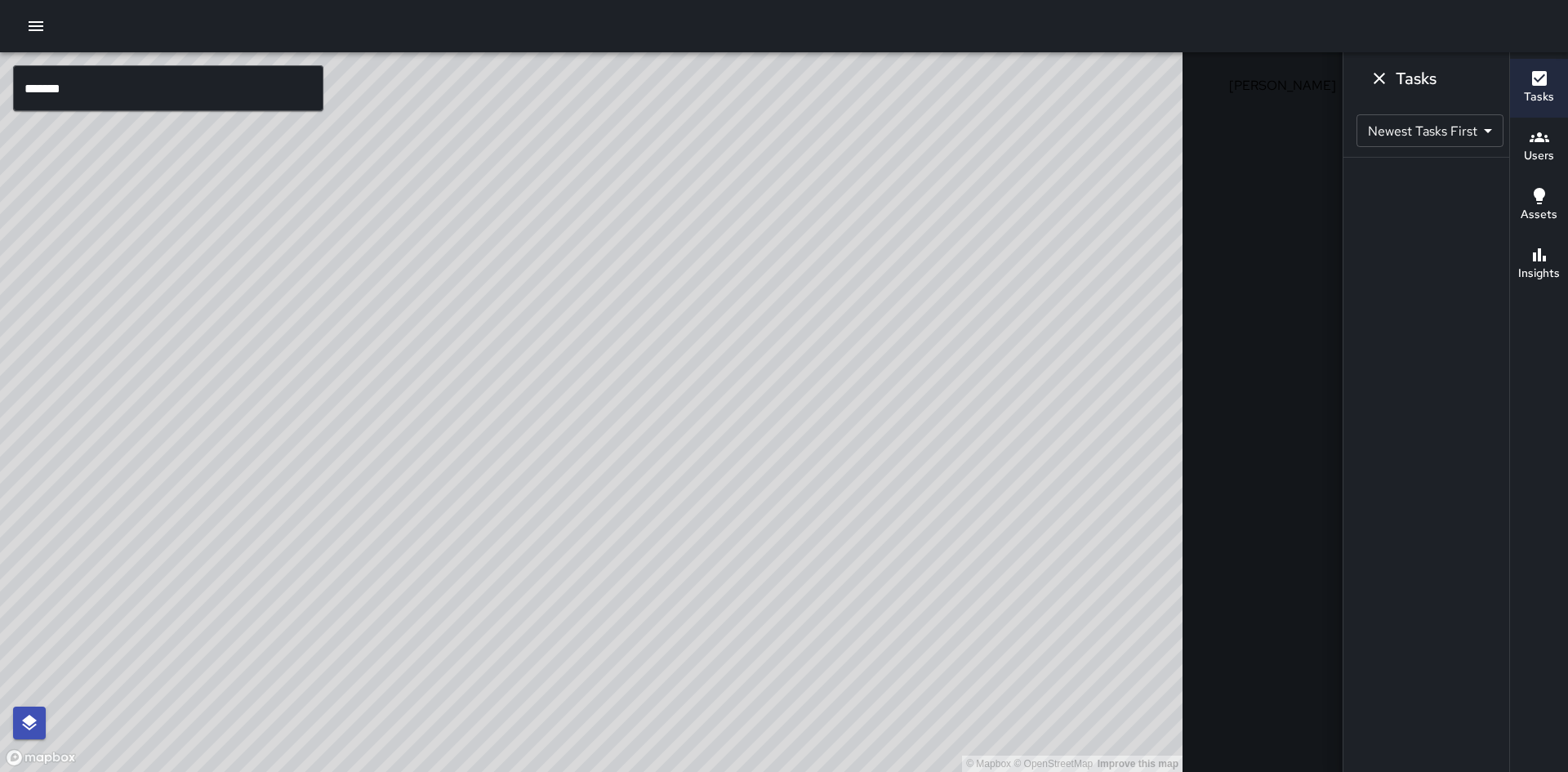
click at [91, 88] on input "*******" at bounding box center [168, 87] width 311 height 45
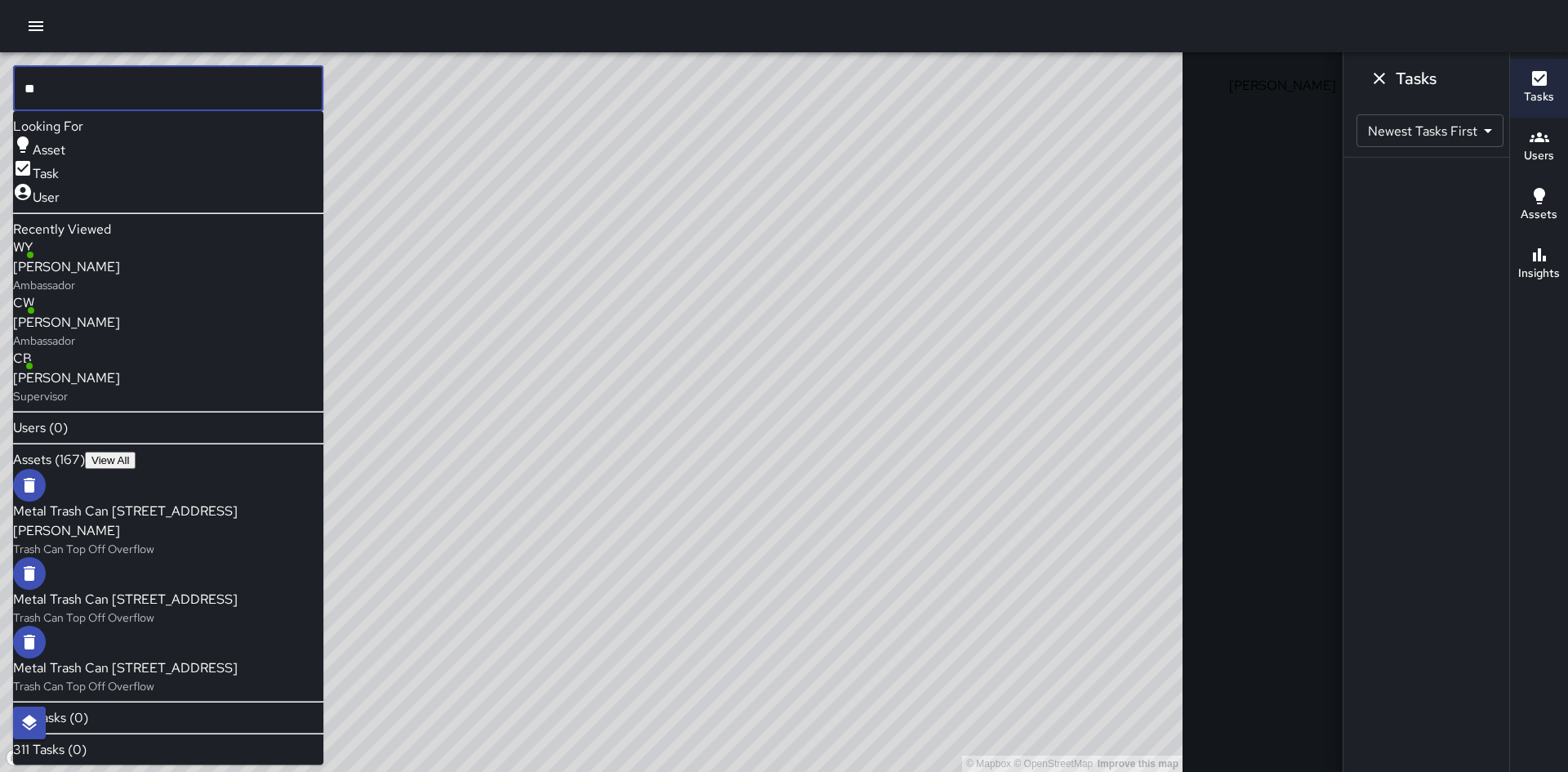
type input "*"
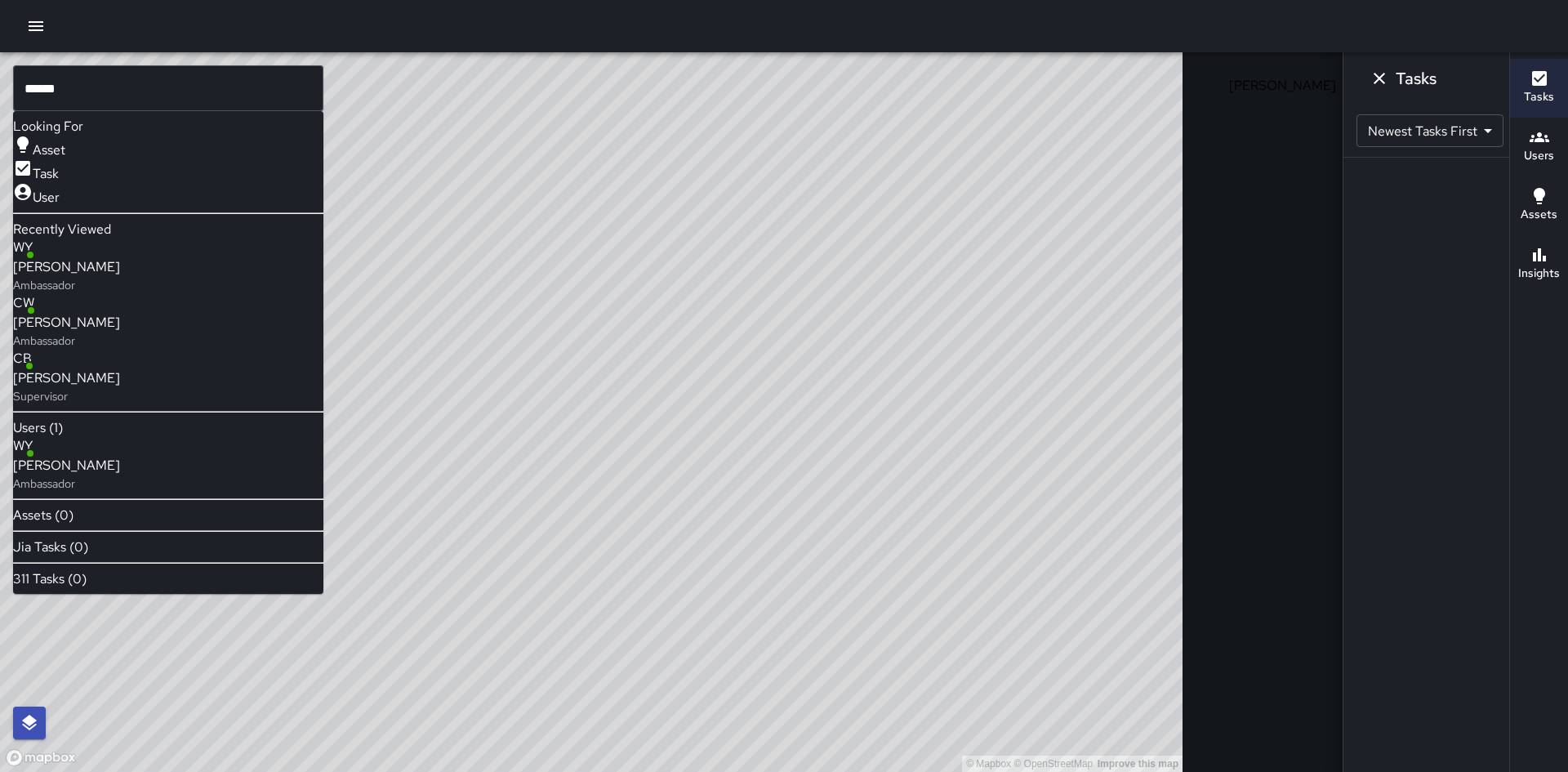
click at [107, 266] on div "[PERSON_NAME] Ambassador" at bounding box center [66, 275] width 107 height 36
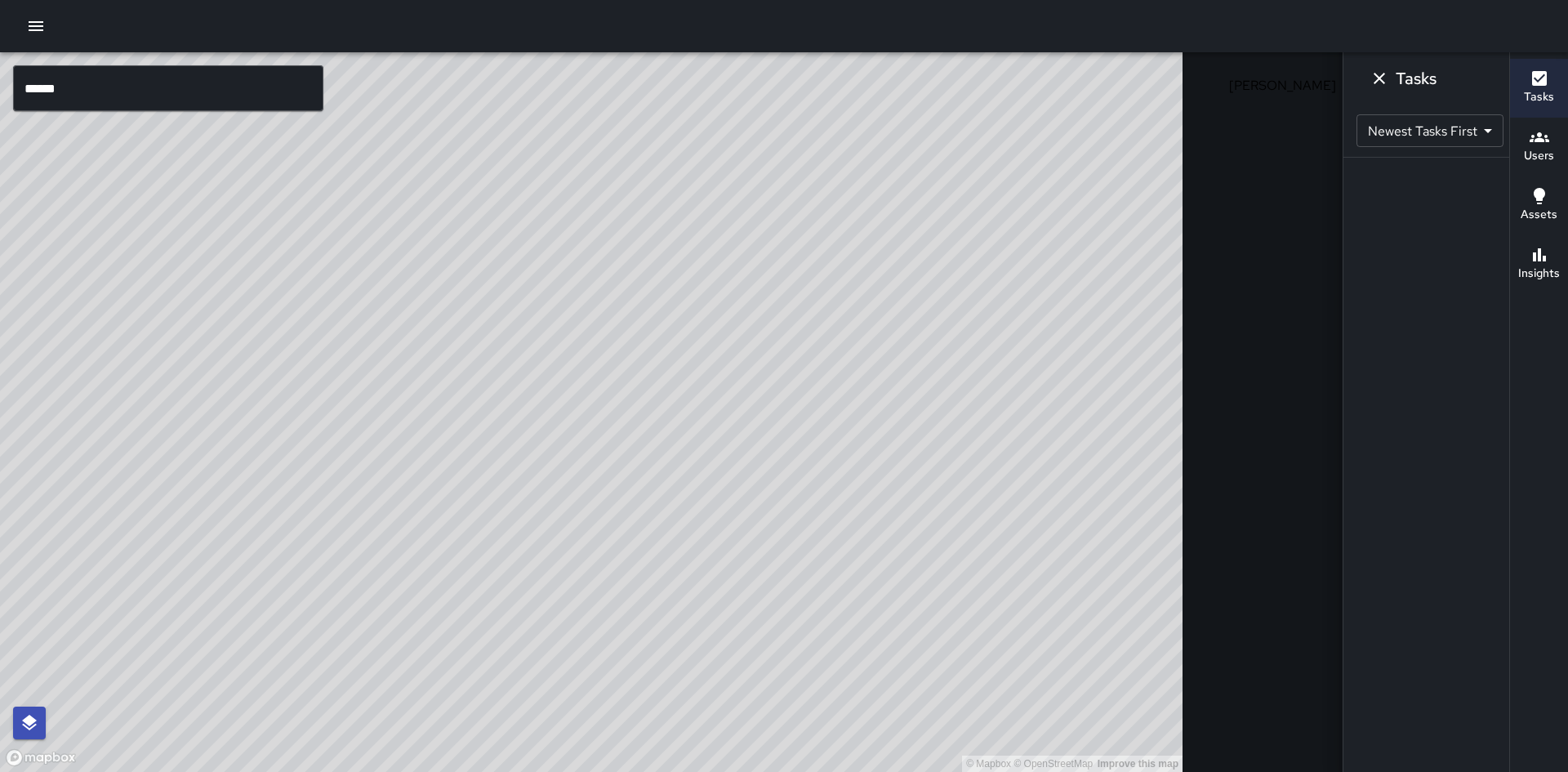
drag, startPoint x: 1105, startPoint y: 479, endPoint x: 622, endPoint y: 113, distance: 606.0
click at [622, 113] on div "© Mapbox © OpenStreetMap Improve this map" at bounding box center [591, 412] width 1183 height 720
drag, startPoint x: 885, startPoint y: 437, endPoint x: 667, endPoint y: 264, distance: 278.3
click at [626, 202] on div "© Mapbox © OpenStreetMap Improve this map" at bounding box center [591, 412] width 1183 height 720
drag, startPoint x: 1052, startPoint y: 691, endPoint x: 1057, endPoint y: 170, distance: 521.0
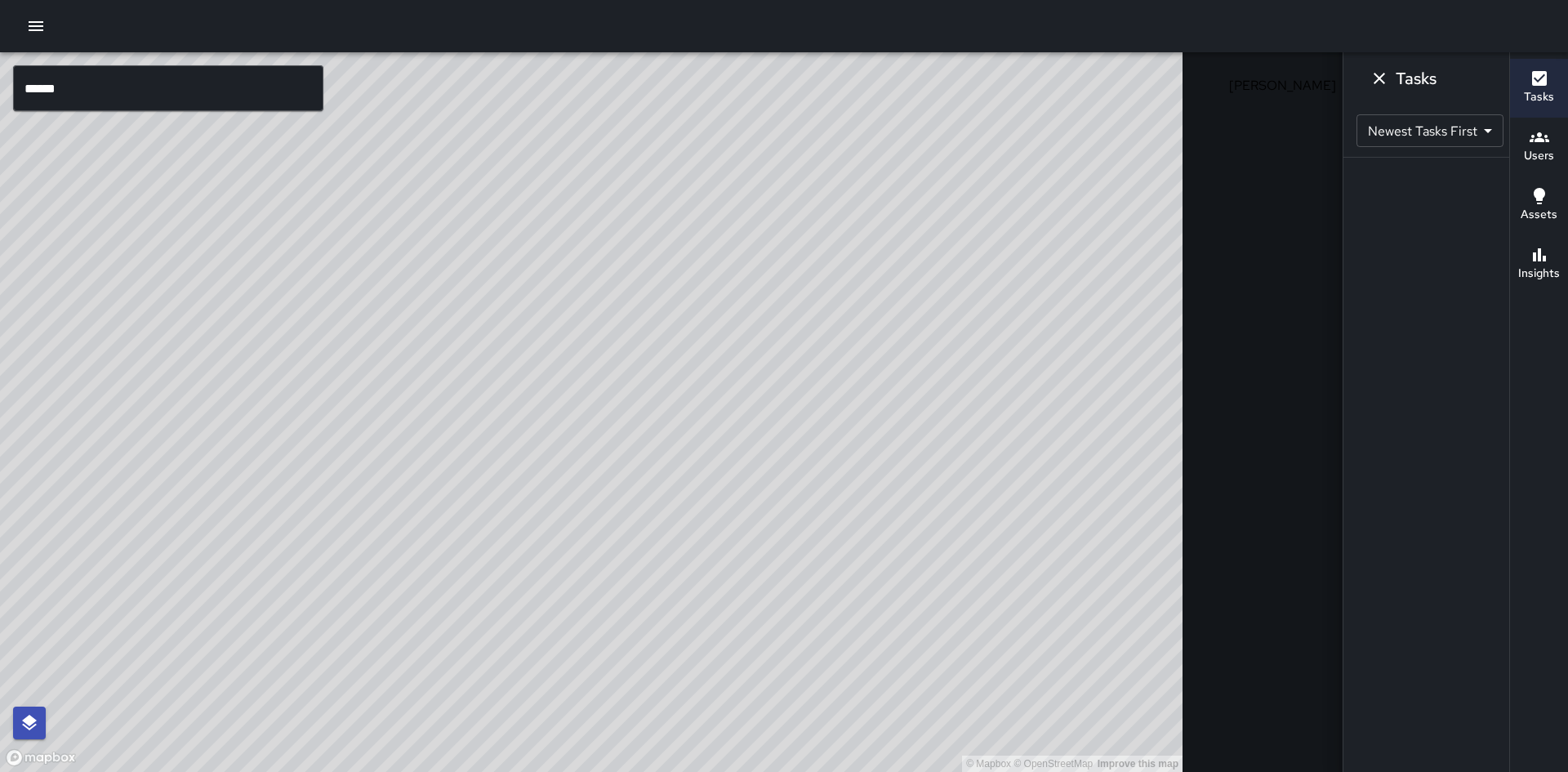
click at [1052, 163] on div "© Mapbox © OpenStreetMap Improve this map" at bounding box center [591, 412] width 1183 height 720
drag, startPoint x: 980, startPoint y: 459, endPoint x: 1017, endPoint y: 335, distance: 129.4
click at [1011, 341] on div "© Mapbox © OpenStreetMap Improve this map" at bounding box center [591, 412] width 1183 height 720
drag, startPoint x: 1101, startPoint y: 300, endPoint x: 1107, endPoint y: 287, distance: 14.3
click at [1103, 293] on div "© Mapbox © OpenStreetMap Improve this map" at bounding box center [591, 412] width 1183 height 720
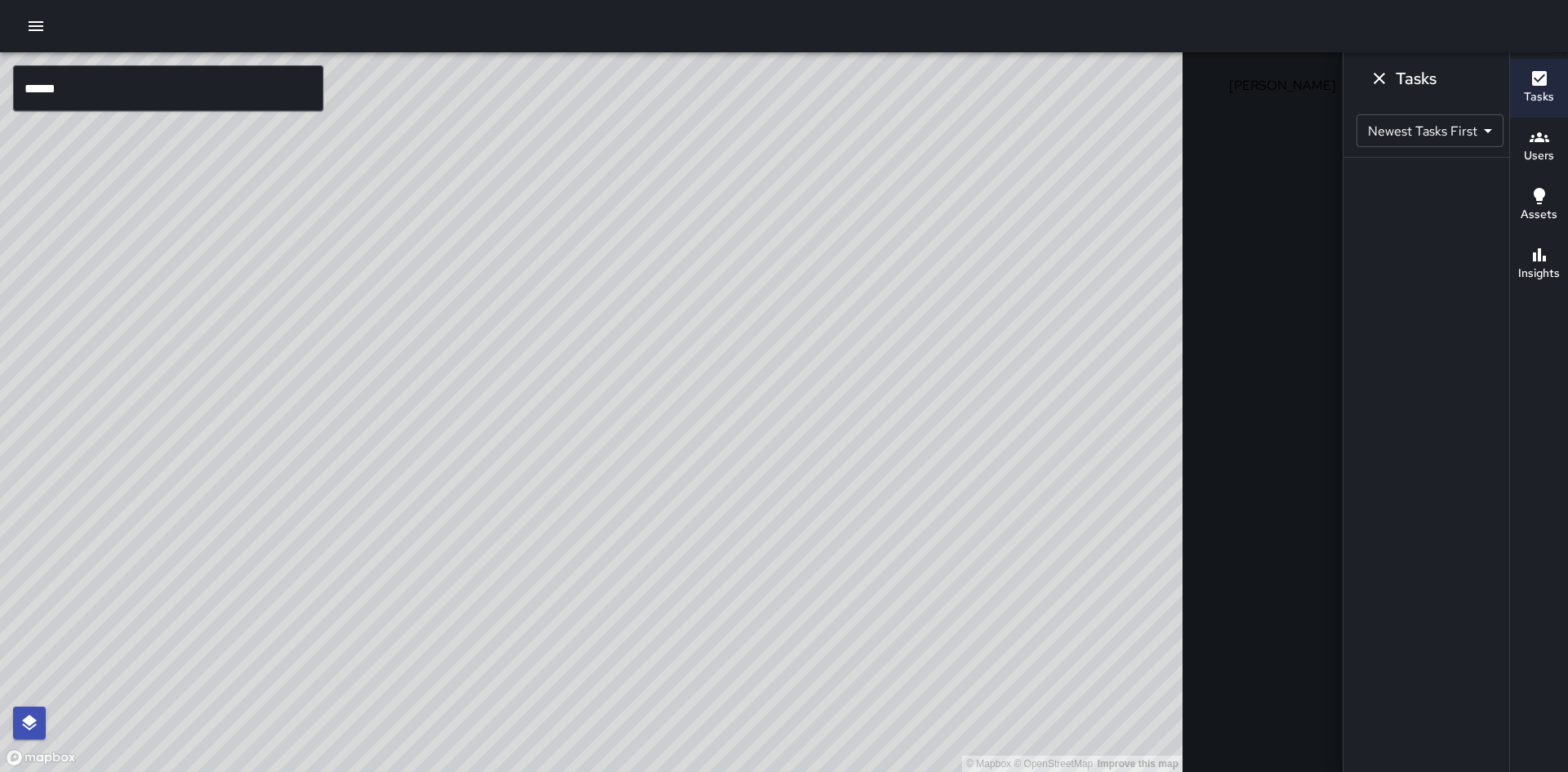
click at [1107, 286] on div "© Mapbox © OpenStreetMap Improve this map" at bounding box center [591, 412] width 1183 height 720
drag, startPoint x: 1107, startPoint y: 286, endPoint x: 803, endPoint y: 209, distance: 313.6
click at [793, 191] on div "© Mapbox © OpenStreetMap Improve this map" at bounding box center [591, 412] width 1183 height 720
drag, startPoint x: 869, startPoint y: 444, endPoint x: 349, endPoint y: -71, distance: 731.9
click at [349, 0] on html "© Mapbox © OpenStreetMap Improve this map ****** ​ New Task [PERSON_NAME] 8/29 …" at bounding box center [784, 386] width 1568 height 772
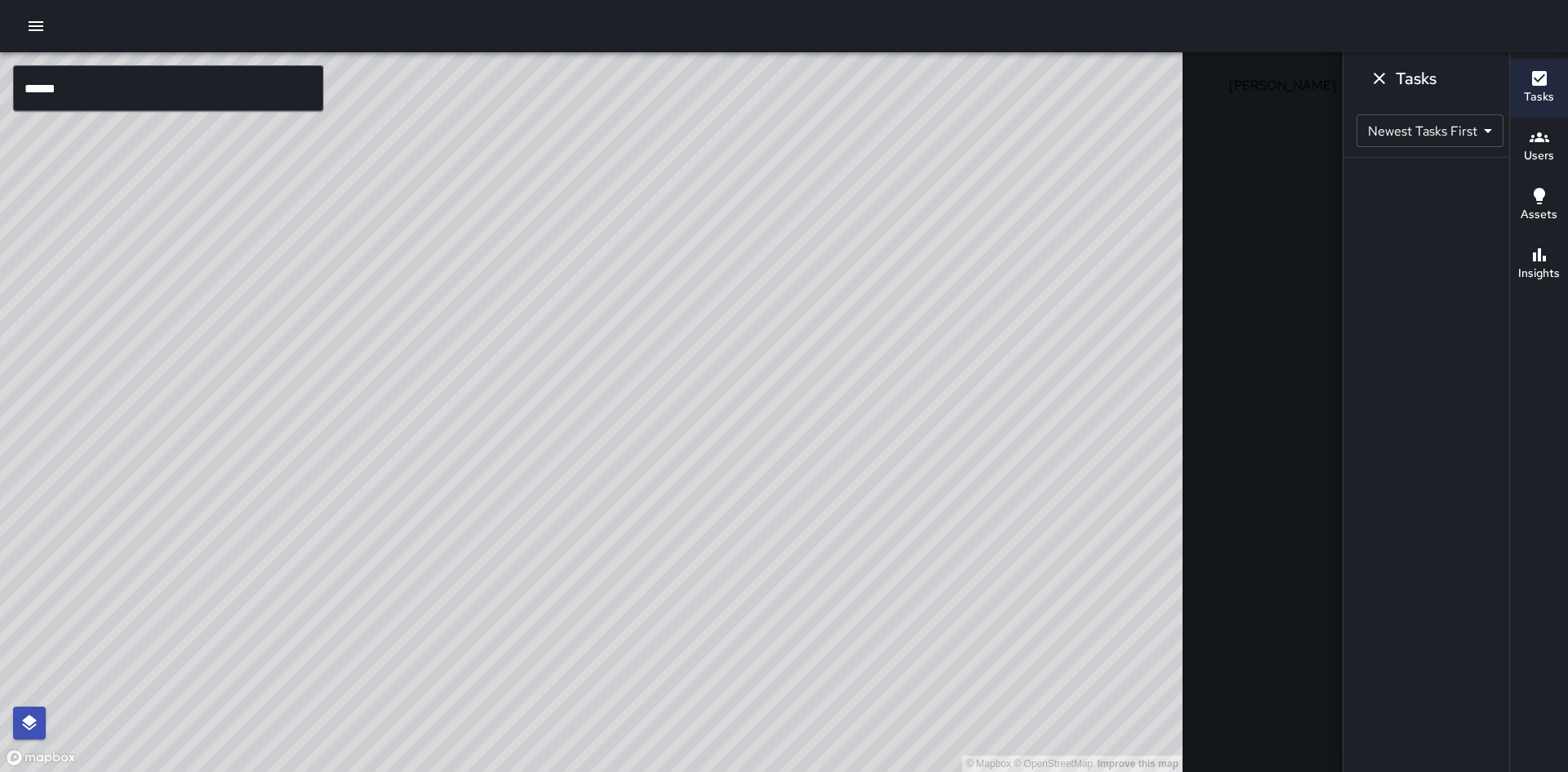
drag, startPoint x: 813, startPoint y: 572, endPoint x: 537, endPoint y: 315, distance: 377.1
click at [537, 315] on div "© Mapbox © OpenStreetMap Improve this map" at bounding box center [591, 412] width 1183 height 720
drag, startPoint x: 973, startPoint y: 569, endPoint x: 820, endPoint y: -69, distance: 656.1
click at [820, 0] on html "© Mapbox © OpenStreetMap Improve this map ****** ​ New Task [PERSON_NAME] 8/29 …" at bounding box center [784, 386] width 1568 height 772
drag, startPoint x: 863, startPoint y: 585, endPoint x: 1535, endPoint y: 745, distance: 690.8
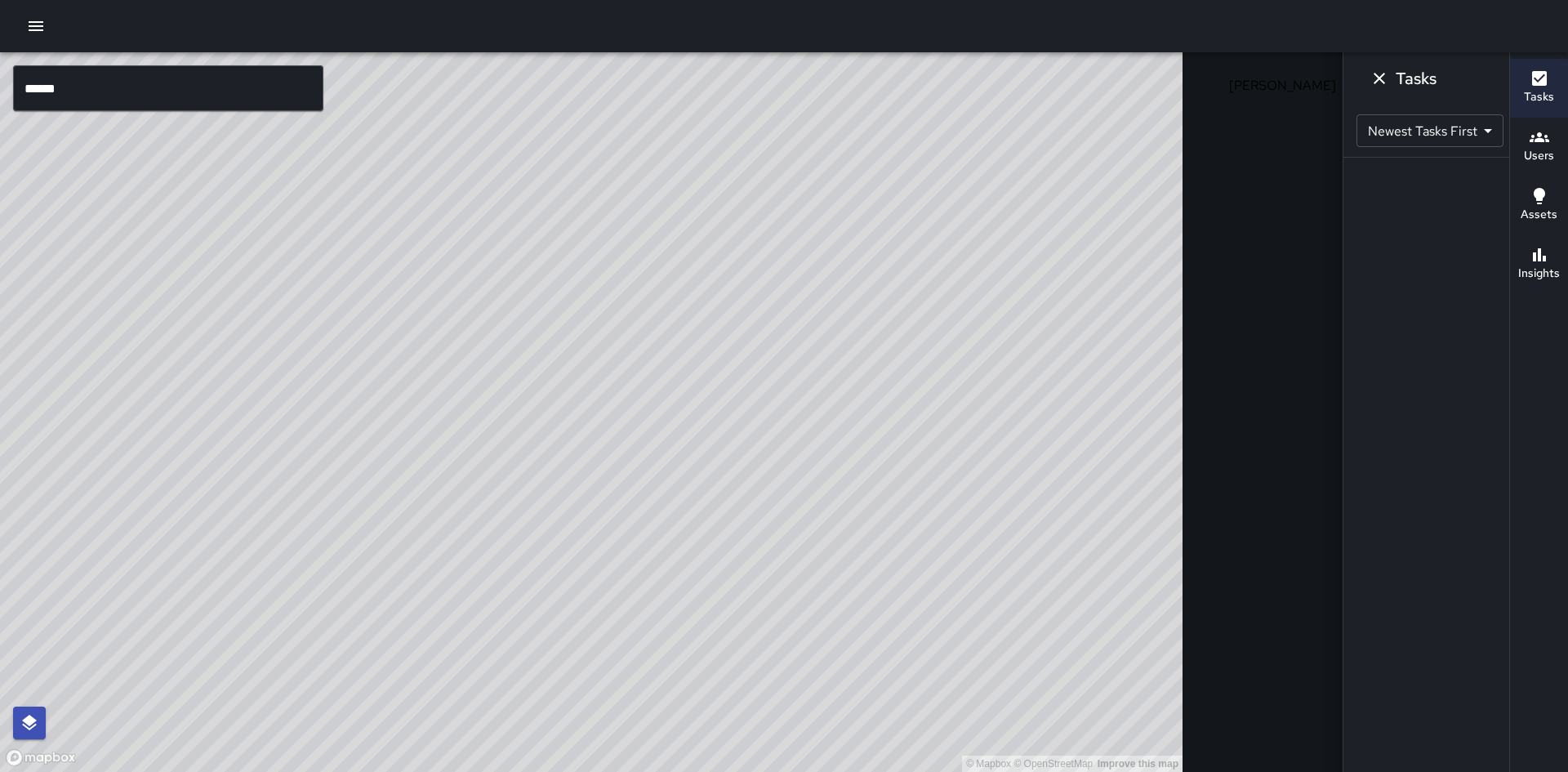
click at [1535, 745] on div "© Mapbox © OpenStreetMap Improve this map ****** ​ New Task [PERSON_NAME] 8/29 …" at bounding box center [784, 412] width 1568 height 720
drag, startPoint x: 835, startPoint y: 355, endPoint x: 1131, endPoint y: 549, distance: 353.9
click at [1286, 648] on div "© Mapbox © OpenStreetMap Improve this map ****** ​ New Task [PERSON_NAME] 8/29 …" at bounding box center [784, 412] width 1568 height 720
drag, startPoint x: 697, startPoint y: 243, endPoint x: 992, endPoint y: 805, distance: 634.7
click at [992, 771] on html "© Mapbox © OpenStreetMap Improve this map ****** ​ New Task [PERSON_NAME] 8/29 …" at bounding box center [784, 386] width 1568 height 772
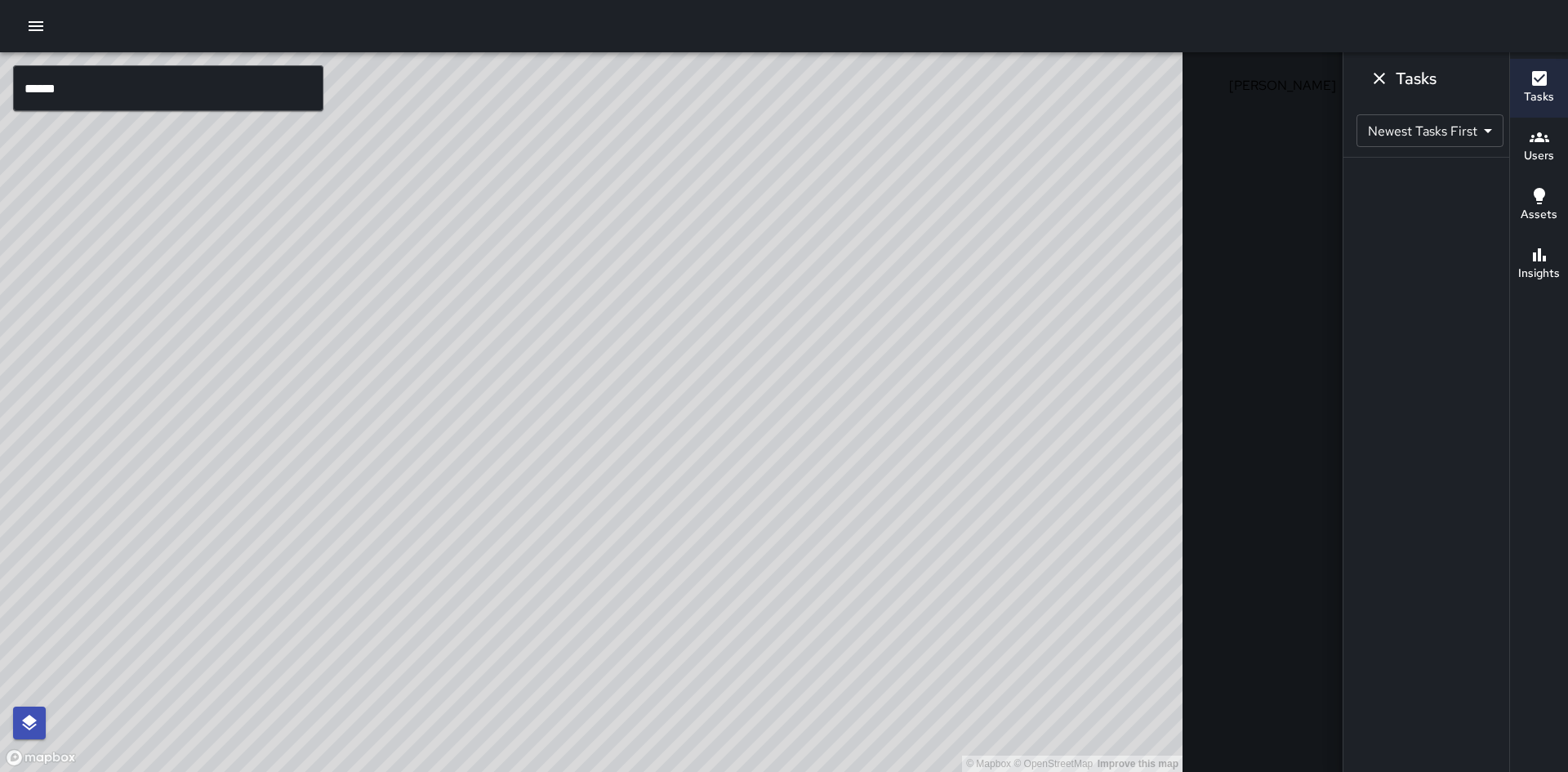
drag, startPoint x: 351, startPoint y: 373, endPoint x: 691, endPoint y: 730, distance: 493.0
click at [691, 730] on div "© Mapbox © OpenStreetMap Improve this map" at bounding box center [591, 412] width 1183 height 720
drag, startPoint x: 439, startPoint y: 492, endPoint x: 728, endPoint y: 805, distance: 426.0
click at [728, 771] on html "© Mapbox © OpenStreetMap Improve this map ****** ​ New Task [PERSON_NAME] 8/29 …" at bounding box center [784, 386] width 1568 height 772
drag, startPoint x: 475, startPoint y: 534, endPoint x: 770, endPoint y: 794, distance: 393.2
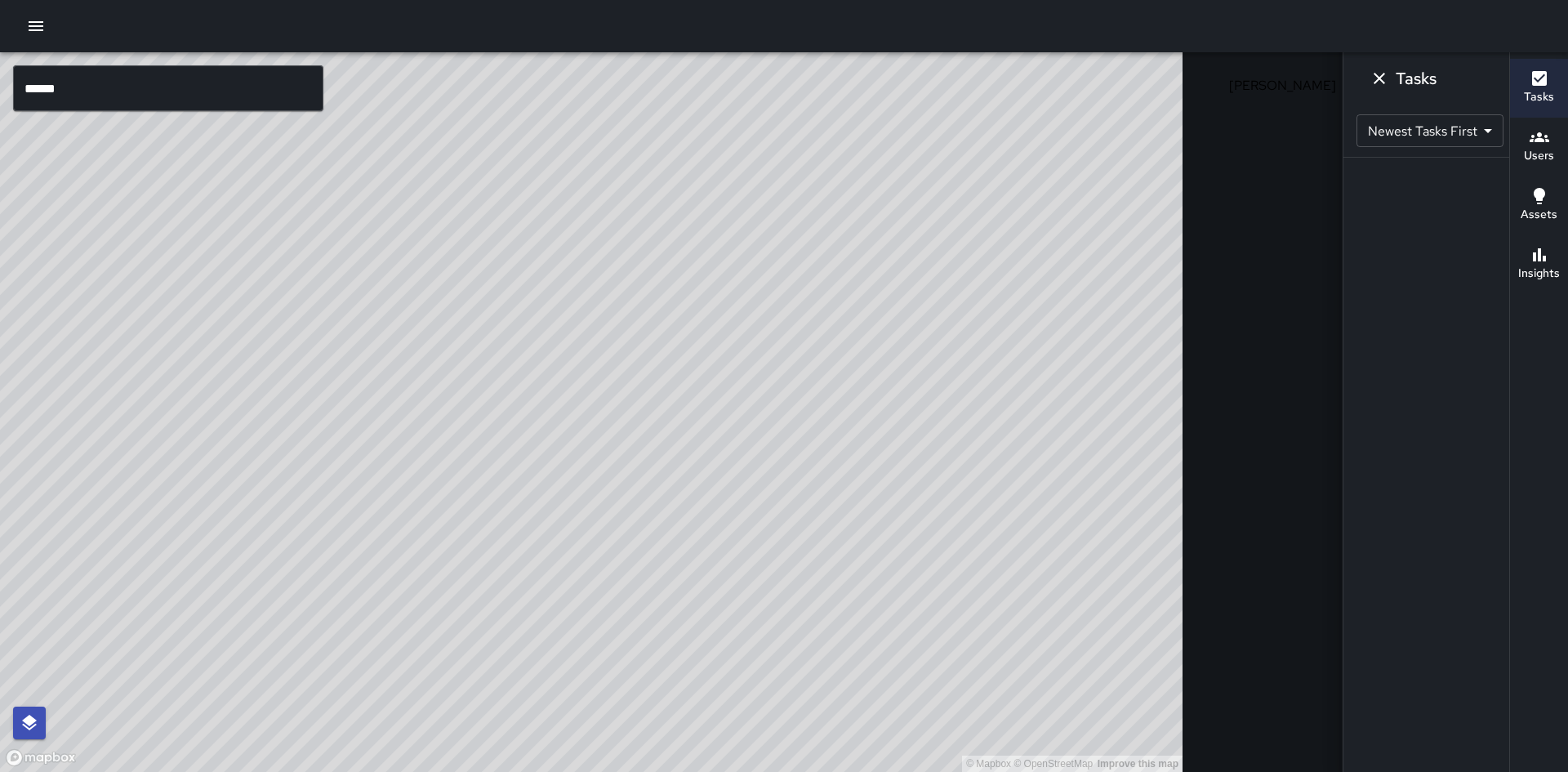
click at [770, 771] on html "© Mapbox © OpenStreetMap Improve this map ****** ​ New Task [PERSON_NAME] 8/29 …" at bounding box center [784, 386] width 1568 height 772
drag, startPoint x: 694, startPoint y: 455, endPoint x: 1177, endPoint y: 762, distance: 572.3
click at [1179, 762] on div "© Mapbox © OpenStreetMap Improve this map" at bounding box center [591, 412] width 1183 height 720
drag, startPoint x: 243, startPoint y: 334, endPoint x: 503, endPoint y: 758, distance: 497.4
click at [646, 771] on html "© Mapbox © OpenStreetMap Improve this map ****** ​ New Task [PERSON_NAME] 8/29 …" at bounding box center [784, 386] width 1568 height 772
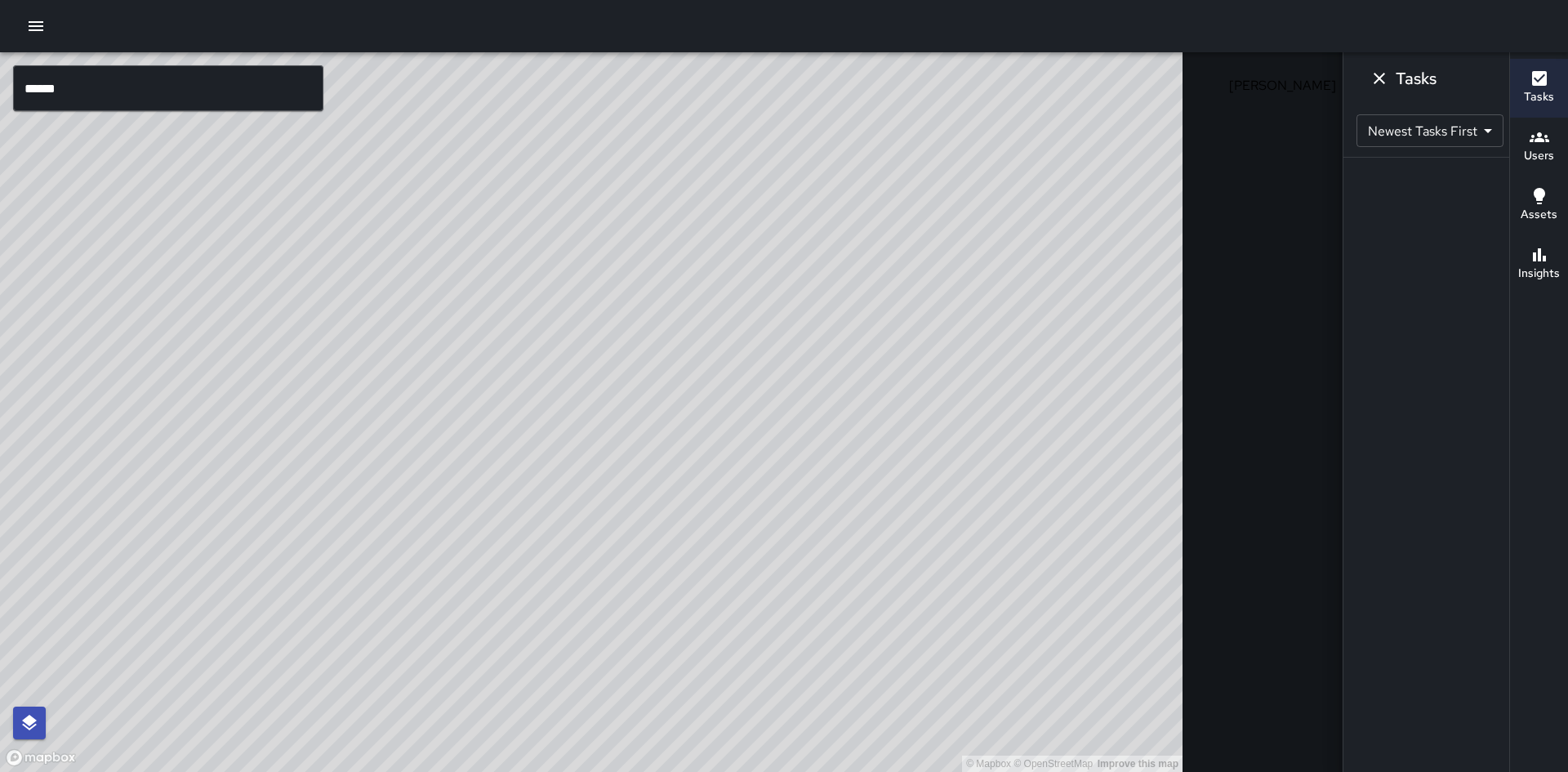
drag, startPoint x: 170, startPoint y: 425, endPoint x: 630, endPoint y: 708, distance: 540.1
click at [629, 708] on div "© Mapbox © OpenStreetMap Improve this map" at bounding box center [591, 412] width 1183 height 720
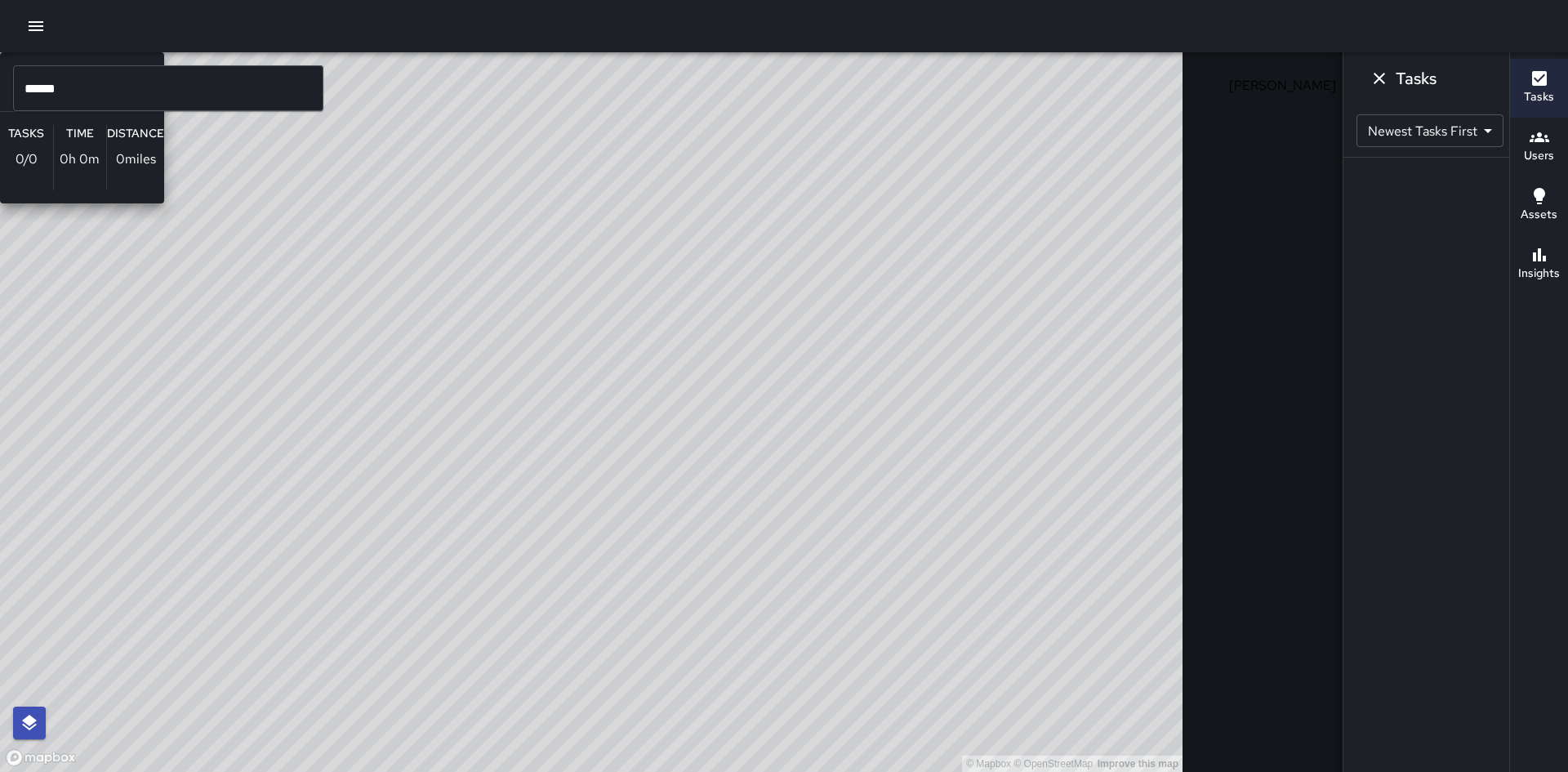
click at [336, 431] on div "© Mapbox © OpenStreetMap Improve this map WY [PERSON_NAME] Ambassador Tasks 0 /…" at bounding box center [591, 412] width 1183 height 720
click at [336, 430] on div "© Mapbox © OpenStreetMap Improve this map WY [PERSON_NAME] Ambassador Tasks 0 /…" at bounding box center [591, 412] width 1183 height 720
click at [335, 429] on div "© Mapbox © OpenStreetMap Improve this map WY [PERSON_NAME] Ambassador Tasks 0 /…" at bounding box center [591, 412] width 1183 height 720
click at [333, 423] on div "© Mapbox © OpenStreetMap Improve this map WY [PERSON_NAME] Ambassador Tasks 0 /…" at bounding box center [591, 412] width 1183 height 720
click at [334, 428] on div "© Mapbox © OpenStreetMap Improve this map WY [PERSON_NAME] Ambassador Tasks 0 /…" at bounding box center [591, 412] width 1183 height 720
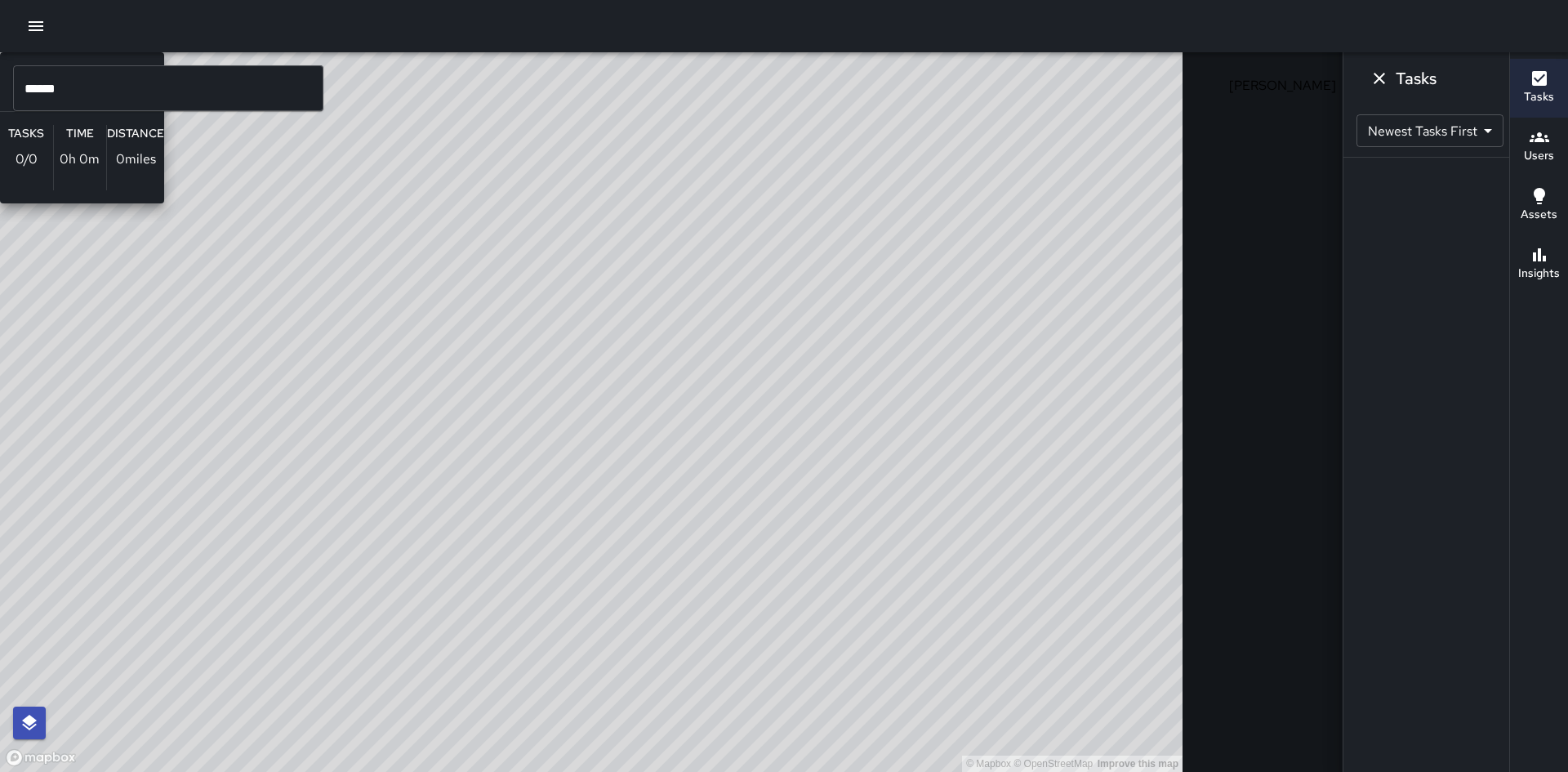
click at [334, 428] on div "© Mapbox © OpenStreetMap Improve this map WY [PERSON_NAME] Ambassador Tasks 0 /…" at bounding box center [591, 412] width 1183 height 720
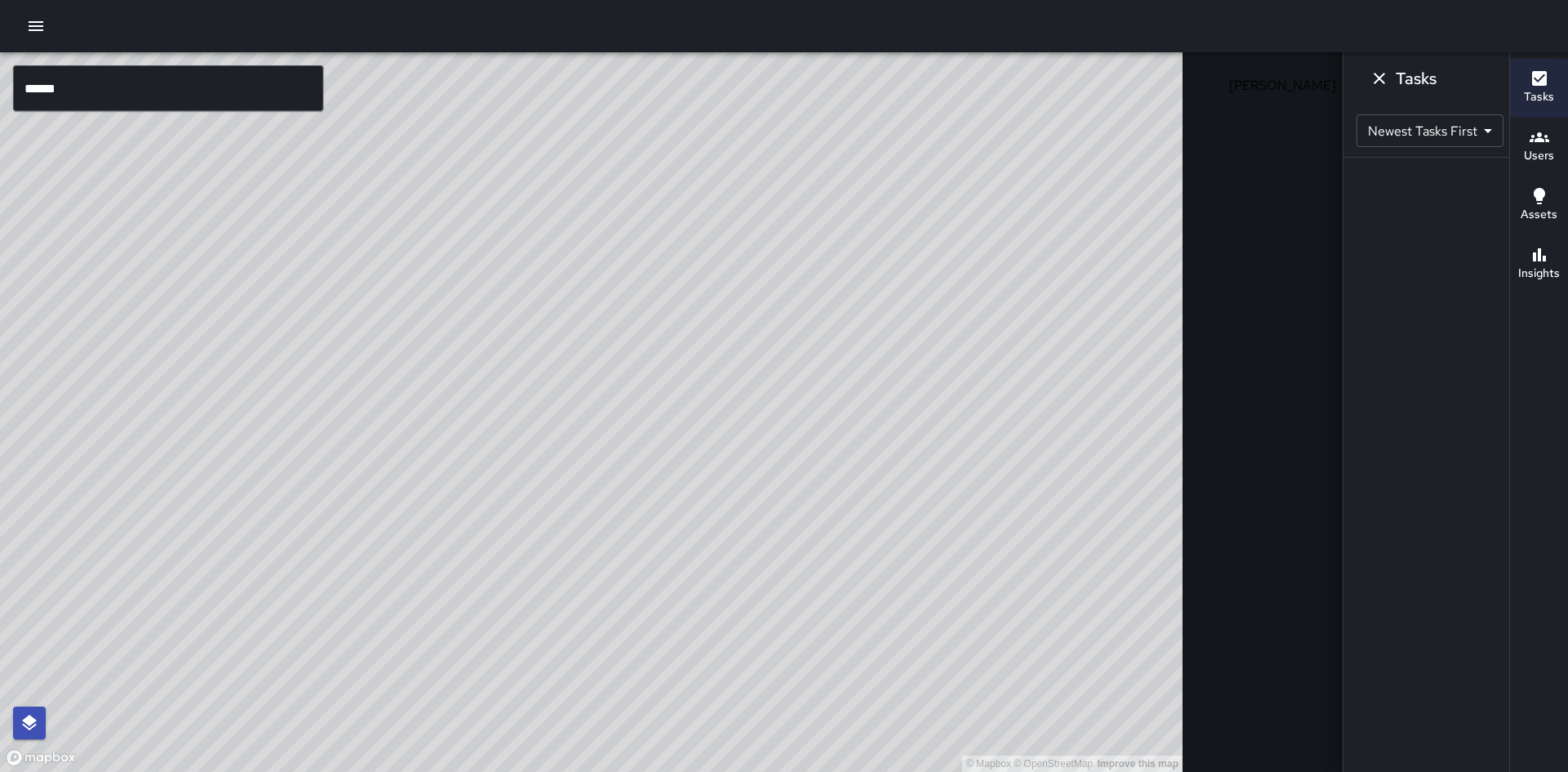
click at [334, 424] on div "© Mapbox © OpenStreetMap Improve this map" at bounding box center [591, 412] width 1183 height 720
click at [333, 426] on div "© Mapbox © OpenStreetMap Improve this map" at bounding box center [591, 412] width 1183 height 720
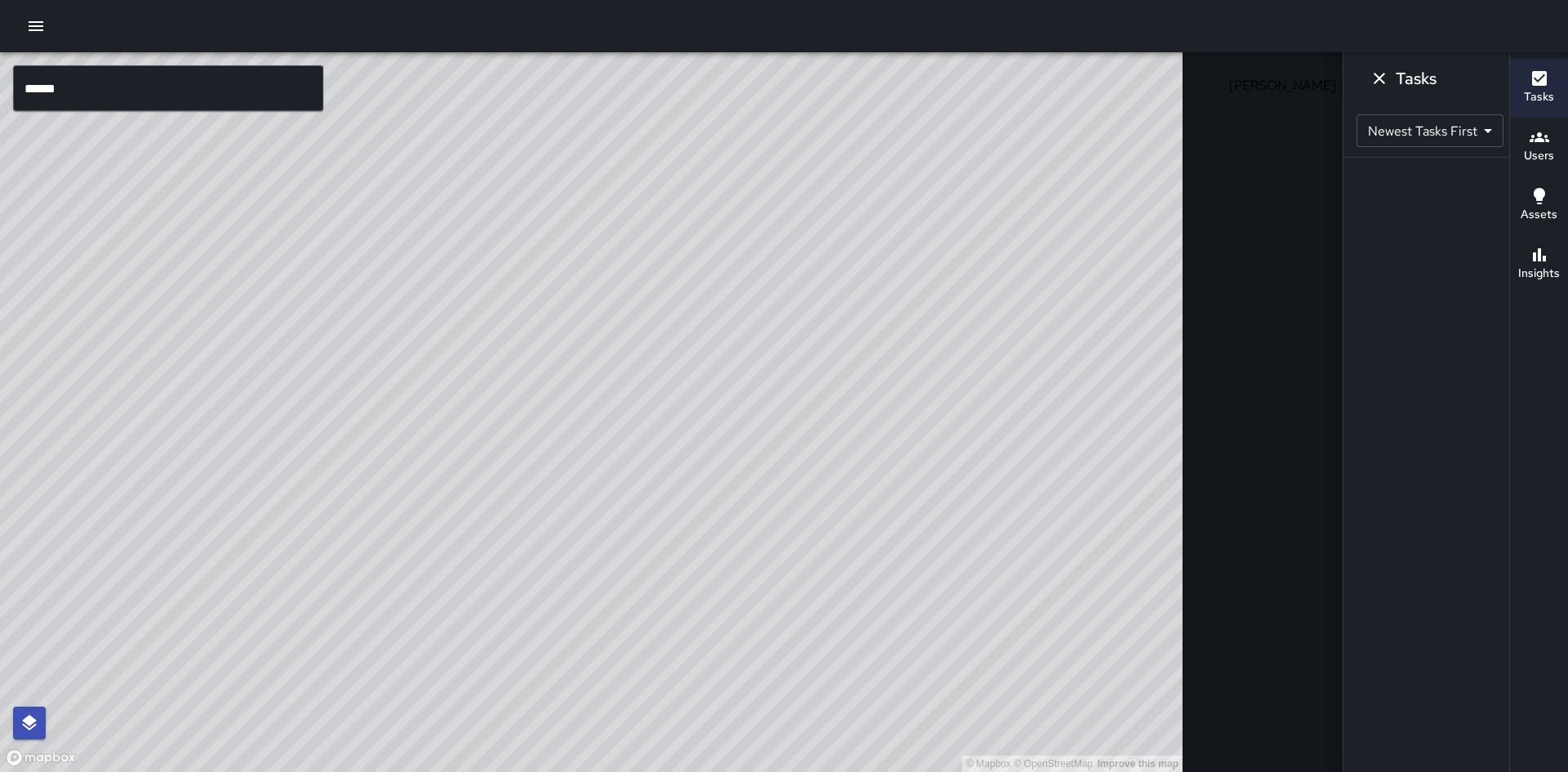
click at [333, 426] on div "© Mapbox © OpenStreetMap Improve this map WY [PERSON_NAME] Ambassador Tasks 0 /…" at bounding box center [591, 412] width 1183 height 720
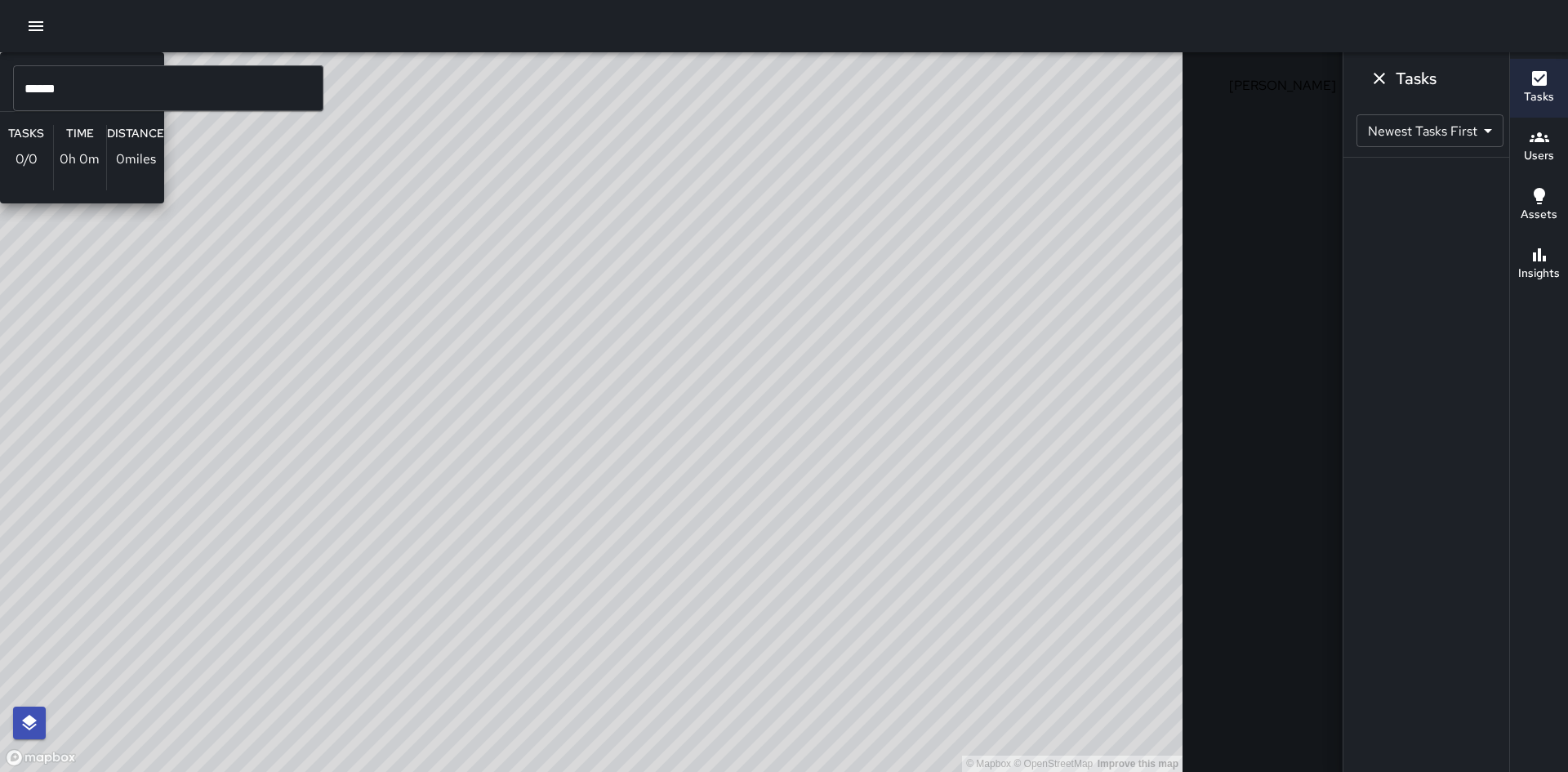
click at [333, 426] on div "© Mapbox © OpenStreetMap Improve this map WY [PERSON_NAME] Ambassador Tasks 0 /…" at bounding box center [591, 412] width 1183 height 720
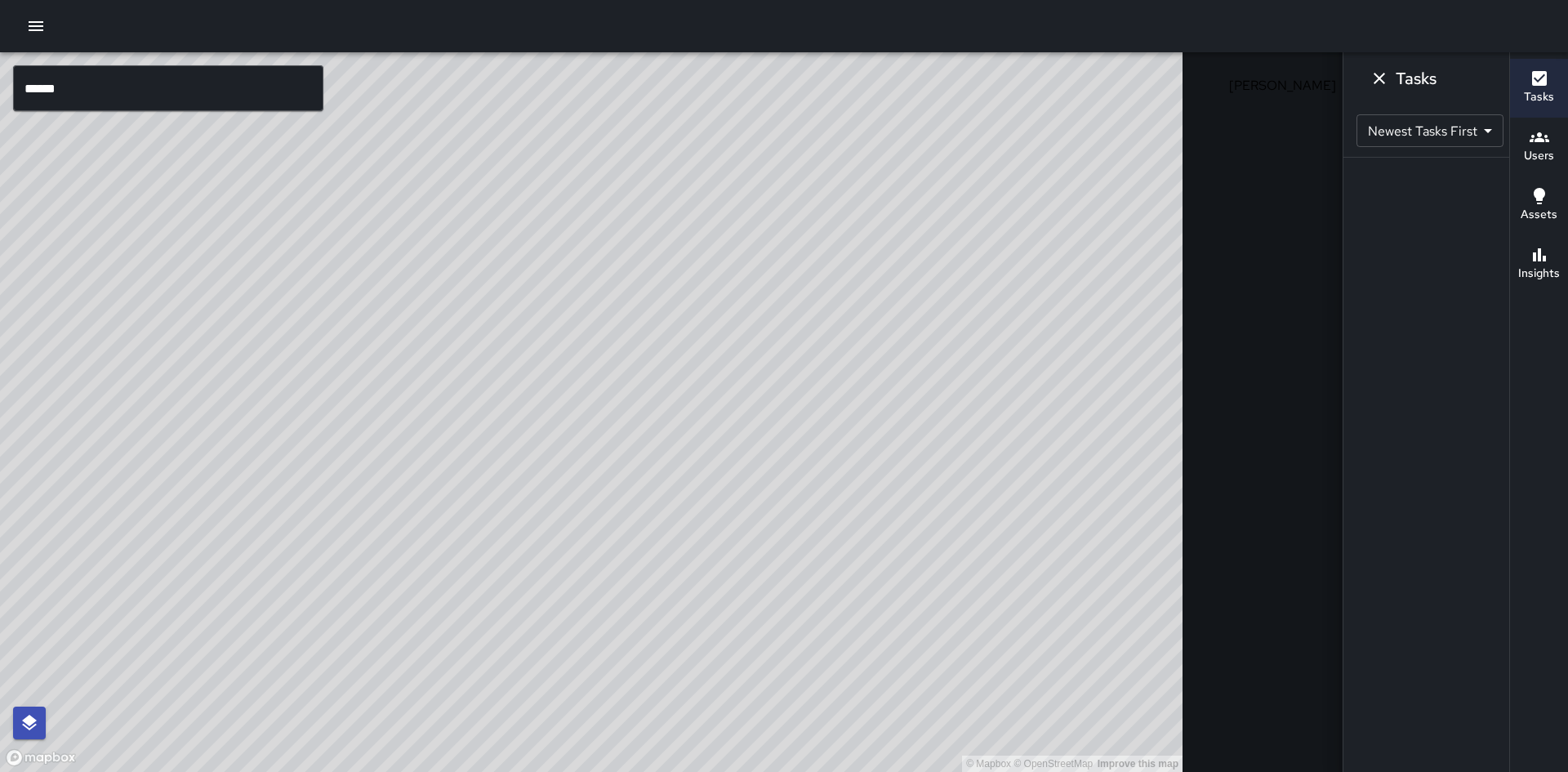
click at [333, 426] on div "© Mapbox © OpenStreetMap Improve this map" at bounding box center [591, 412] width 1183 height 720
click at [333, 427] on div "© Mapbox © OpenStreetMap Improve this map" at bounding box center [591, 412] width 1183 height 720
click at [333, 429] on div "© Mapbox © OpenStreetMap Improve this map" at bounding box center [591, 412] width 1183 height 720
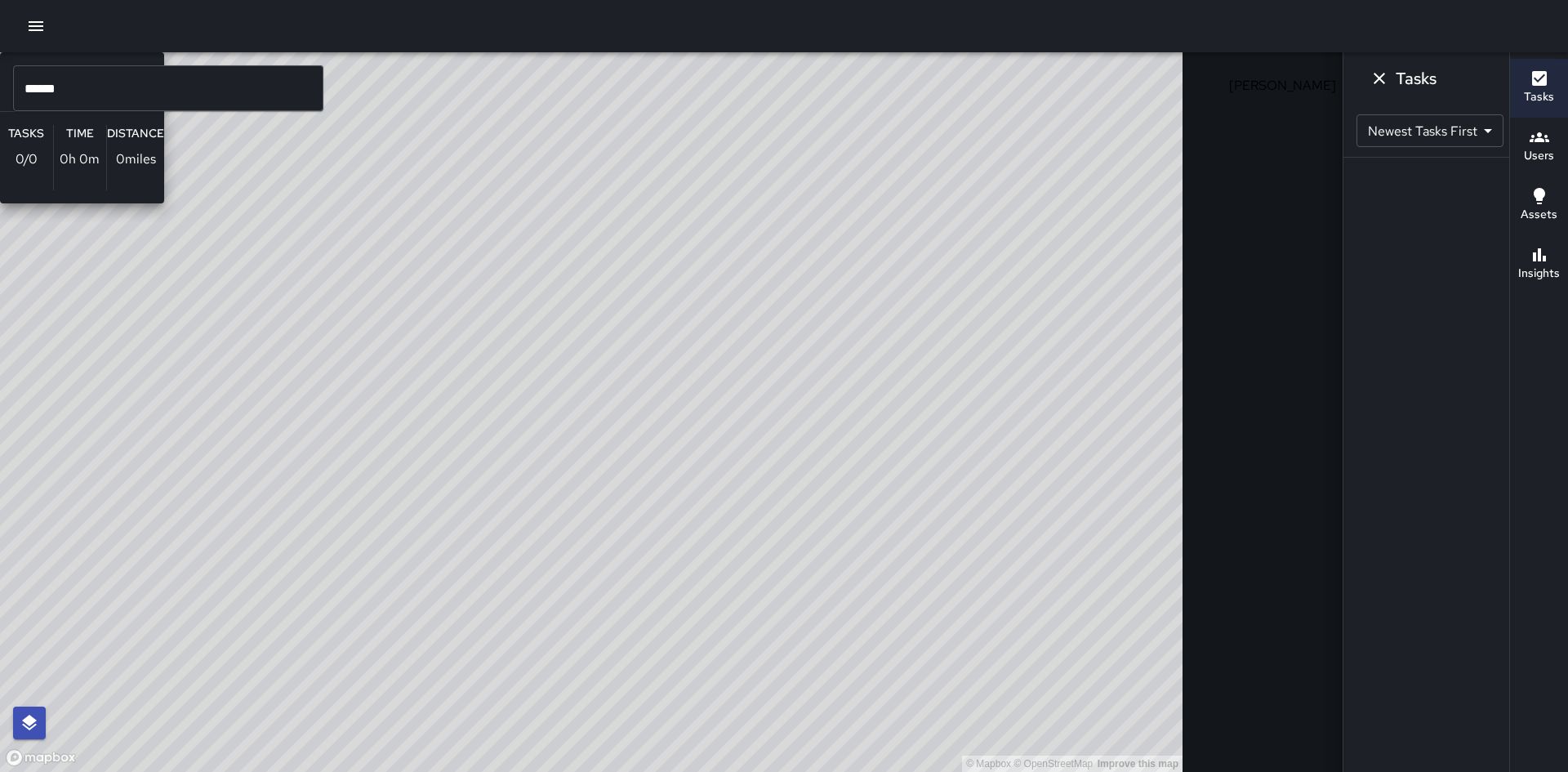
click at [333, 429] on div "© Mapbox © OpenStreetMap Improve this map WY [PERSON_NAME] Ambassador Tasks 0 /…" at bounding box center [591, 412] width 1183 height 720
click at [325, 436] on div "© Mapbox © OpenStreetMap Improve this map WY [PERSON_NAME] Ambassador Tasks 0 /…" at bounding box center [591, 412] width 1183 height 720
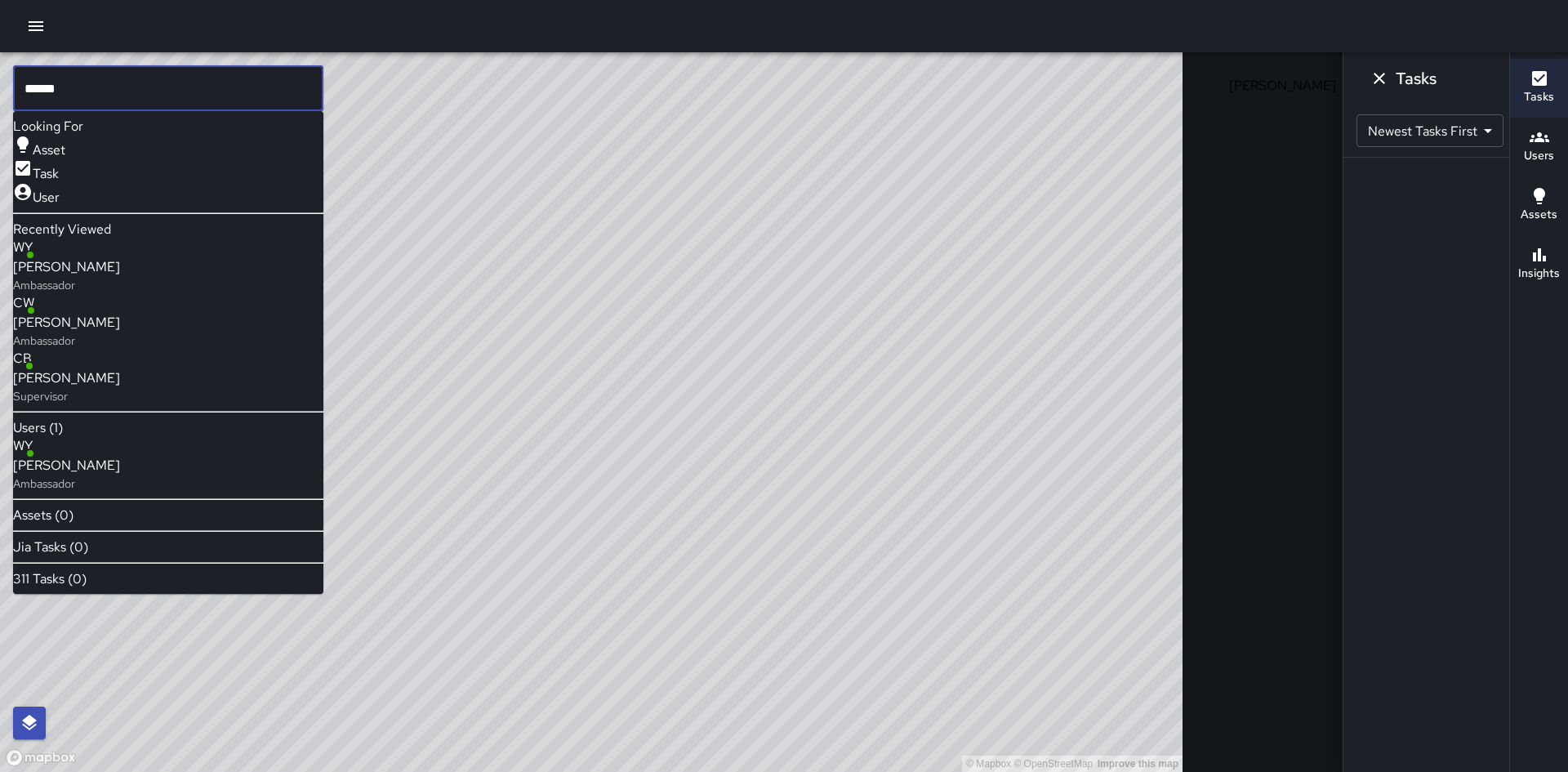
click at [58, 85] on input "******" at bounding box center [168, 87] width 311 height 45
type input "*"
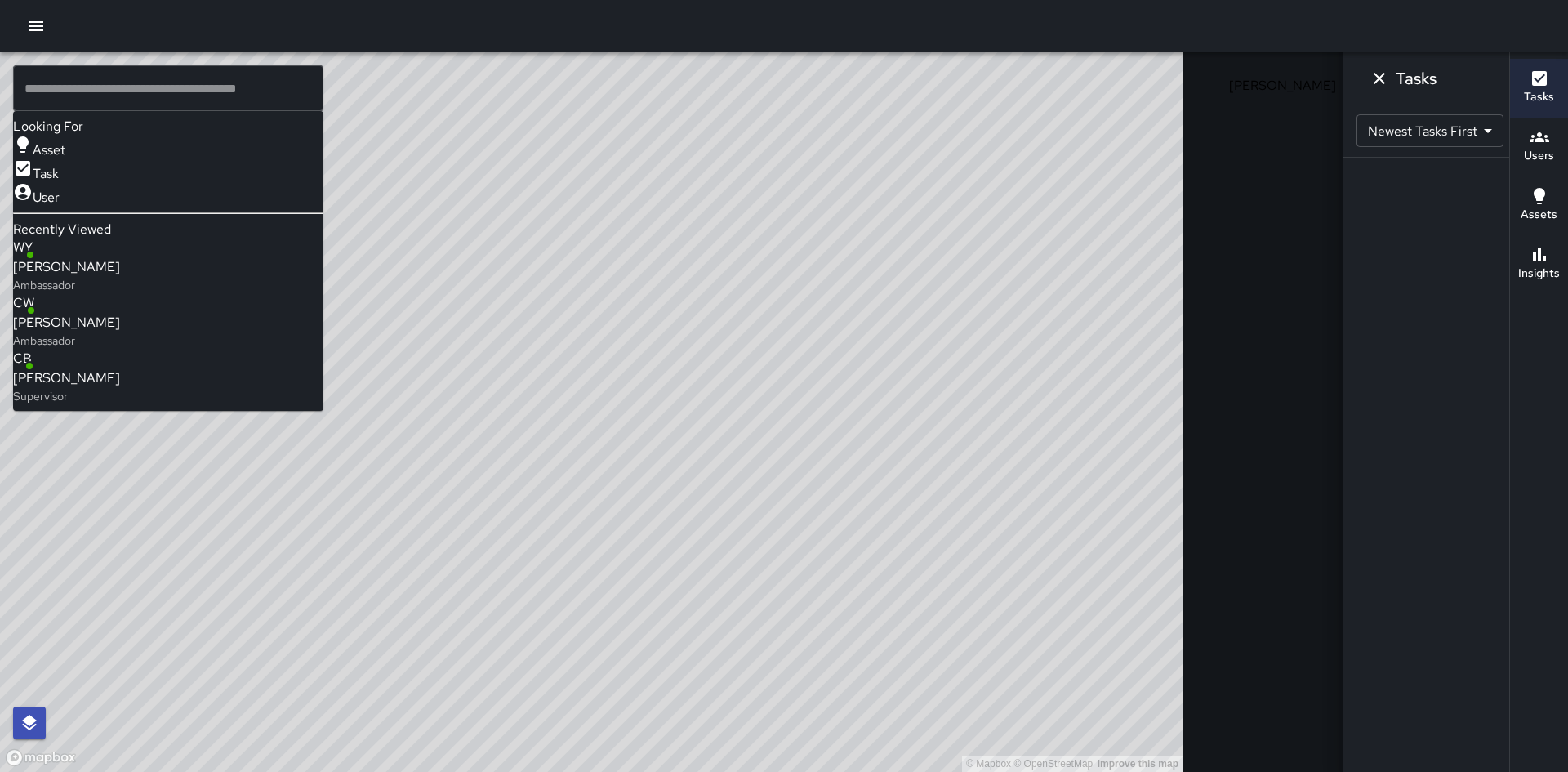
click at [96, 333] on p "Ambassador" at bounding box center [66, 341] width 107 height 16
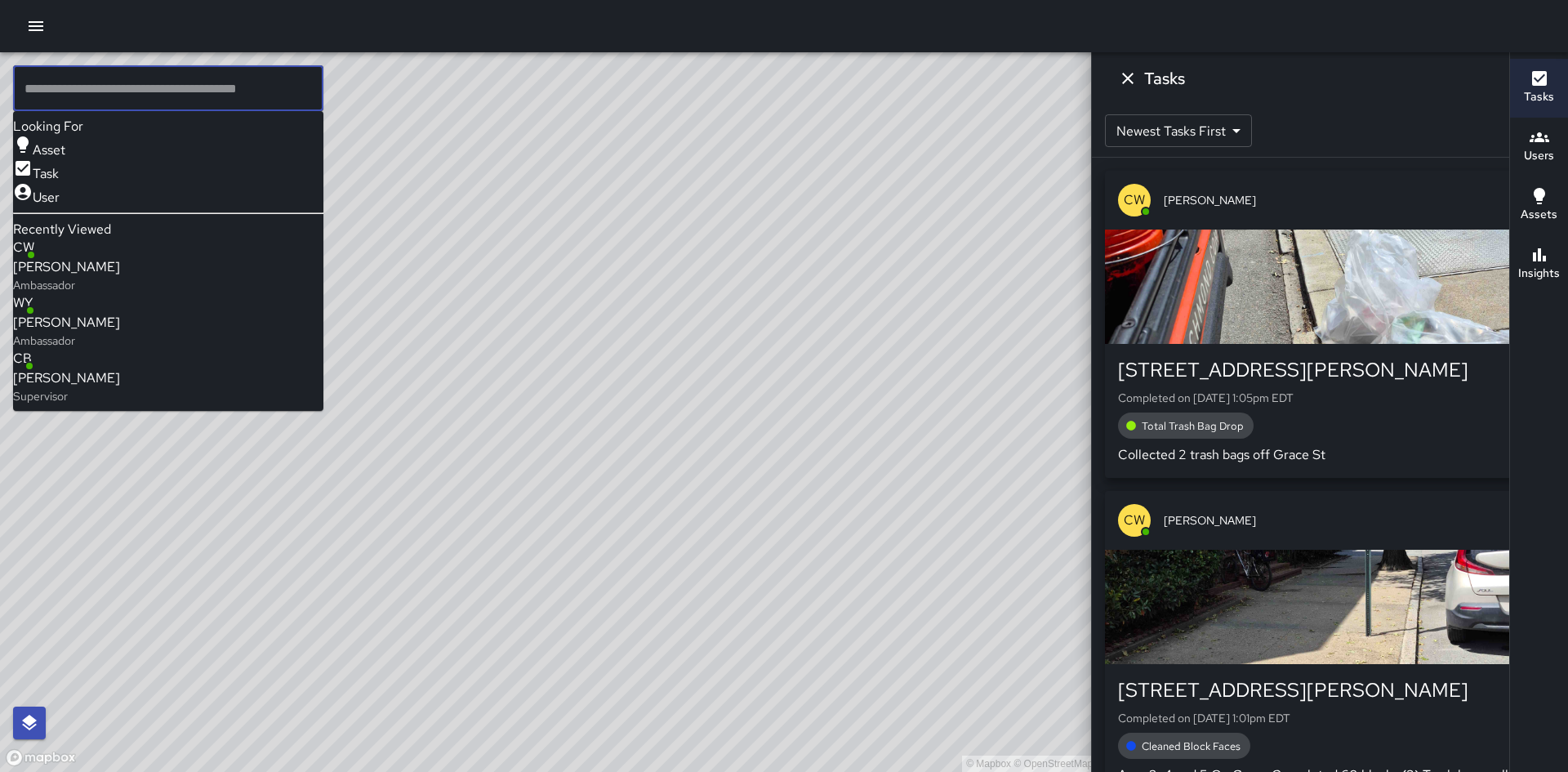
click at [142, 95] on input "text" at bounding box center [168, 87] width 311 height 45
click at [120, 277] on p "Ambassador" at bounding box center [66, 285] width 107 height 16
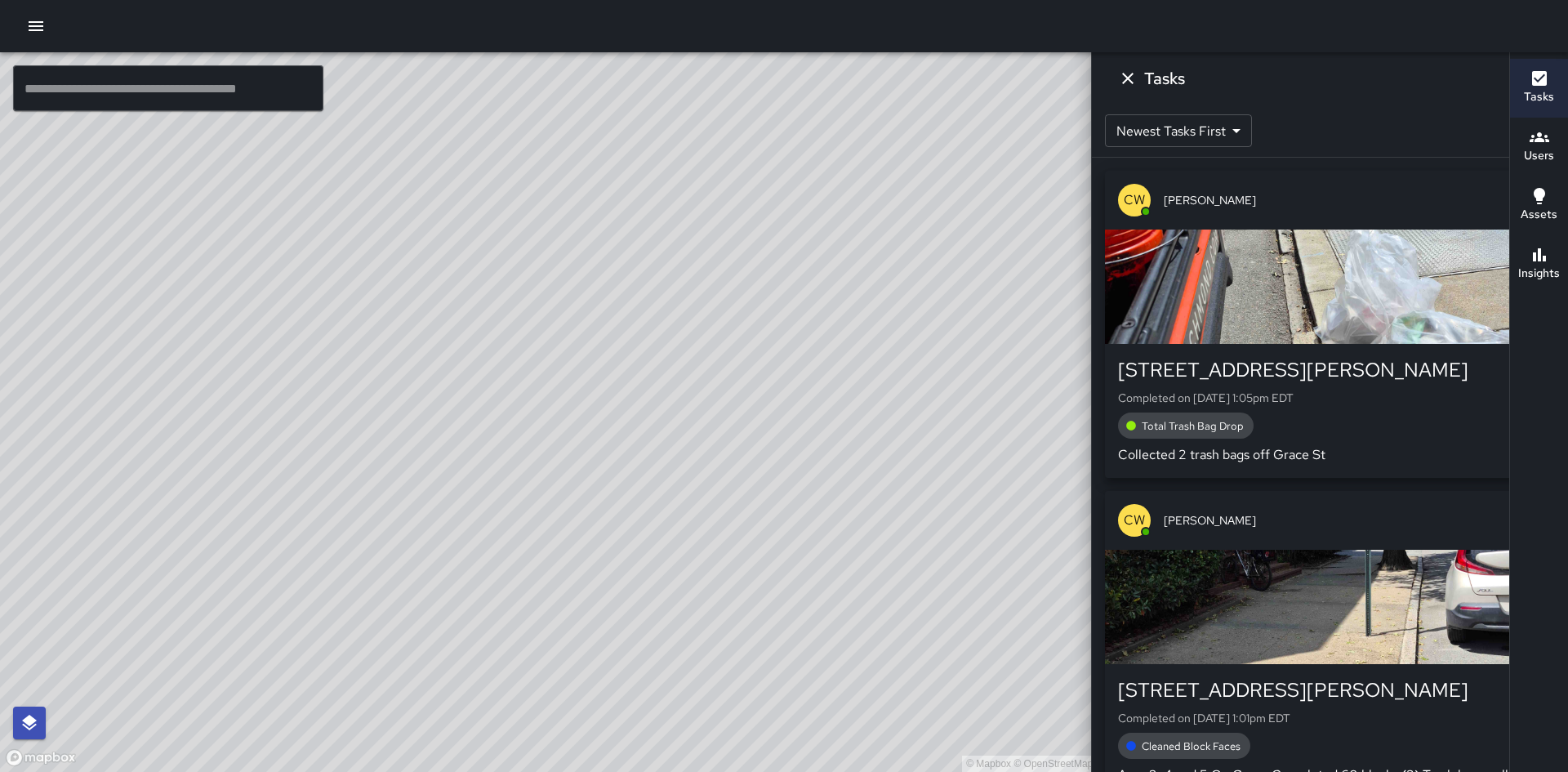
click at [1137, 75] on icon "Dismiss" at bounding box center [1127, 78] width 20 height 20
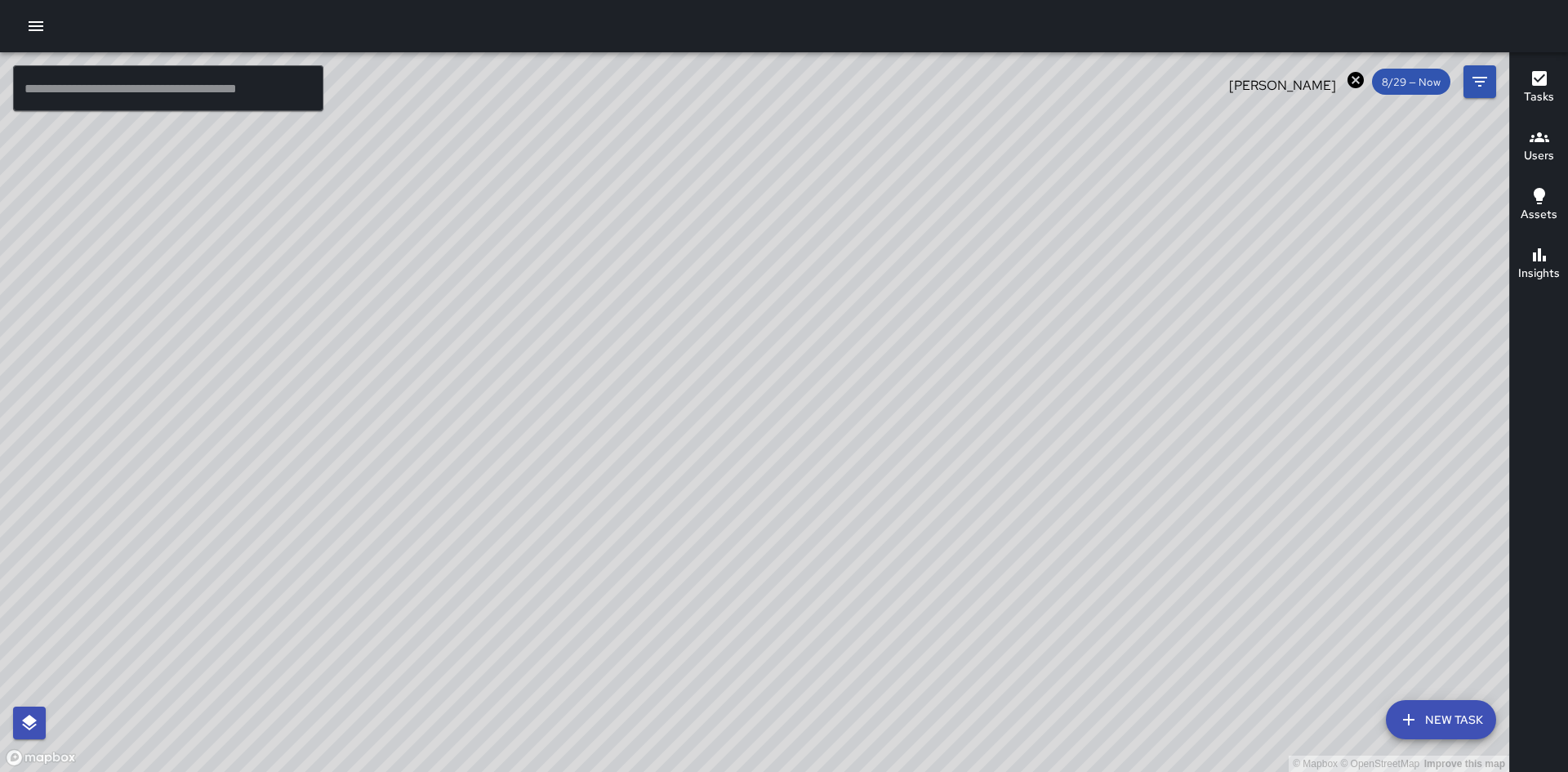
click at [1543, 86] on icon "button" at bounding box center [1539, 78] width 15 height 15
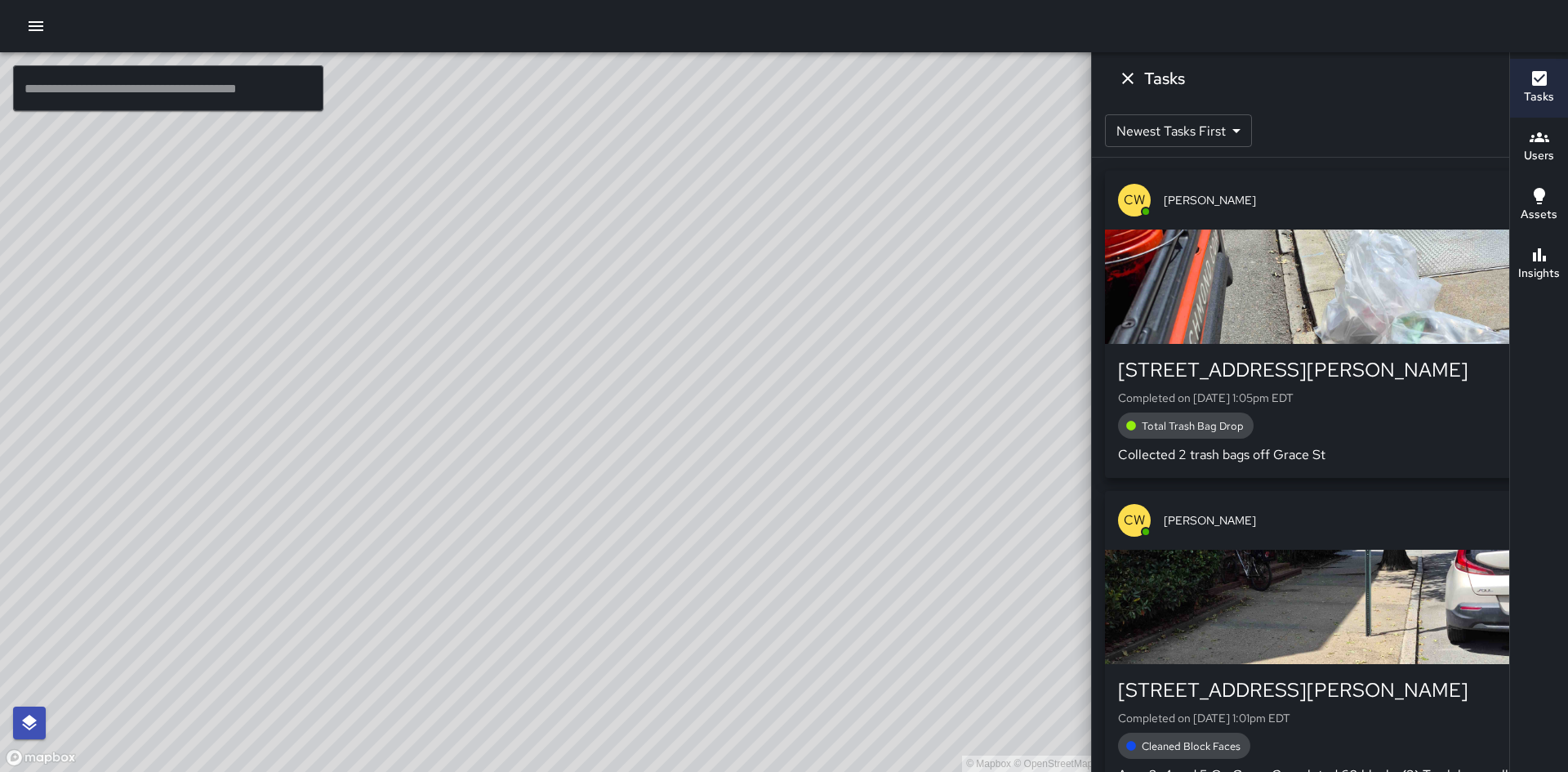
click at [30, 27] on icon "button" at bounding box center [35, 26] width 20 height 20
click at [35, 24] on icon "button" at bounding box center [35, 26] width 20 height 20
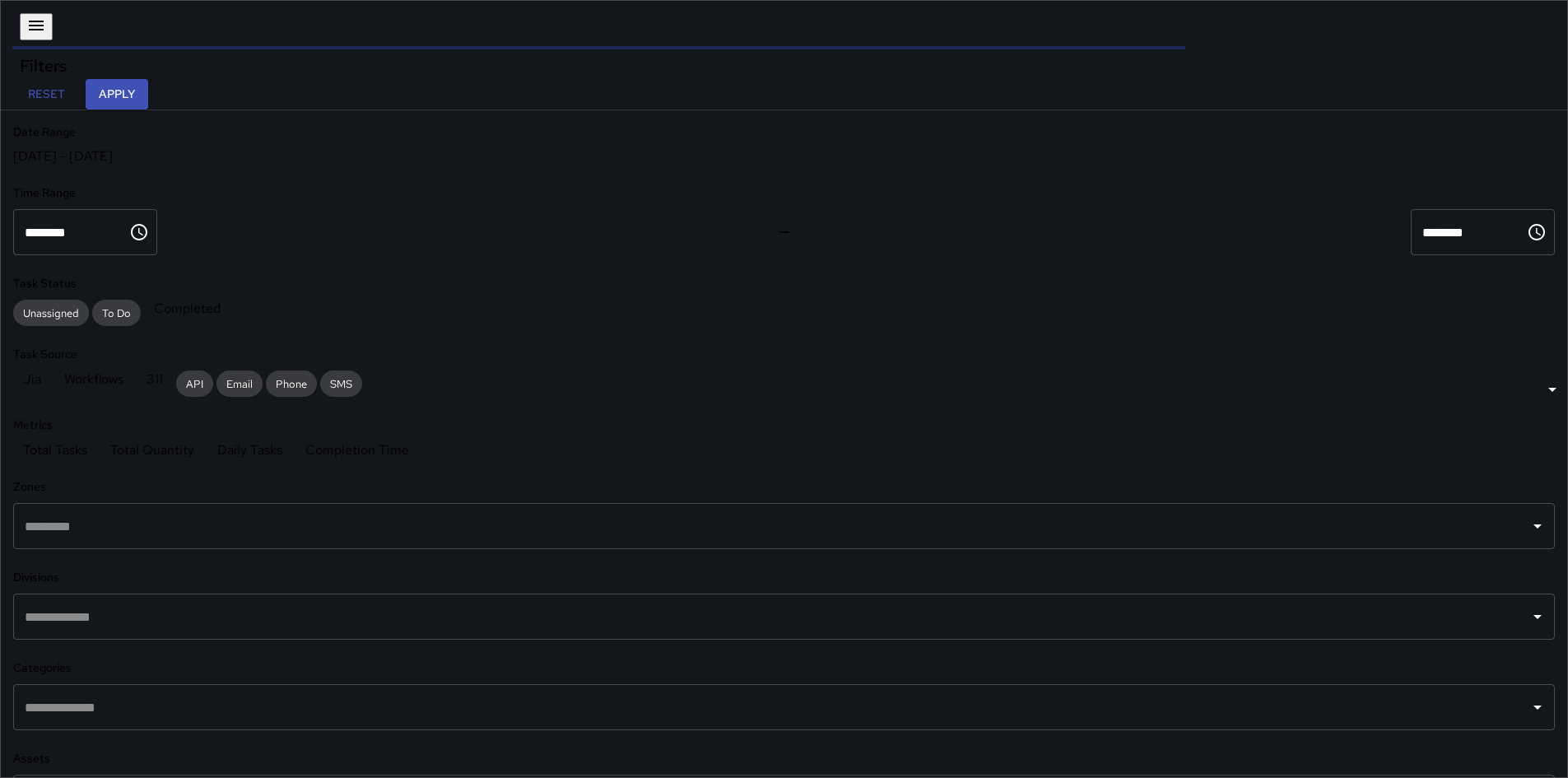
scroll to position [480, 1160]
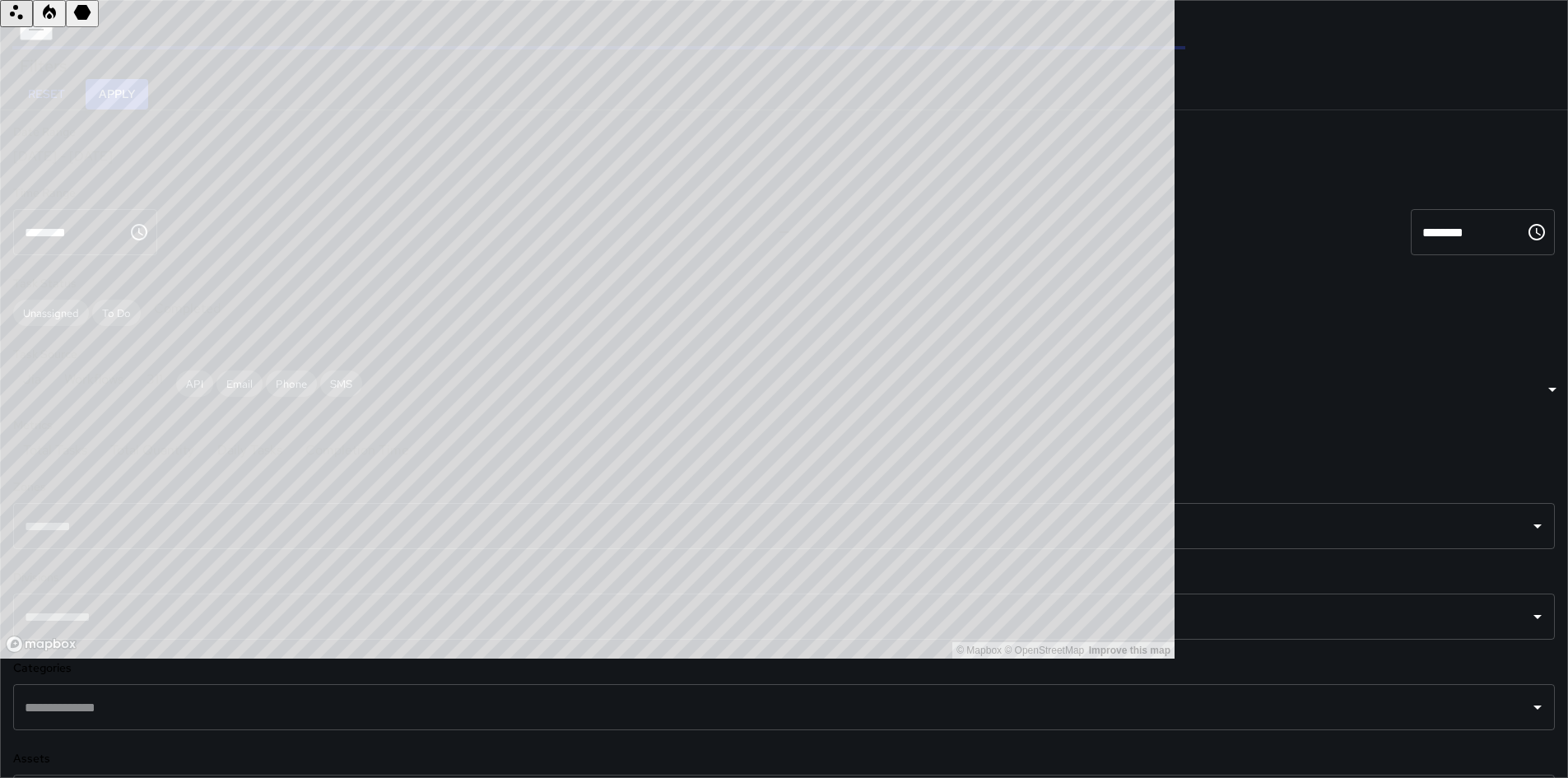
click at [30, 25] on icon "button" at bounding box center [35, 25] width 20 height 20
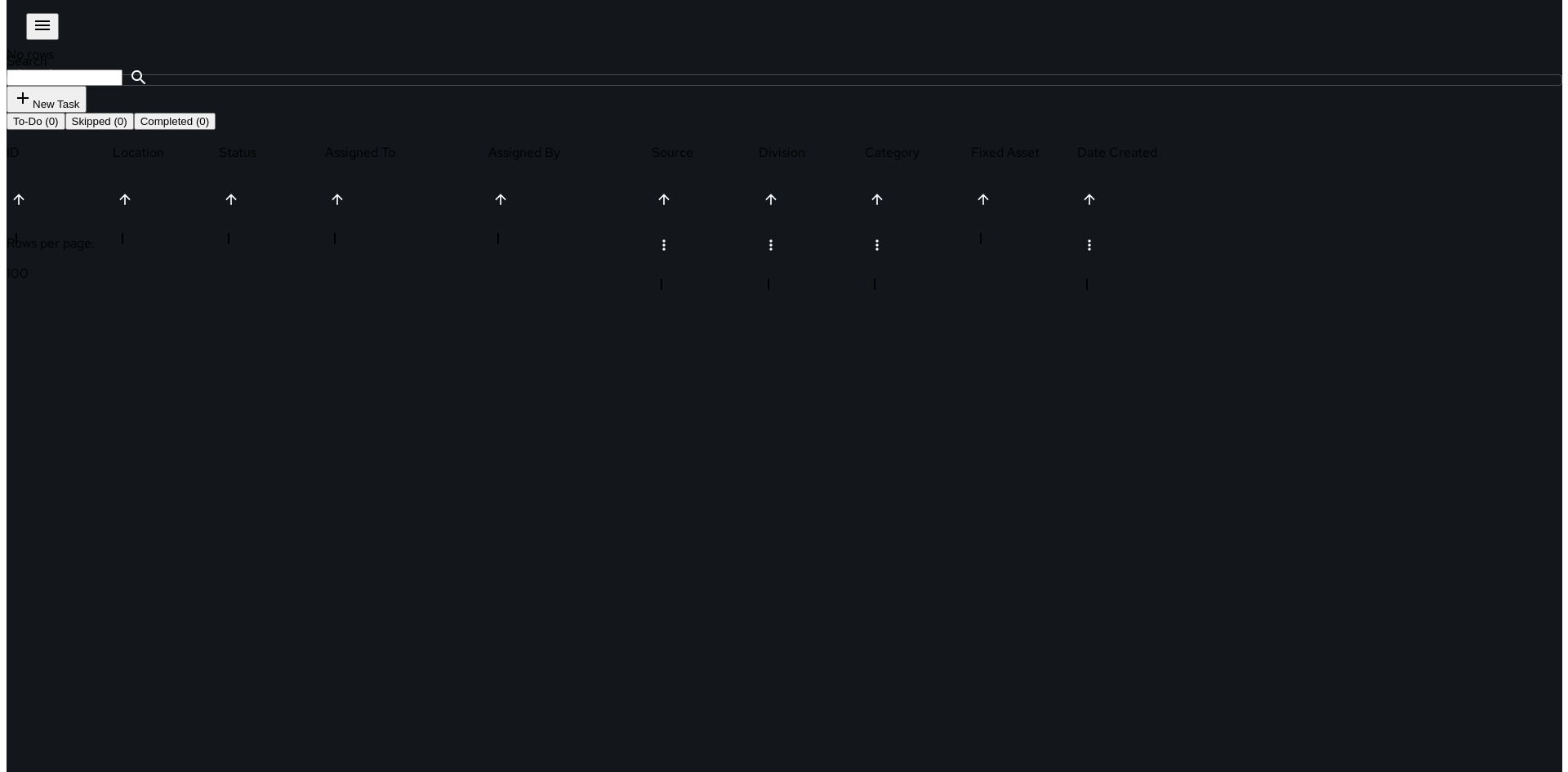
scroll to position [679, 1202]
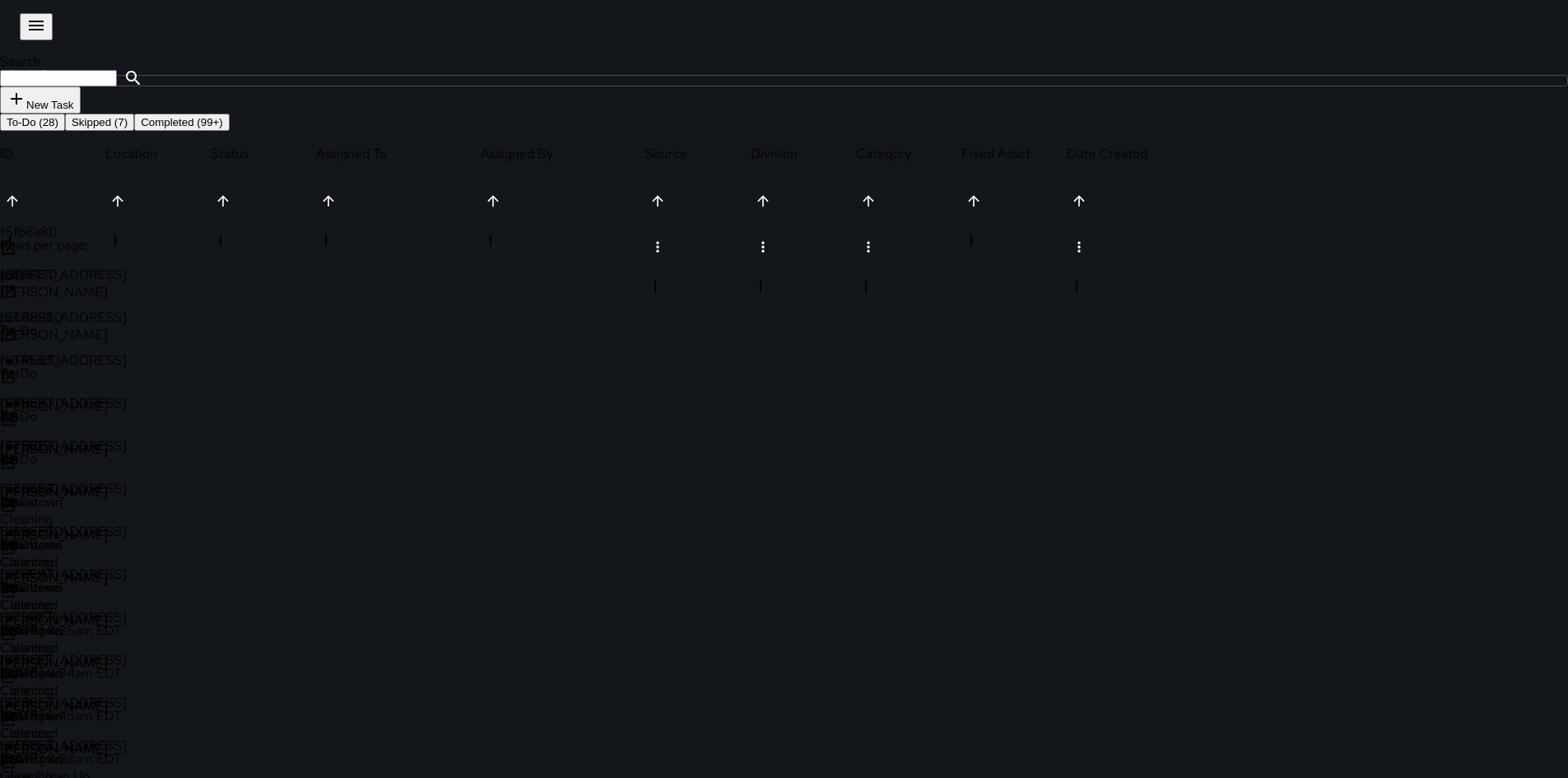
click at [29, 26] on icon "button" at bounding box center [35, 25] width 15 height 10
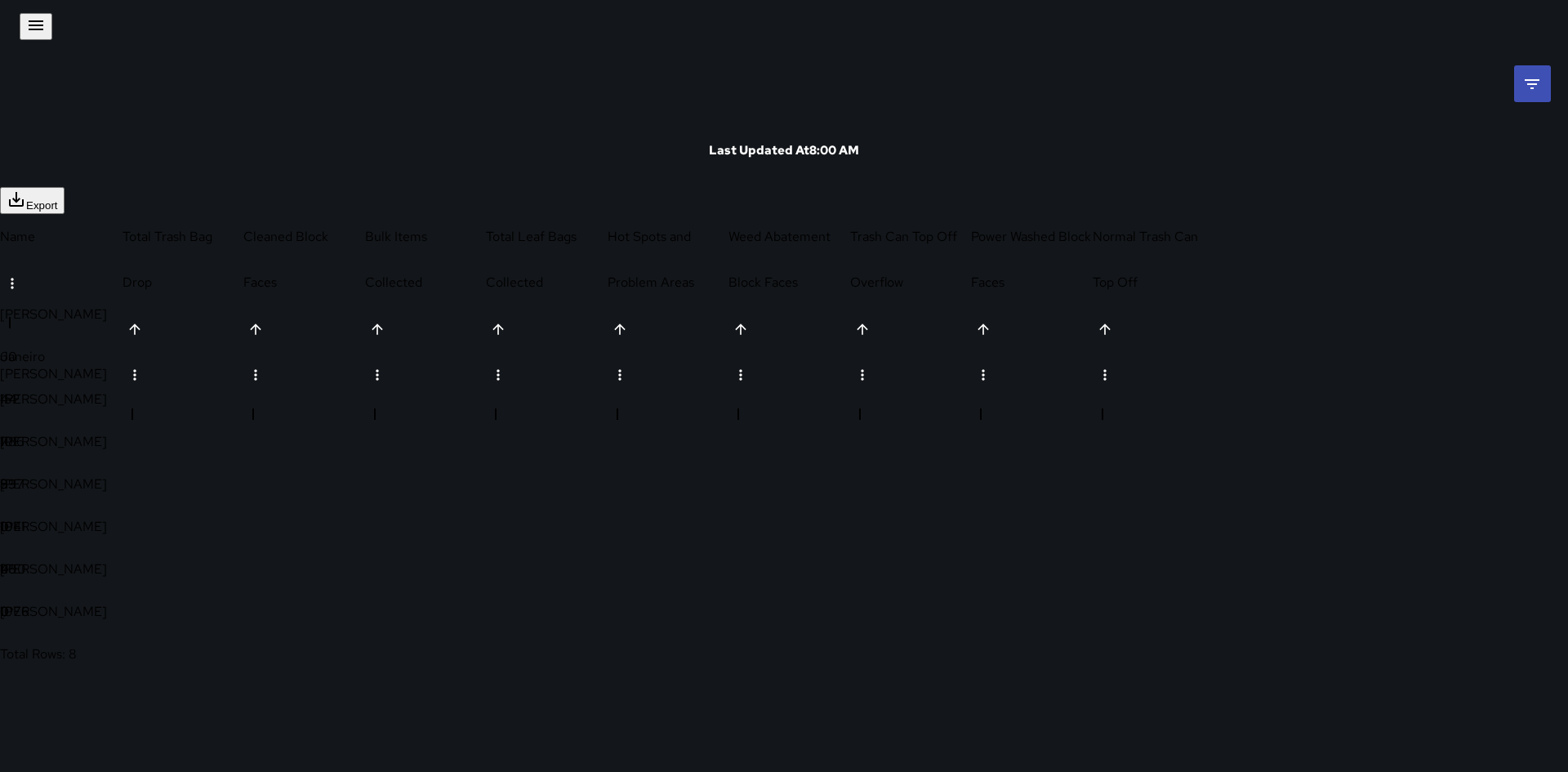
scroll to position [373, 1202]
click at [35, 33] on icon "button" at bounding box center [35, 25] width 20 height 20
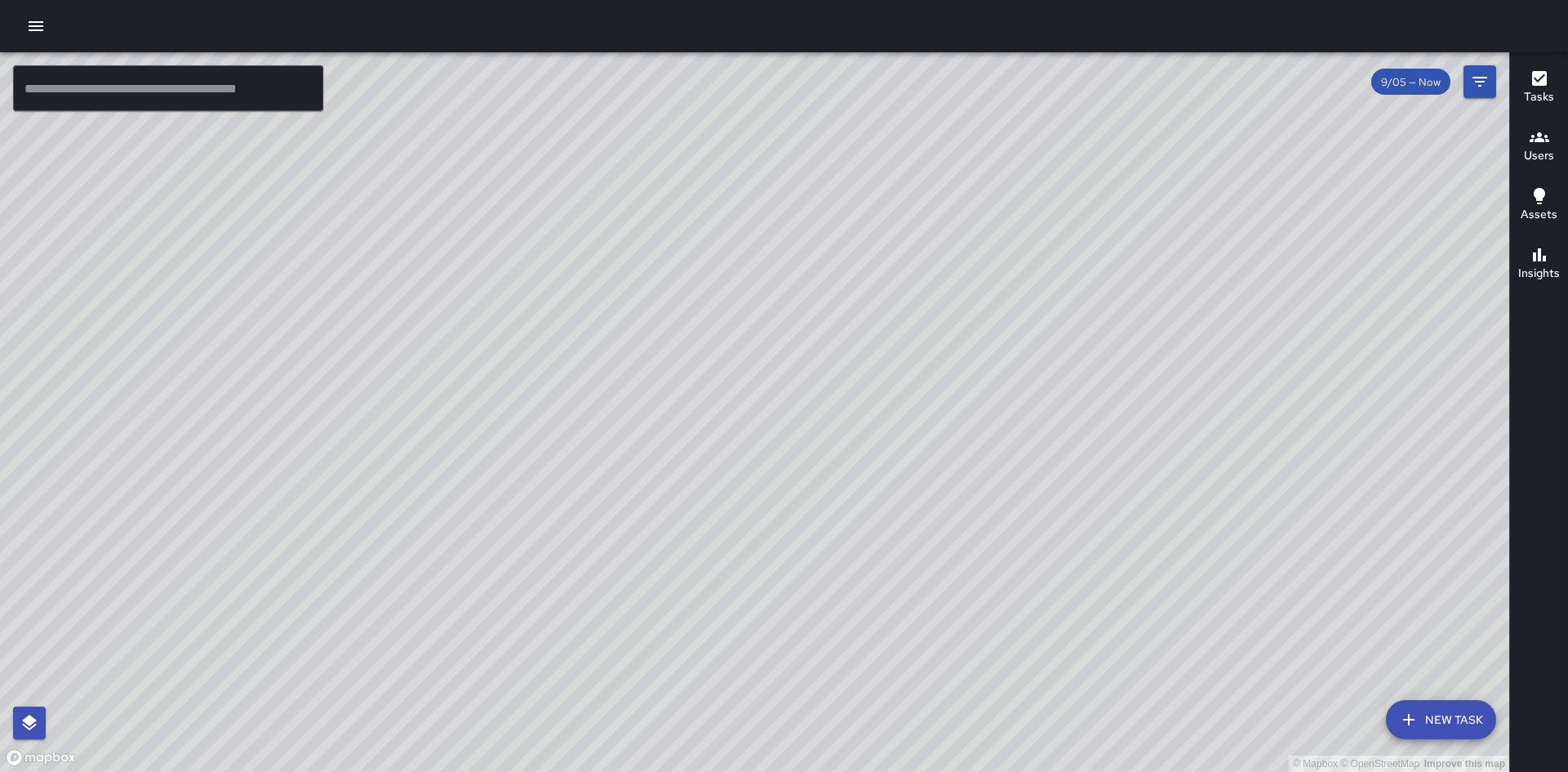
drag, startPoint x: 1543, startPoint y: 520, endPoint x: 1505, endPoint y: 551, distance: 49.0
click at [1542, 581] on div "Tasks Users Assets Insights" at bounding box center [1538, 412] width 59 height 720
drag, startPoint x: 1488, startPoint y: 526, endPoint x: 1333, endPoint y: 275, distance: 295.0
click at [1333, 275] on div "© Mapbox © OpenStreetMap Improve this map" at bounding box center [754, 412] width 1509 height 720
click at [753, 280] on div "© Mapbox © OpenStreetMap Improve this map" at bounding box center [754, 412] width 1509 height 720
